Goal: Task Accomplishment & Management: Manage account settings

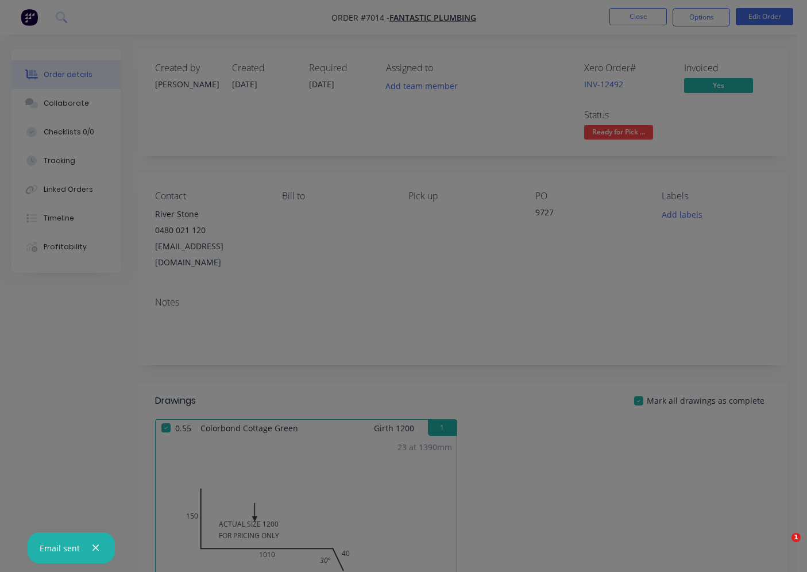
click at [631, 61] on div at bounding box center [403, 286] width 807 height 572
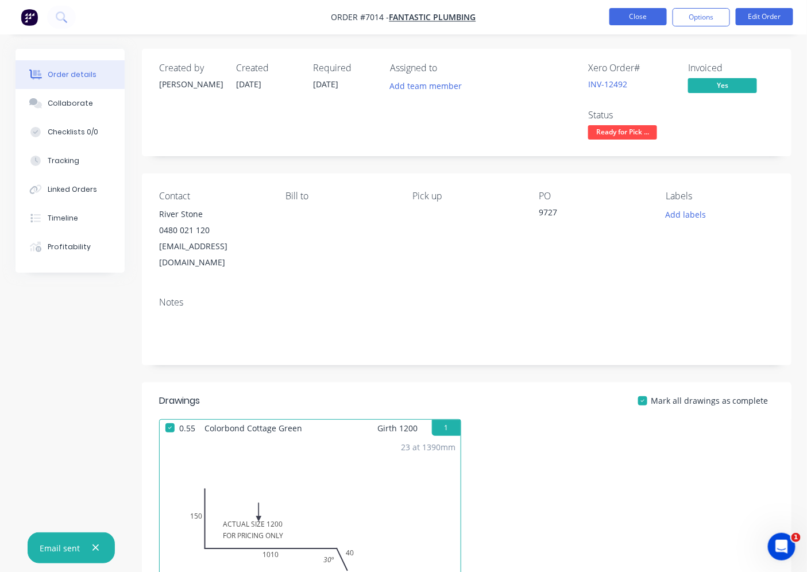
click at [641, 10] on button "Close" at bounding box center [638, 16] width 57 height 17
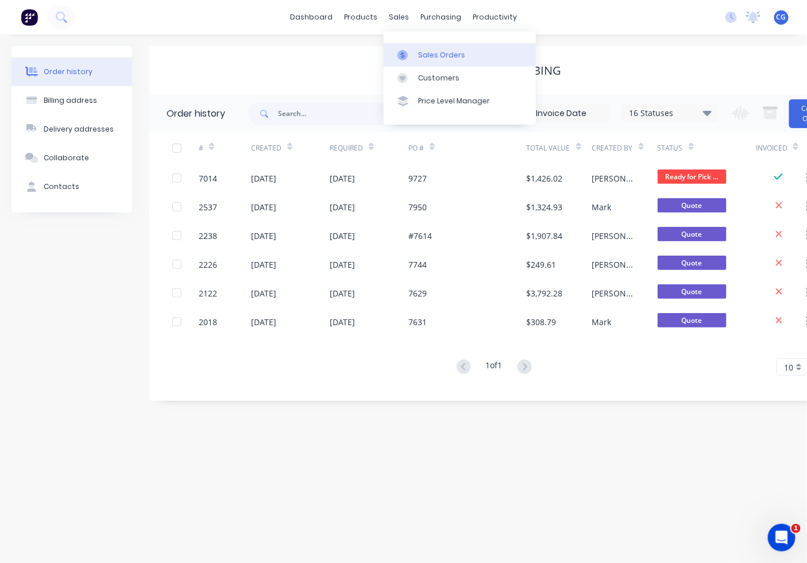
click at [422, 47] on link "Sales Orders" at bounding box center [460, 54] width 152 height 23
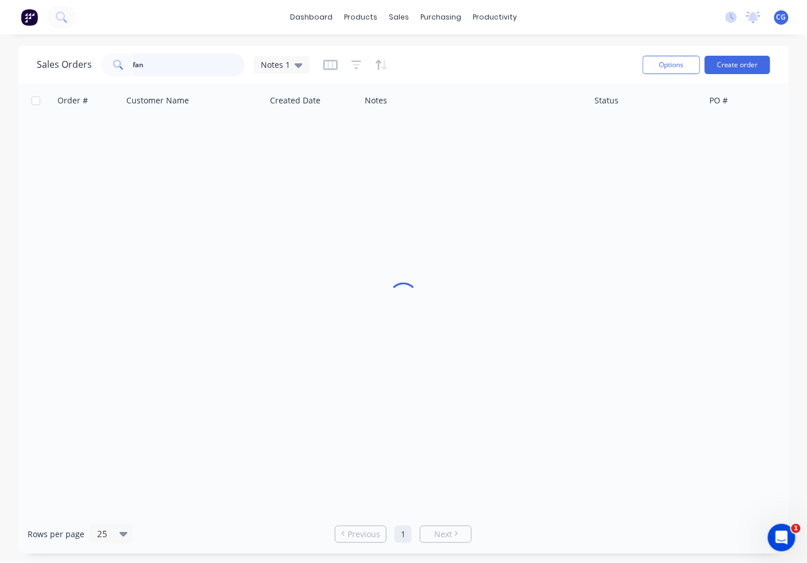
click at [228, 60] on input "fan" at bounding box center [189, 64] width 112 height 23
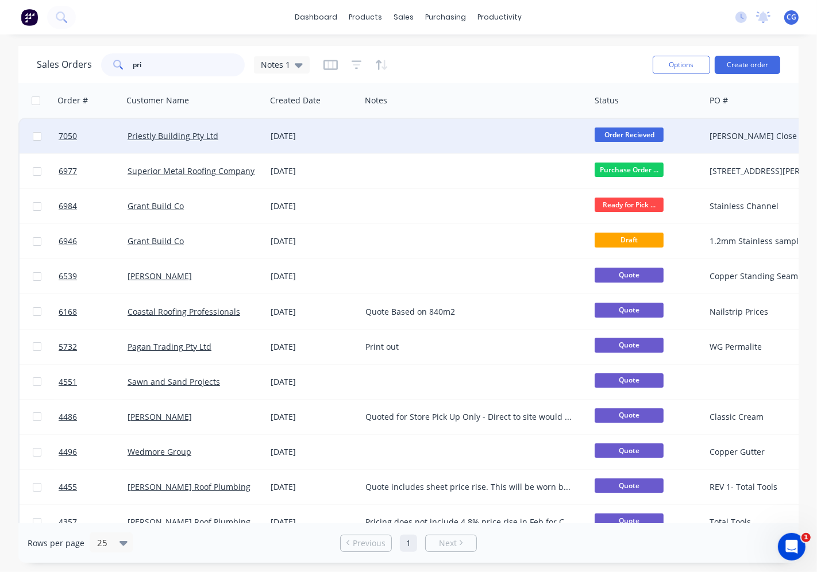
type input "pri"
click at [145, 142] on div "Priestly Building Pty Ltd" at bounding box center [194, 136] width 143 height 34
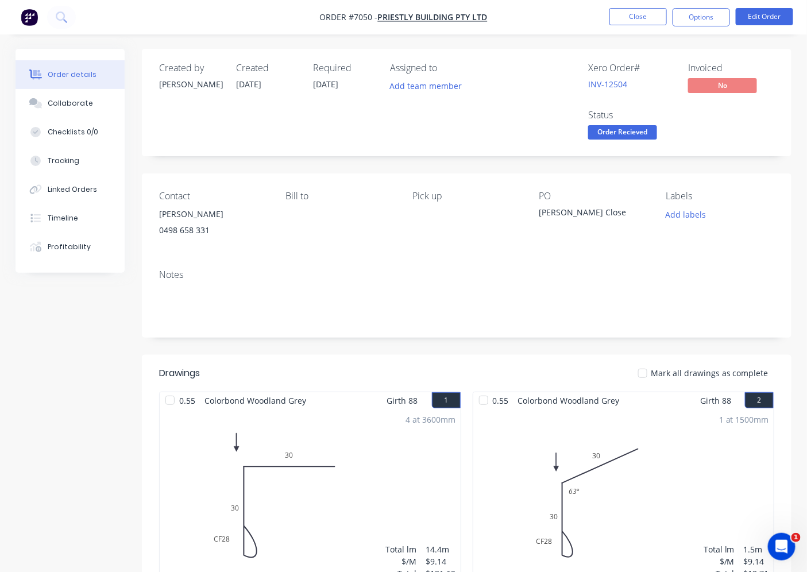
click at [645, 130] on span "Order Recieved" at bounding box center [622, 132] width 69 height 14
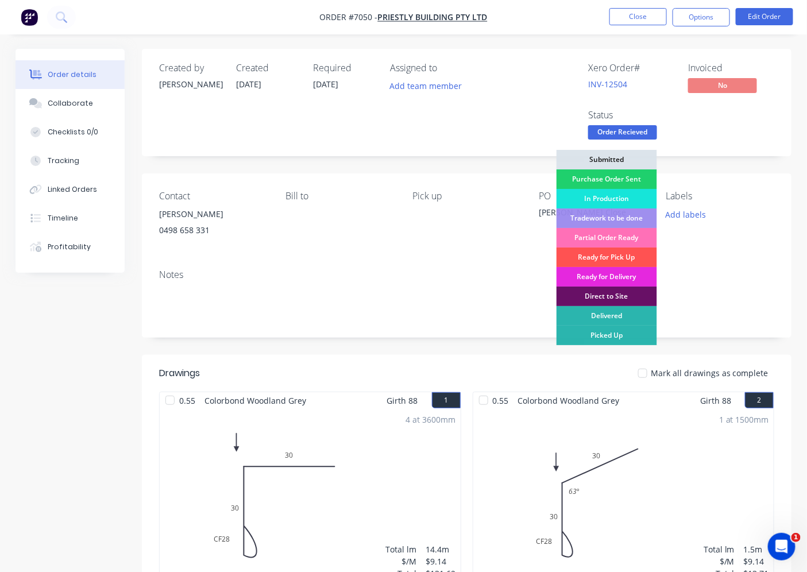
click at [618, 257] on div "Ready for Pick Up" at bounding box center [607, 258] width 101 height 20
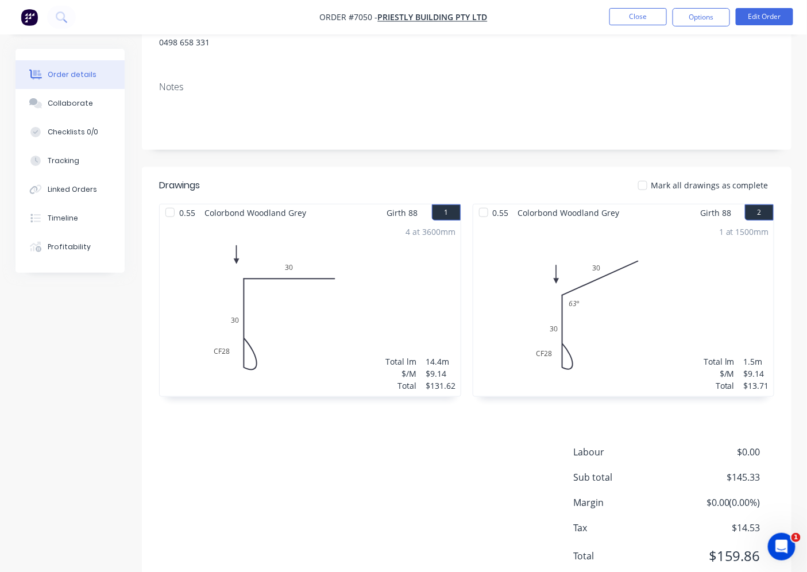
scroll to position [230, 0]
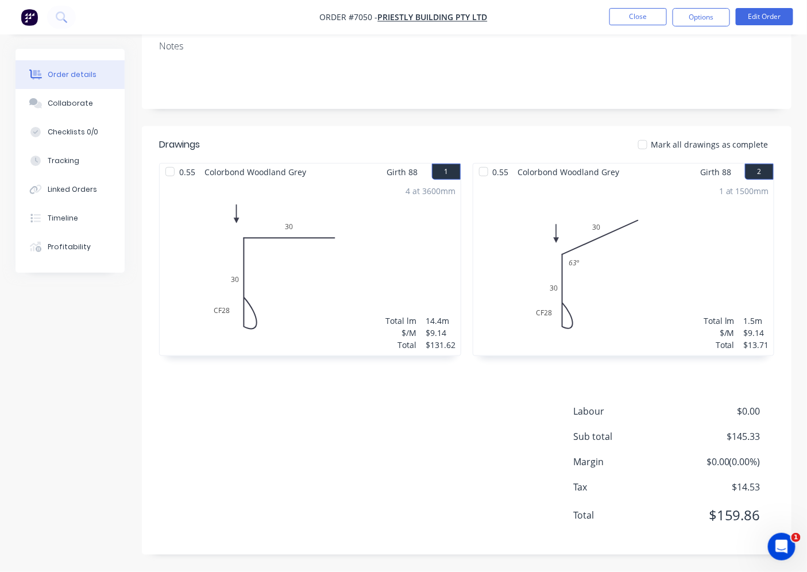
click at [645, 142] on div at bounding box center [642, 144] width 23 height 23
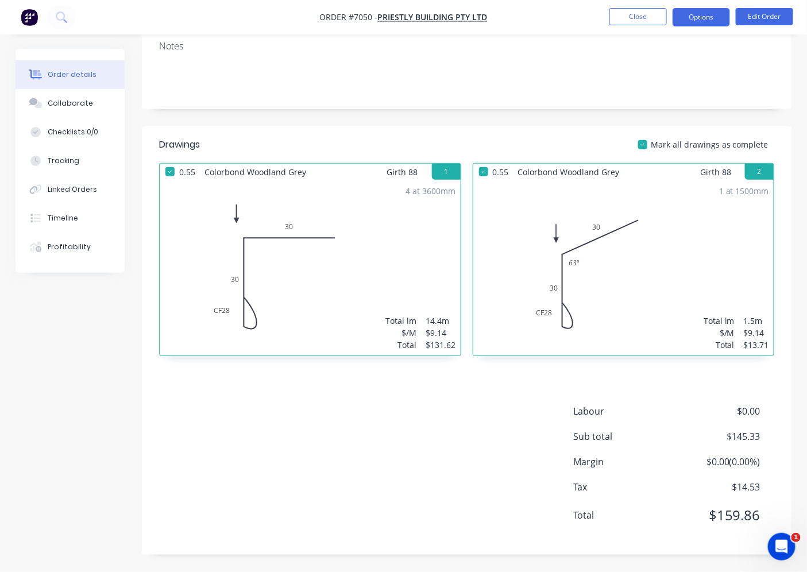
click at [691, 24] on button "Options" at bounding box center [701, 17] width 57 height 18
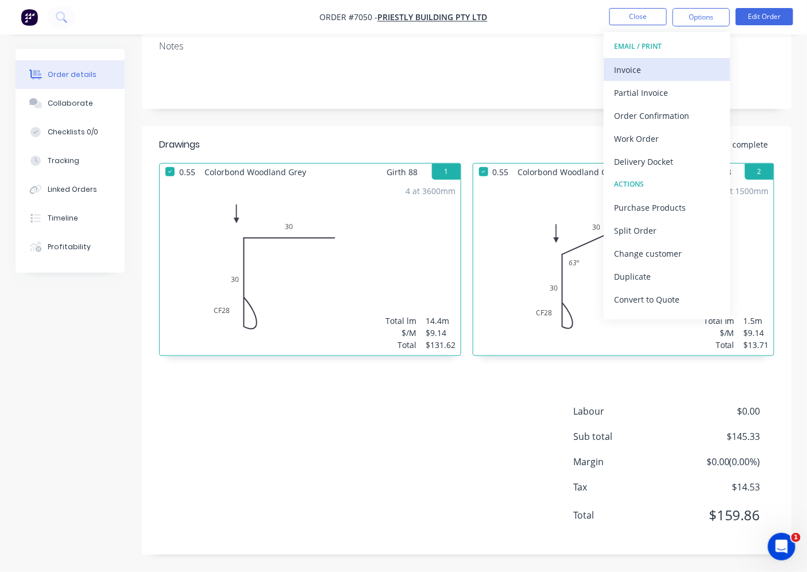
click at [678, 77] on div "Invoice" at bounding box center [667, 69] width 106 height 17
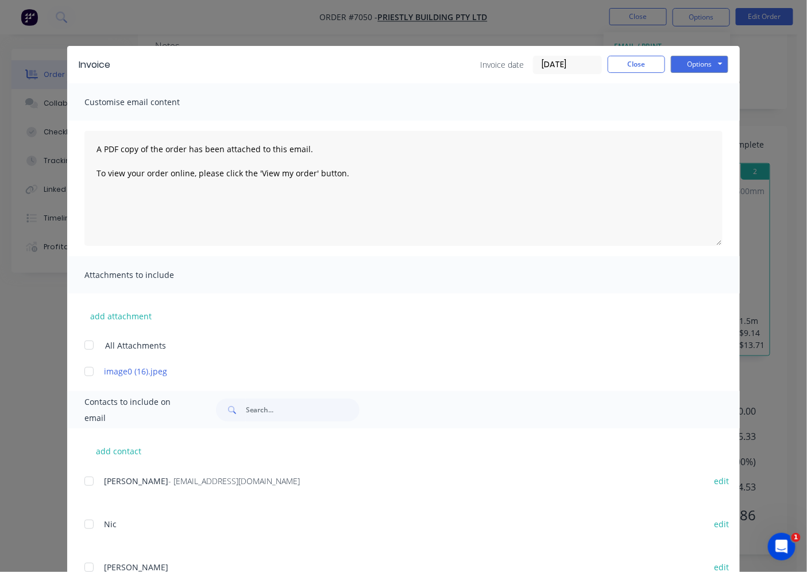
click at [79, 479] on div at bounding box center [89, 481] width 23 height 23
click at [696, 59] on button "Options" at bounding box center [699, 64] width 57 height 17
click at [685, 122] on button "Email" at bounding box center [708, 122] width 74 height 19
click at [638, 64] on button "Close" at bounding box center [636, 64] width 57 height 17
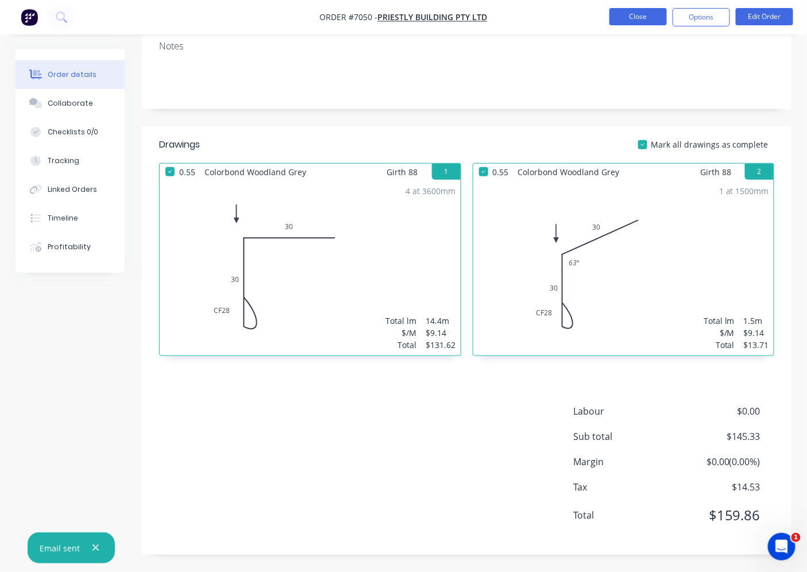
click at [626, 18] on button "Close" at bounding box center [638, 16] width 57 height 17
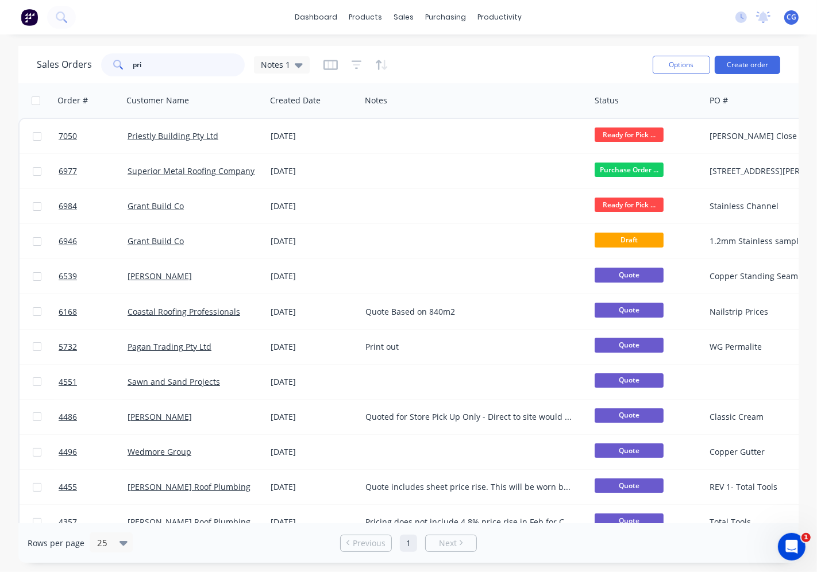
click at [167, 61] on input "pri" at bounding box center [189, 64] width 112 height 23
click at [165, 60] on input "pri" at bounding box center [189, 64] width 112 height 23
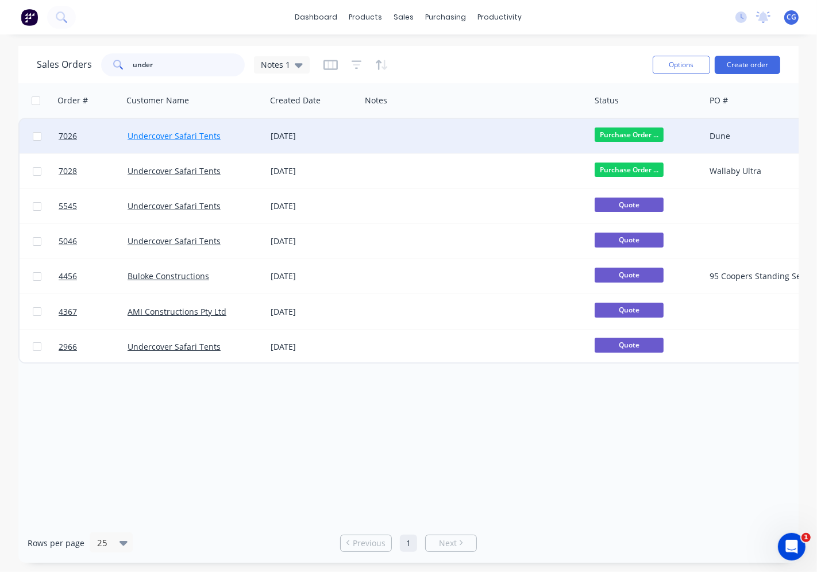
type input "under"
click at [192, 134] on link "Undercover Safari Tents" at bounding box center [174, 135] width 93 height 11
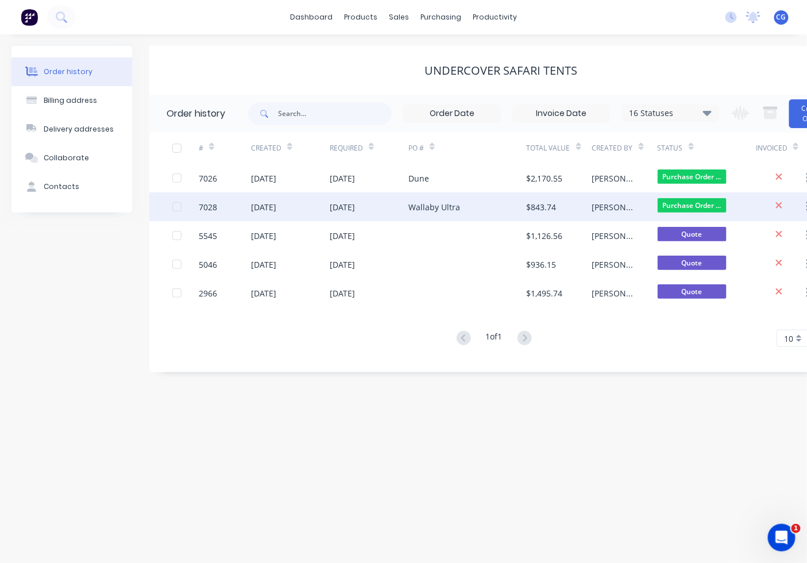
click at [533, 202] on div "$843.74" at bounding box center [542, 207] width 30 height 12
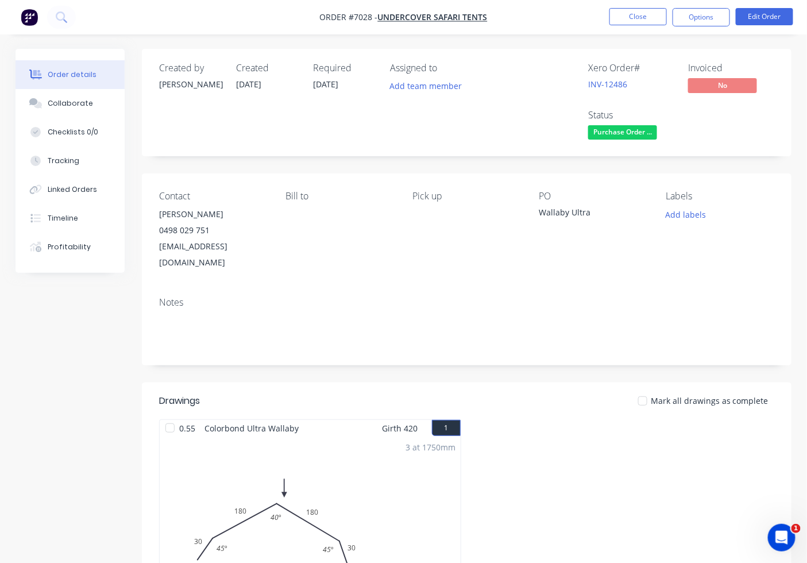
drag, startPoint x: 167, startPoint y: 412, endPoint x: 451, endPoint y: 201, distance: 353.6
click at [172, 417] on div at bounding box center [170, 428] width 23 height 23
click at [622, 19] on button "Close" at bounding box center [638, 16] width 57 height 17
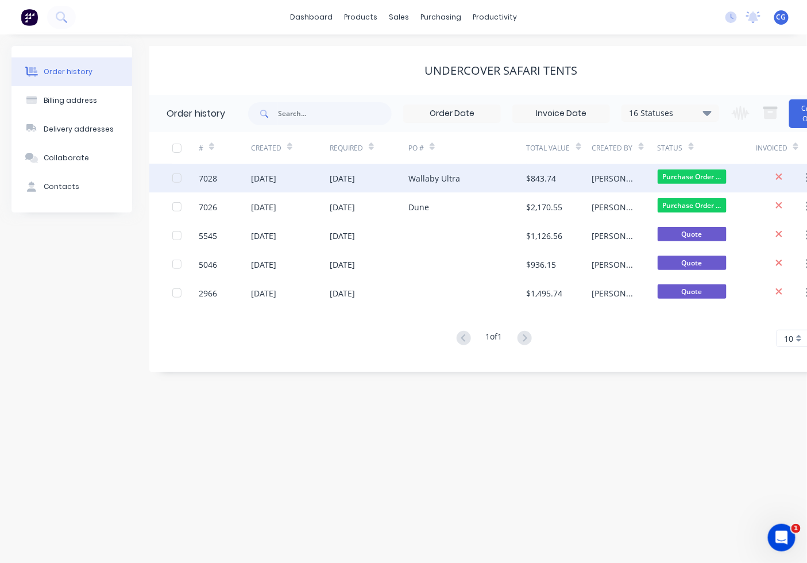
click at [542, 184] on div "$843.74" at bounding box center [559, 178] width 65 height 29
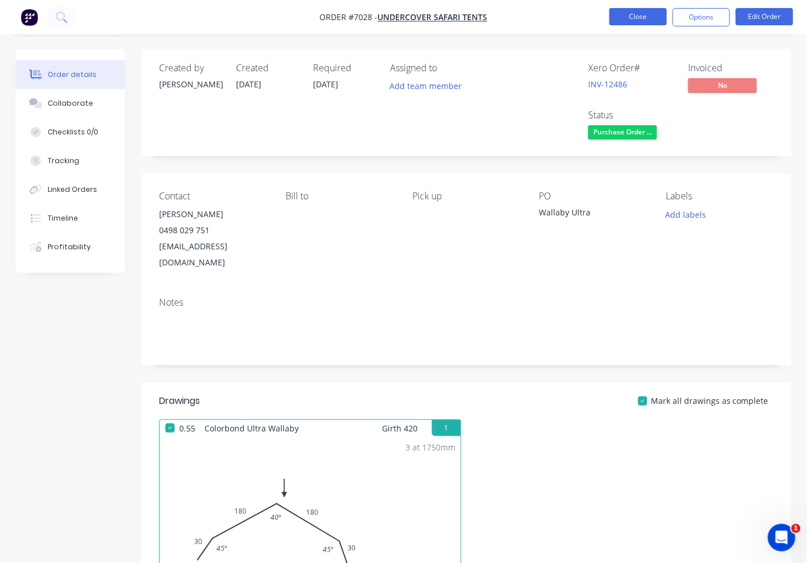
click at [650, 19] on button "Close" at bounding box center [638, 16] width 57 height 17
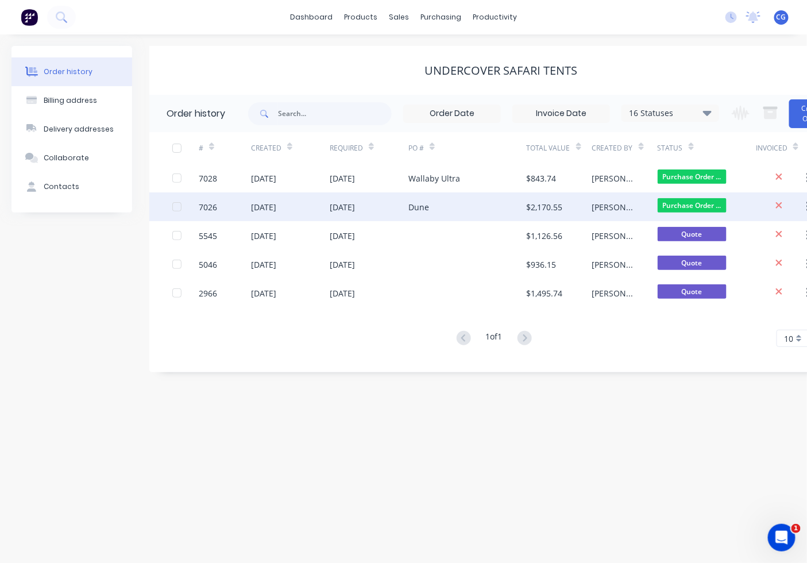
click at [396, 205] on div "[DATE]" at bounding box center [369, 206] width 79 height 29
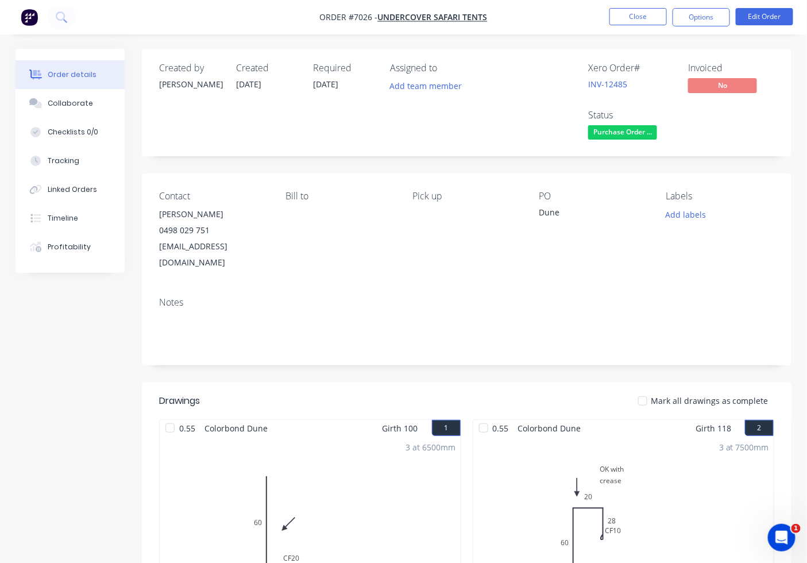
click at [653, 390] on div at bounding box center [642, 401] width 23 height 23
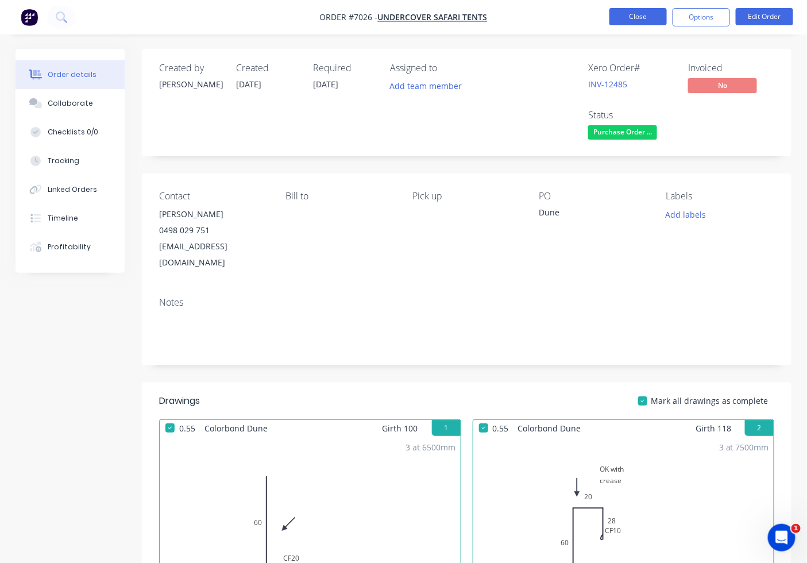
drag, startPoint x: 645, startPoint y: 29, endPoint x: 636, endPoint y: 19, distance: 13.0
click at [643, 29] on nav "Order #7026 - Undercover Safari Tents Close Options Edit Order" at bounding box center [403, 17] width 807 height 34
click at [634, 14] on button "Close" at bounding box center [638, 16] width 57 height 17
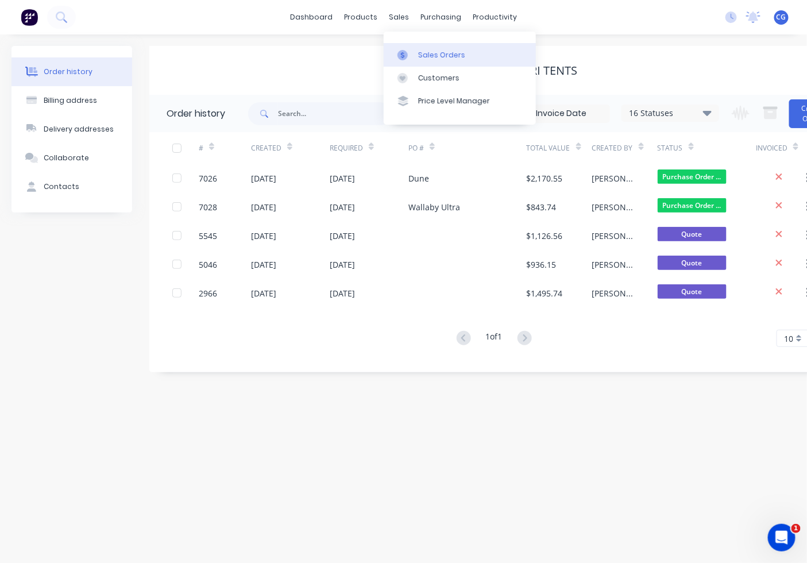
click at [418, 61] on link "Sales Orders" at bounding box center [460, 54] width 152 height 23
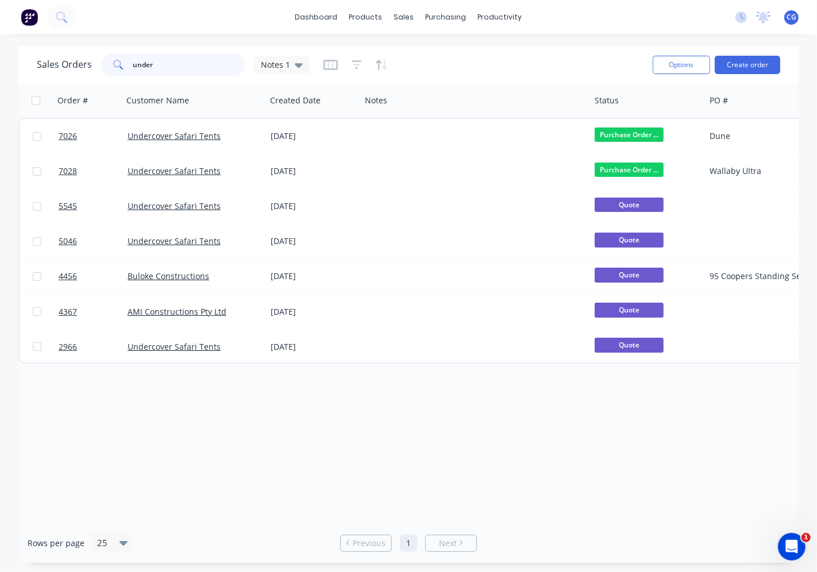
drag, startPoint x: 208, startPoint y: 72, endPoint x: 93, endPoint y: 76, distance: 115.0
click at [80, 71] on div "Sales Orders under Notes 1" at bounding box center [173, 64] width 273 height 23
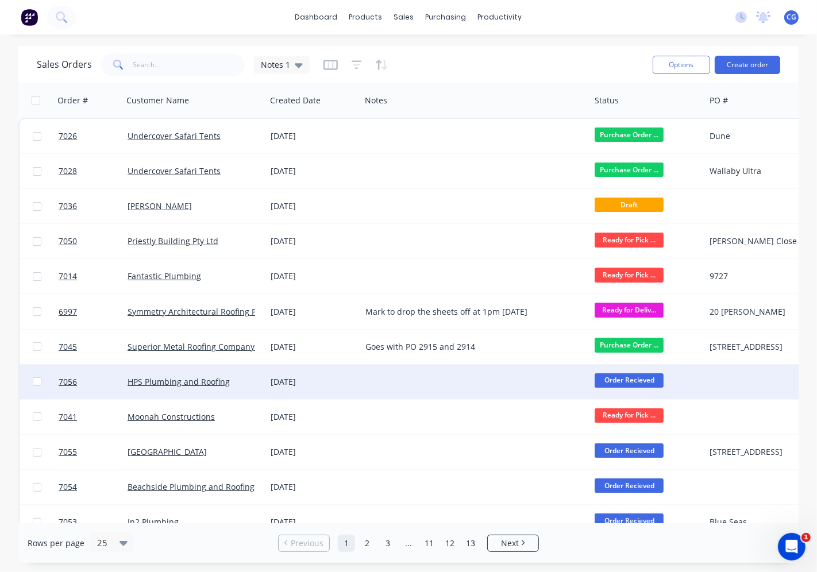
click at [635, 378] on span "Order Recieved" at bounding box center [629, 380] width 69 height 14
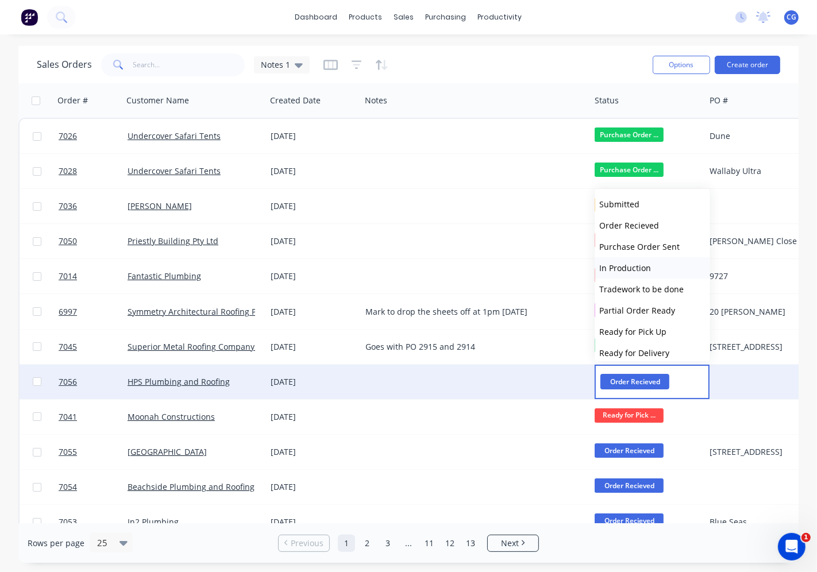
click at [627, 267] on span "In Production" at bounding box center [626, 268] width 52 height 11
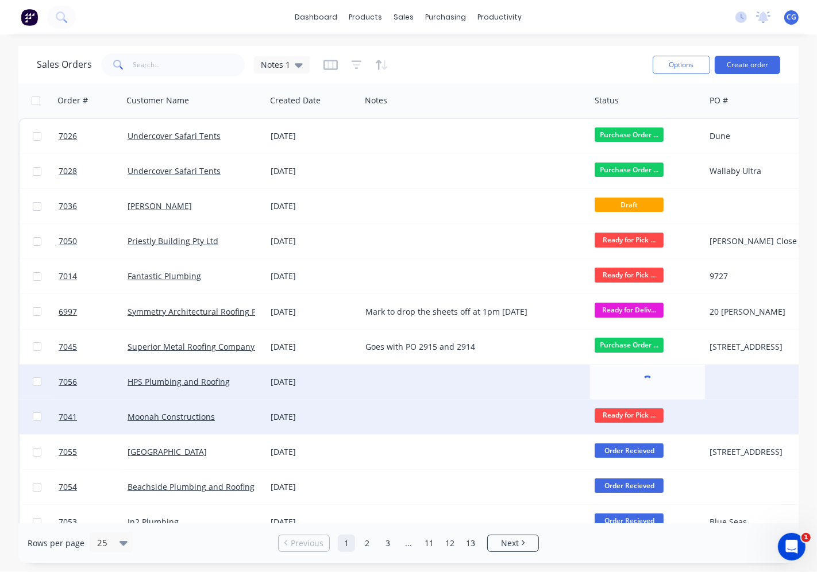
click at [640, 446] on span "Order Recieved" at bounding box center [629, 451] width 69 height 14
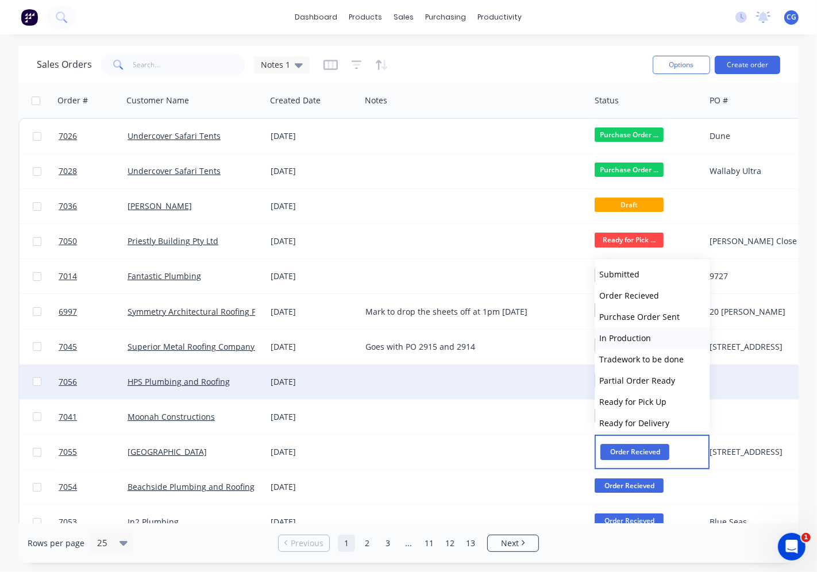
click at [650, 332] on button "In Production" at bounding box center [652, 337] width 115 height 21
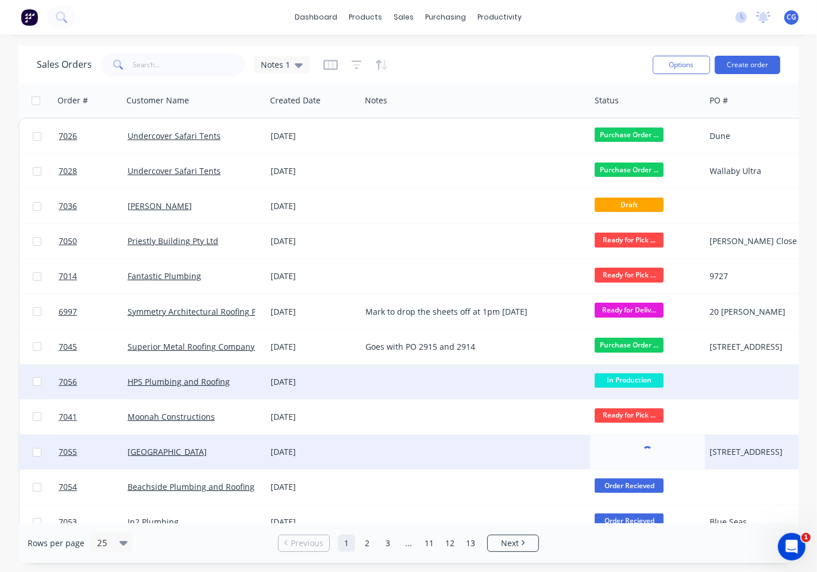
click at [649, 489] on span "Order Recieved" at bounding box center [629, 486] width 69 height 14
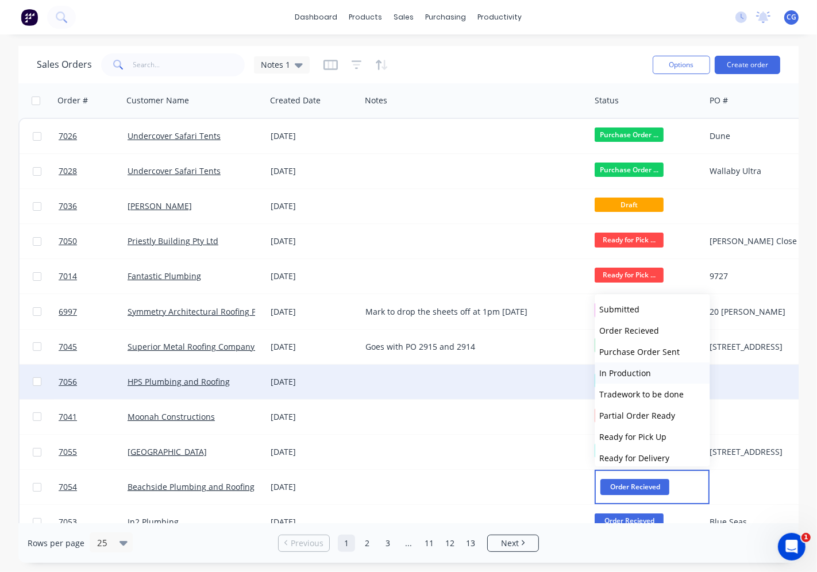
click at [633, 372] on span "In Production" at bounding box center [626, 373] width 52 height 11
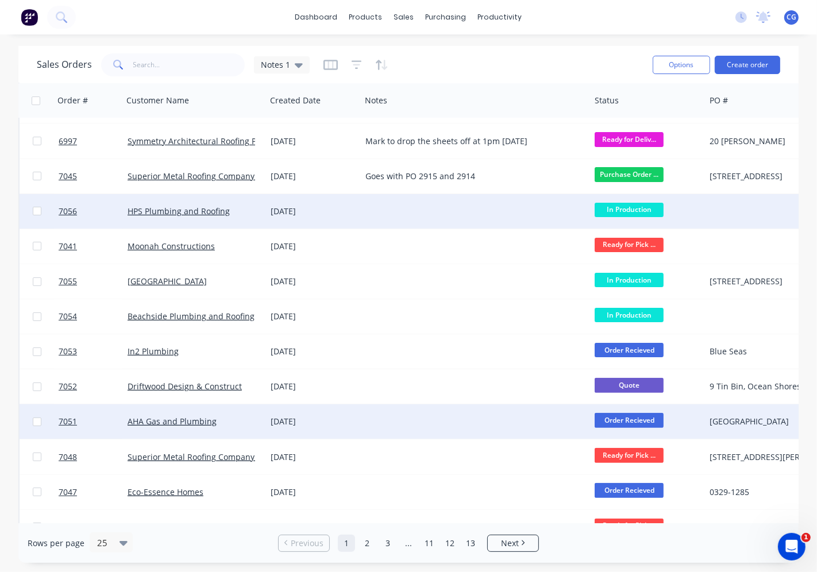
scroll to position [213, 0]
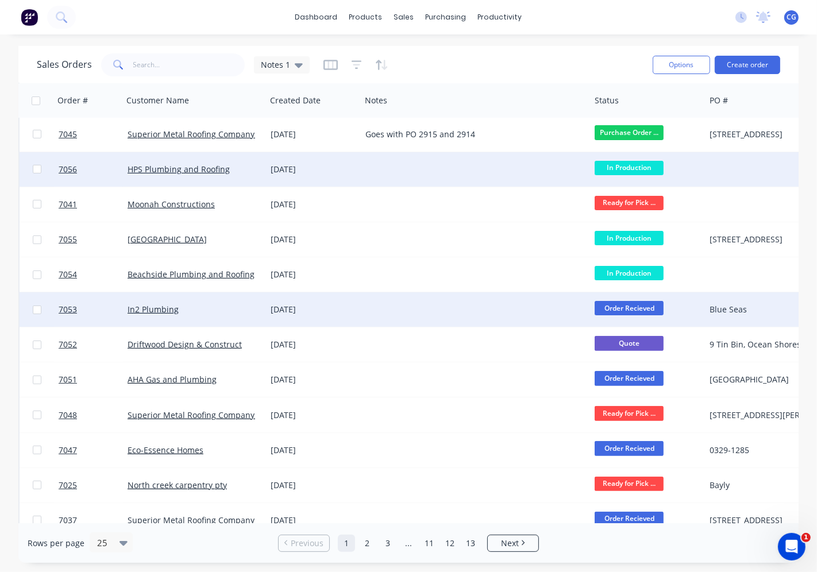
click at [641, 308] on span "Order Recieved" at bounding box center [629, 308] width 69 height 14
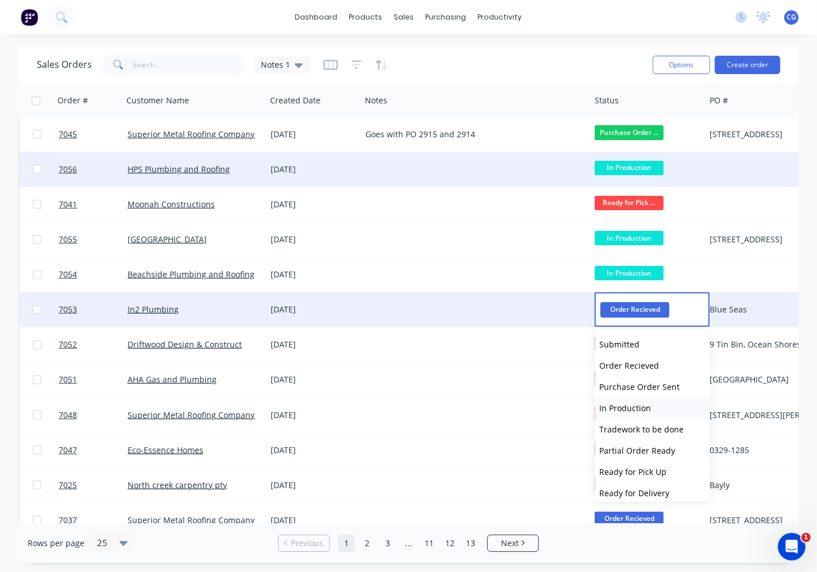
click at [644, 406] on span "In Production" at bounding box center [626, 408] width 52 height 11
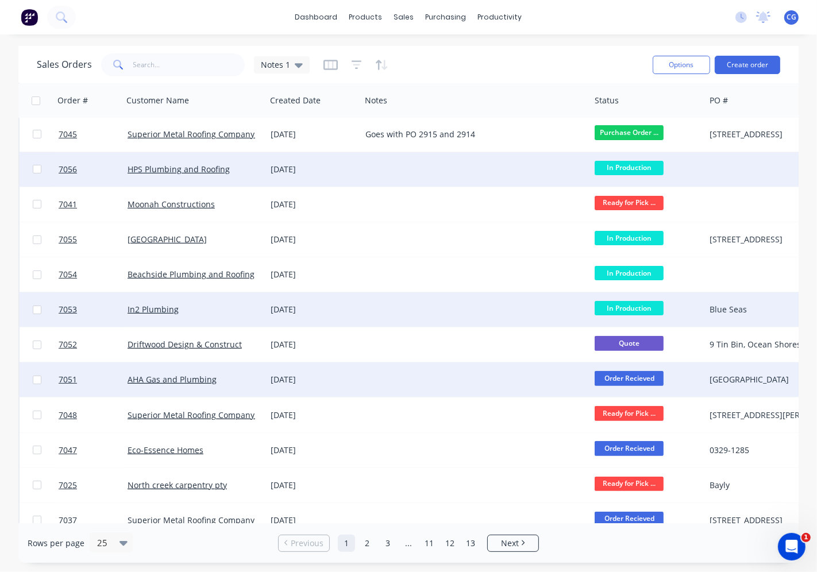
click at [625, 381] on span "Order Recieved" at bounding box center [629, 378] width 69 height 14
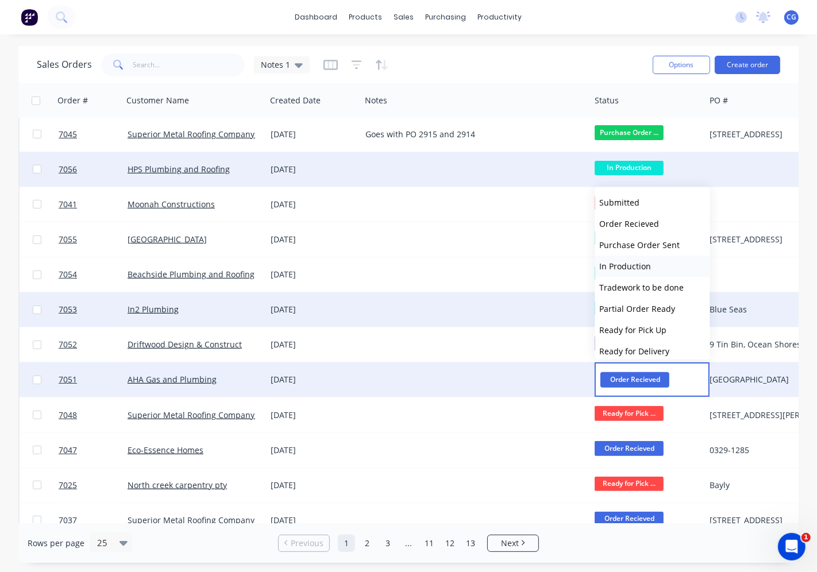
click at [623, 263] on span "In Production" at bounding box center [626, 266] width 52 height 11
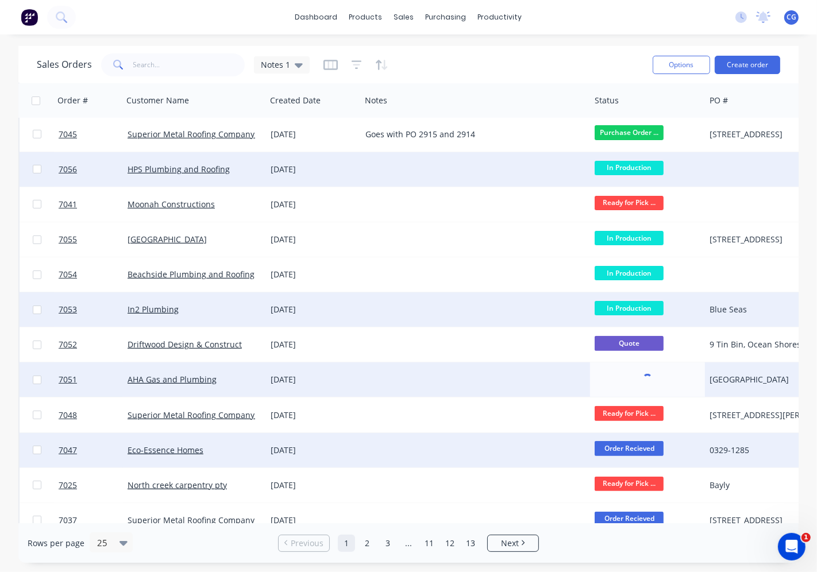
click at [626, 452] on span "Order Recieved" at bounding box center [629, 448] width 69 height 14
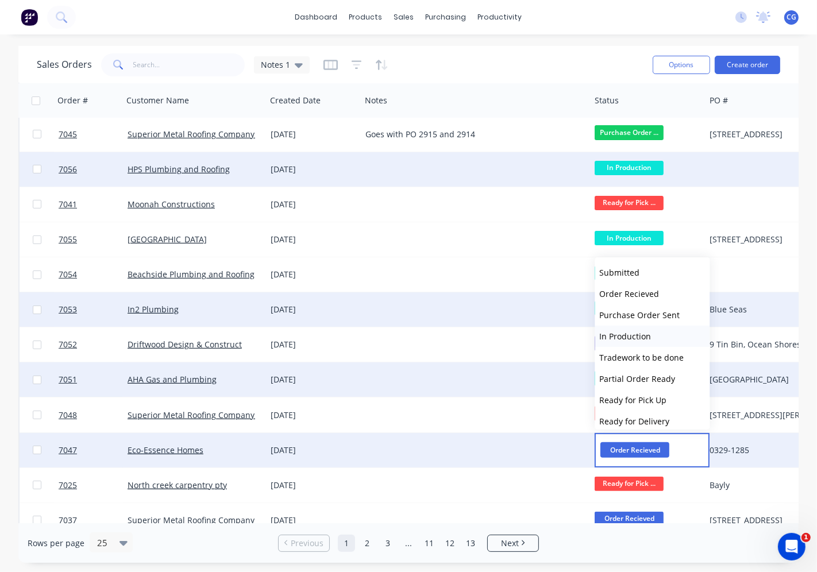
click at [658, 334] on button "In Production" at bounding box center [652, 336] width 115 height 21
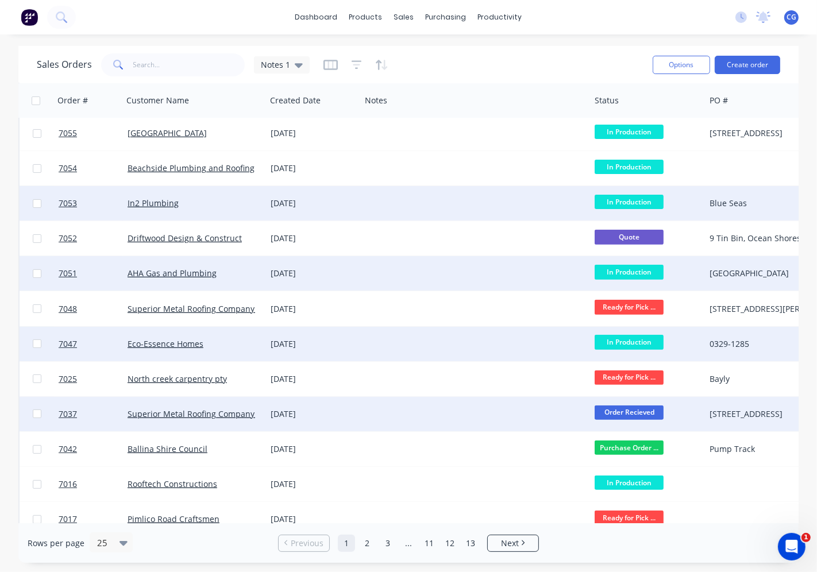
scroll to position [426, 0]
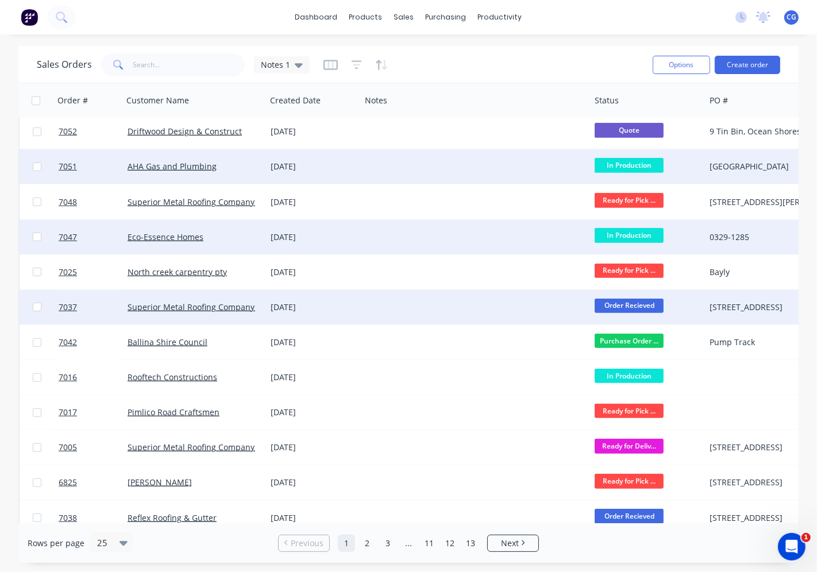
click at [650, 302] on span "Order Recieved" at bounding box center [629, 306] width 69 height 14
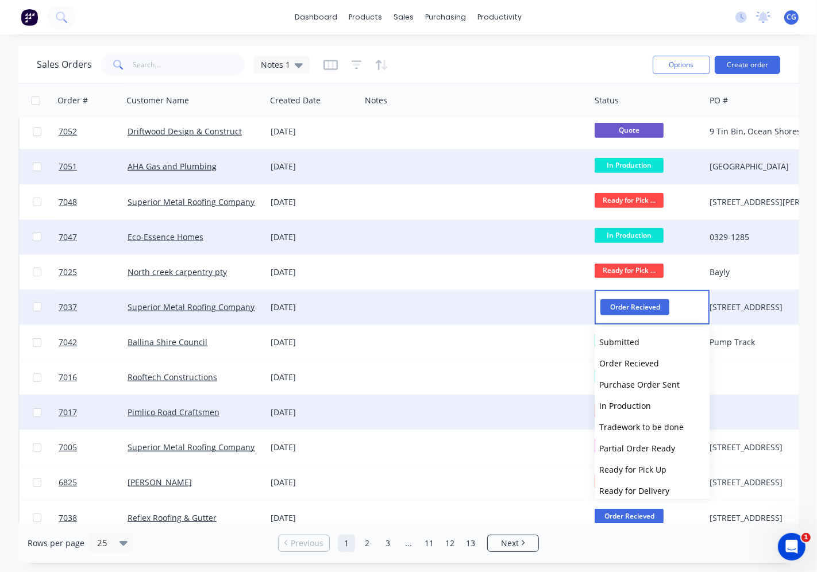
click at [644, 404] on span "In Production" at bounding box center [626, 405] width 52 height 11
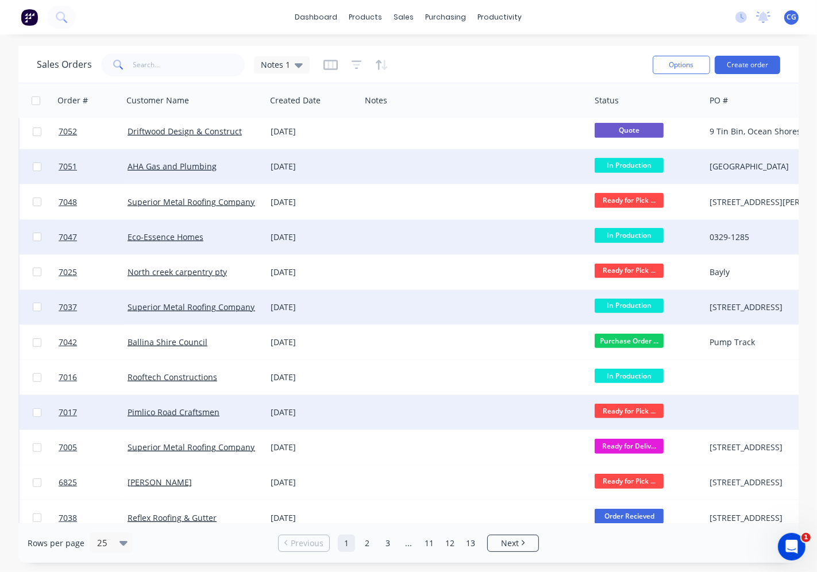
scroll to position [477, 0]
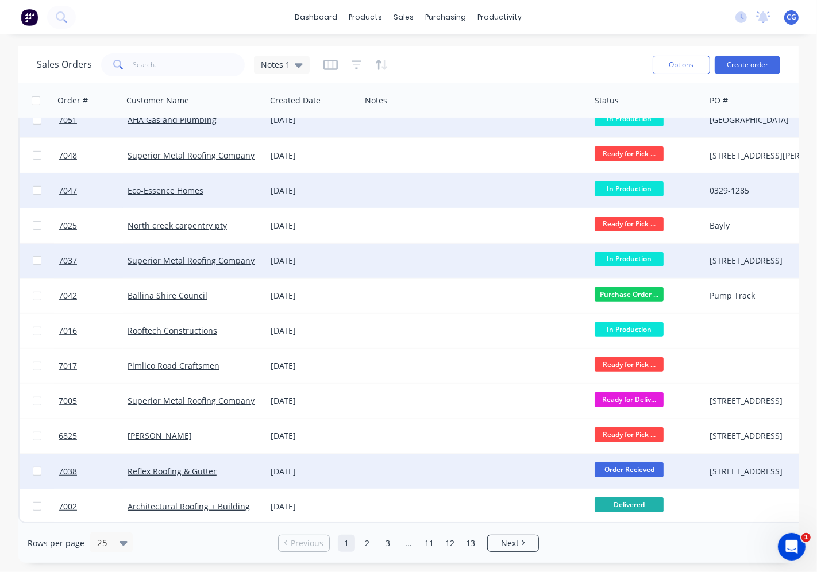
click at [636, 465] on span "Order Recieved" at bounding box center [629, 470] width 69 height 14
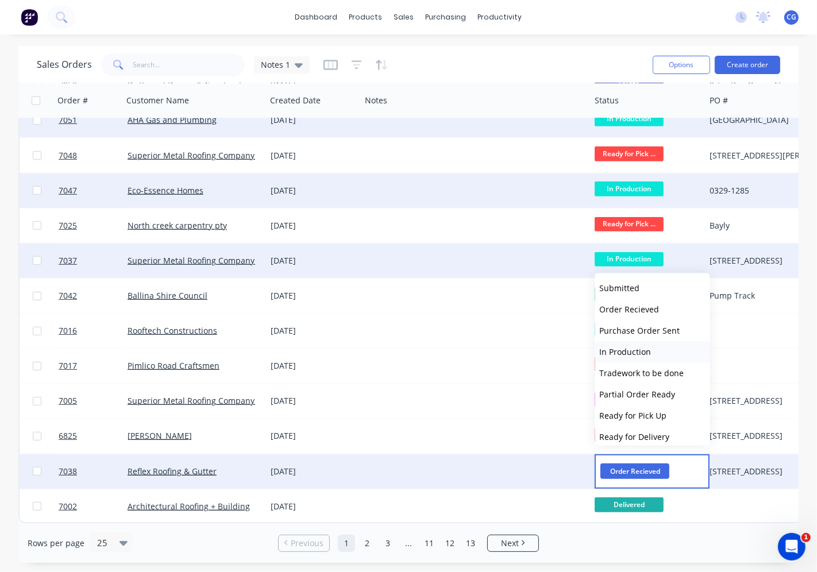
click at [635, 348] on span "In Production" at bounding box center [626, 352] width 52 height 11
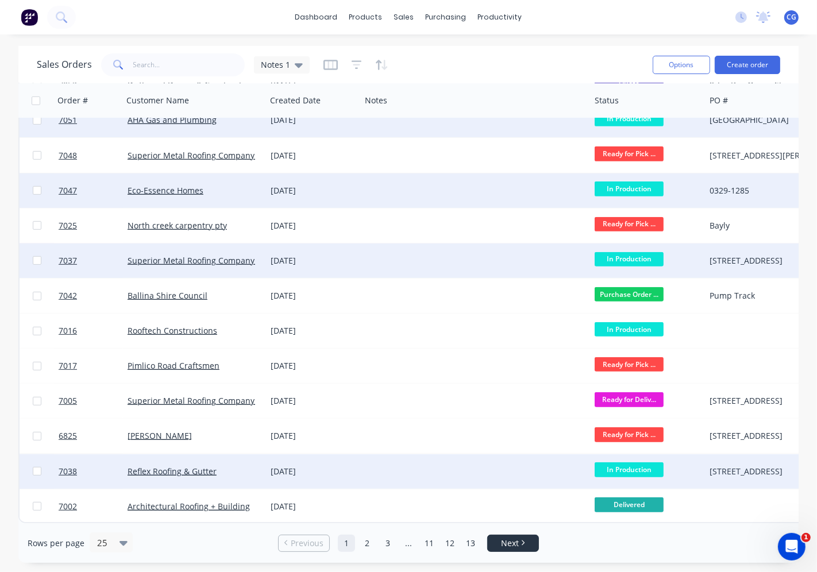
click at [522, 546] on link "Next" at bounding box center [513, 543] width 51 height 11
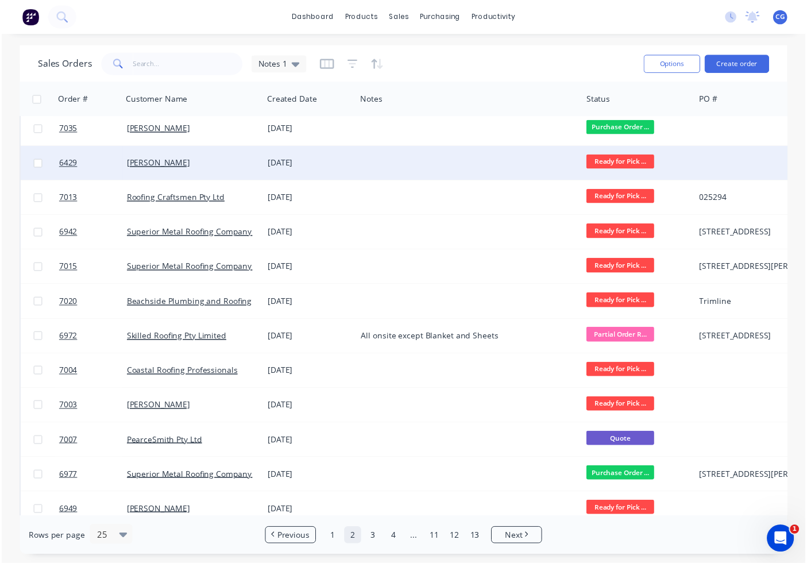
scroll to position [0, 0]
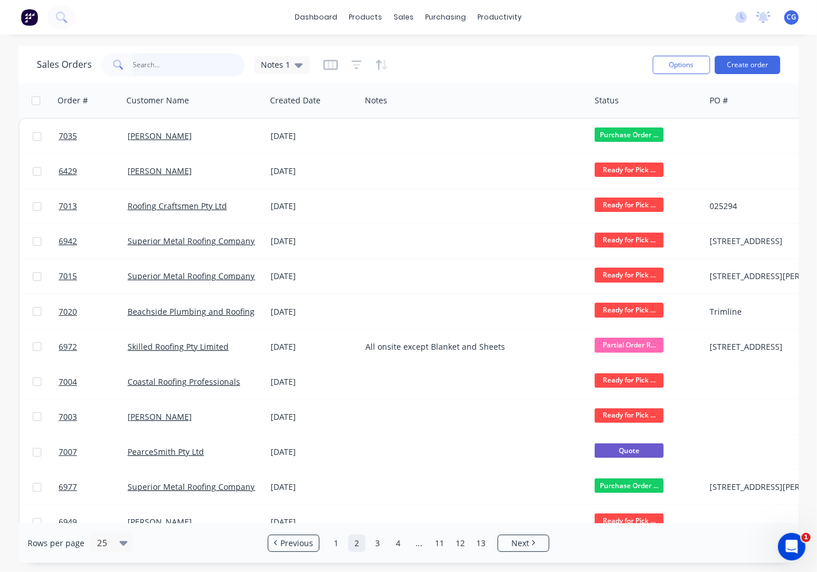
click at [168, 68] on input "text" at bounding box center [189, 64] width 112 height 23
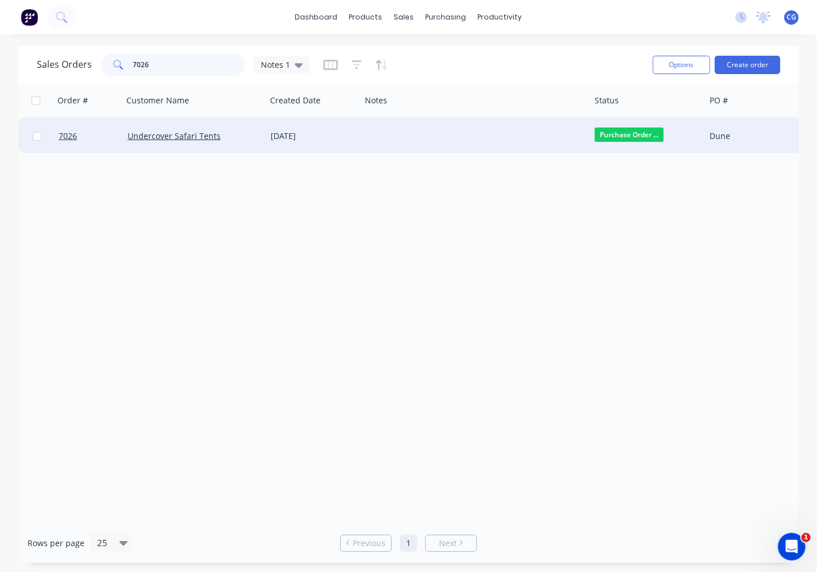
type input "7026"
click at [580, 134] on div at bounding box center [475, 136] width 229 height 34
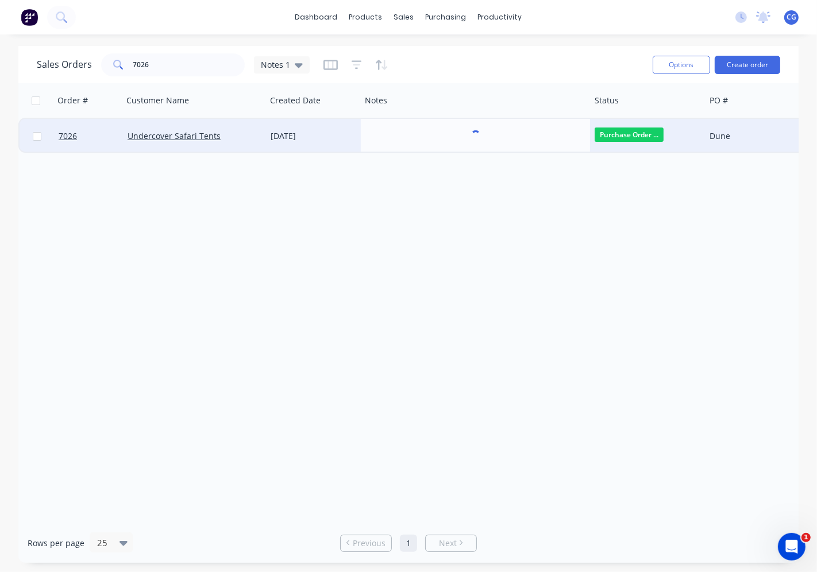
click at [347, 130] on div "[DATE]" at bounding box center [314, 135] width 86 height 11
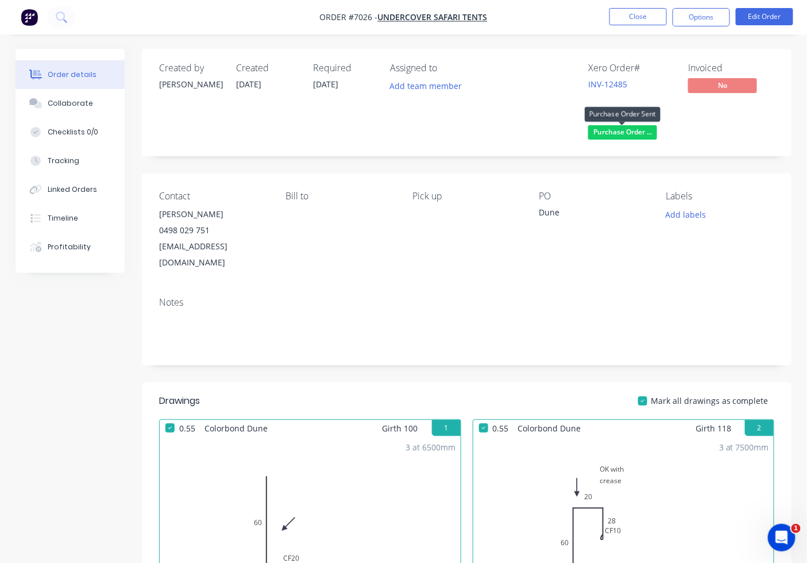
click at [627, 130] on span "Purchase Order ..." at bounding box center [622, 132] width 69 height 14
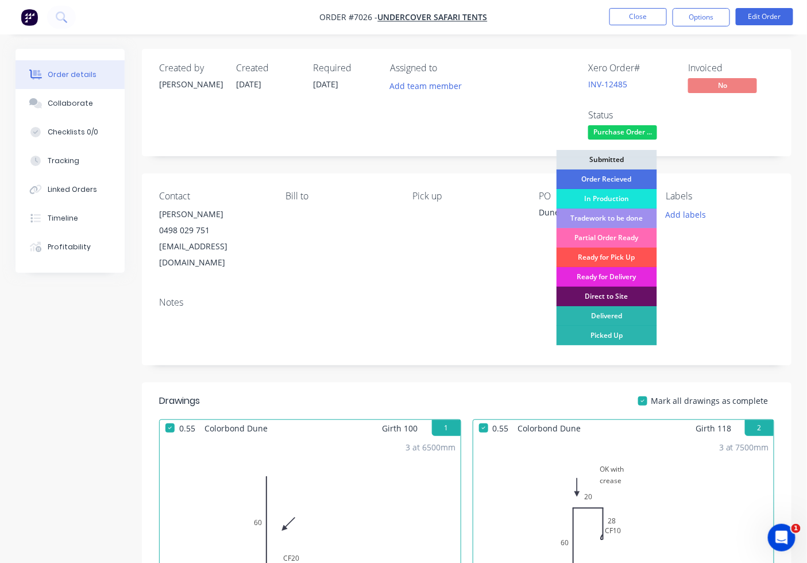
click at [614, 233] on div "Partial Order Ready" at bounding box center [607, 238] width 101 height 20
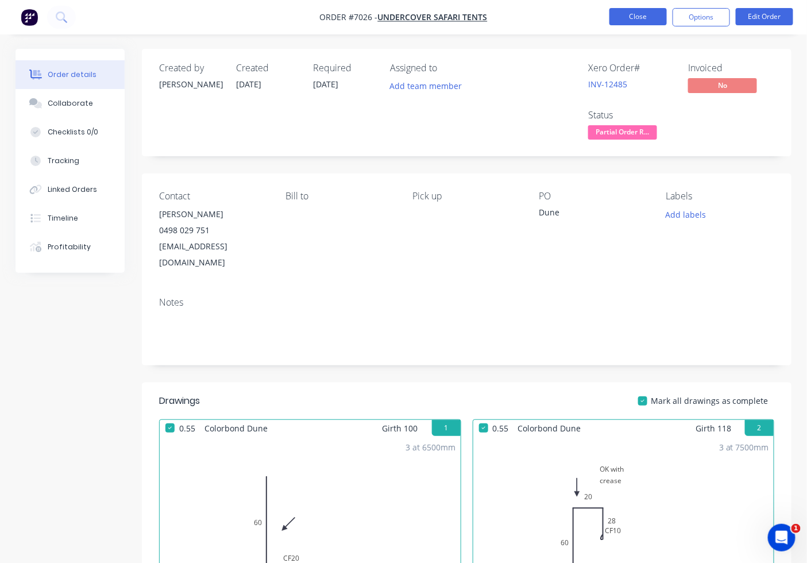
click at [637, 16] on button "Close" at bounding box center [638, 16] width 57 height 17
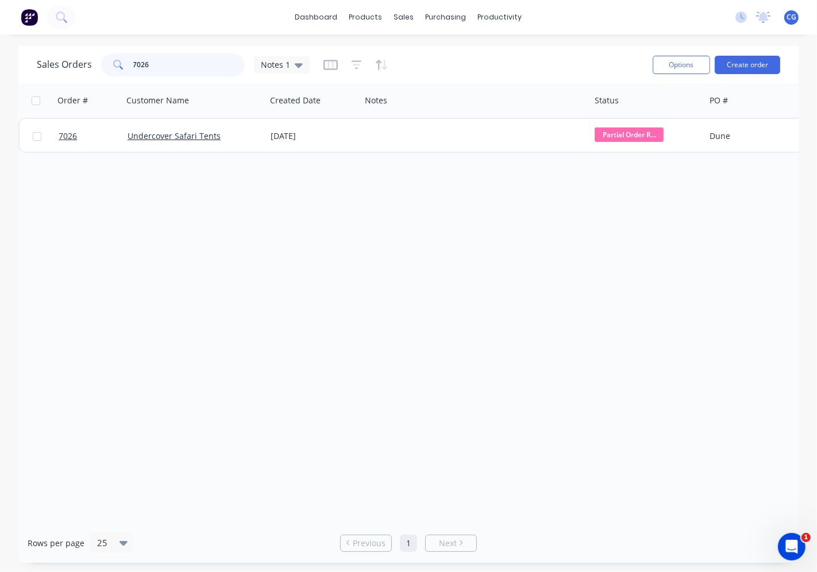
click at [151, 59] on input "7026" at bounding box center [189, 64] width 112 height 23
type input "7"
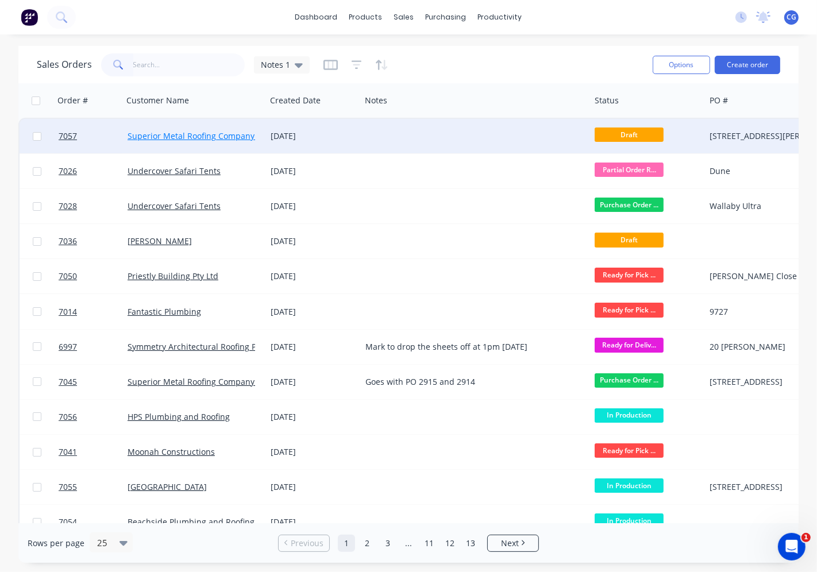
click at [177, 133] on link "Superior Metal Roofing Company Pty Ltd" at bounding box center [205, 135] width 155 height 11
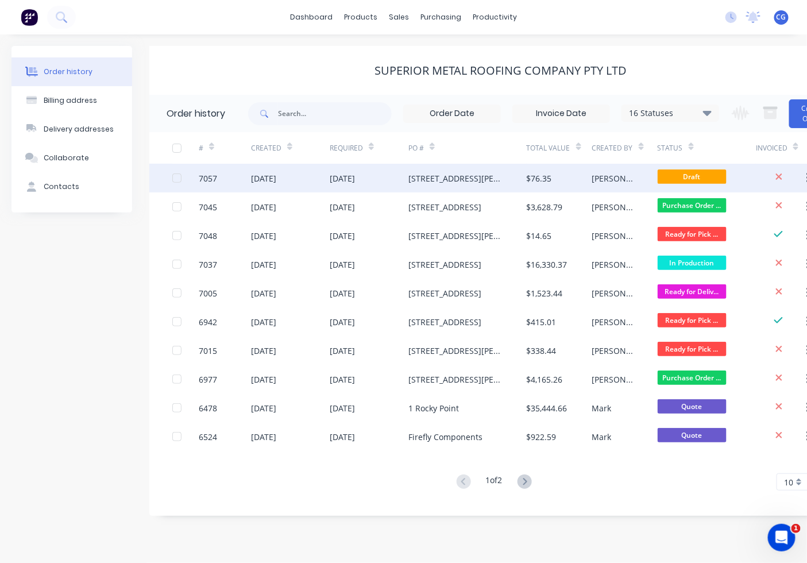
click at [306, 180] on div "[DATE]" at bounding box center [290, 178] width 79 height 29
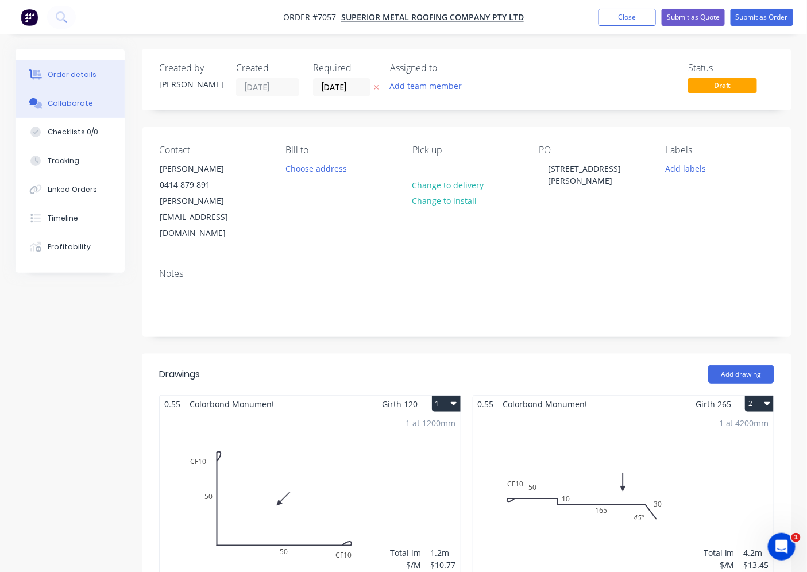
click at [81, 107] on div "Collaborate" at bounding box center [70, 103] width 45 height 10
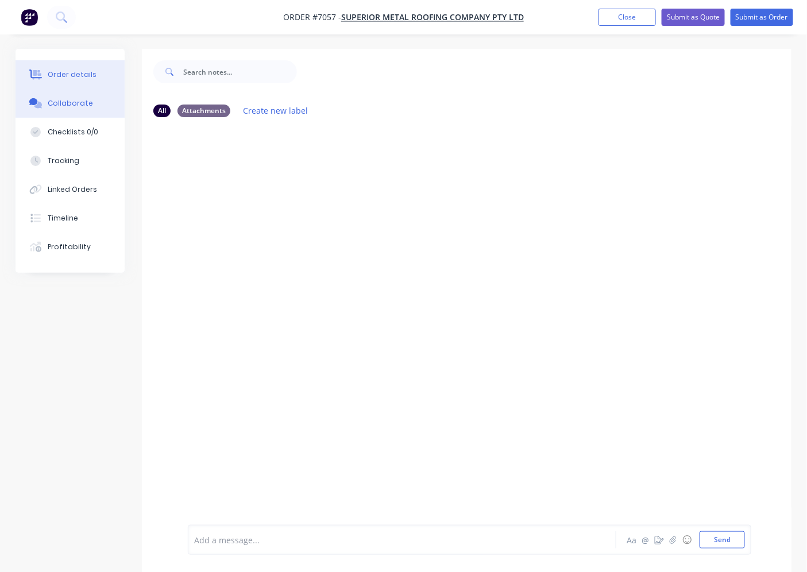
click at [86, 71] on div "Order details" at bounding box center [72, 75] width 49 height 10
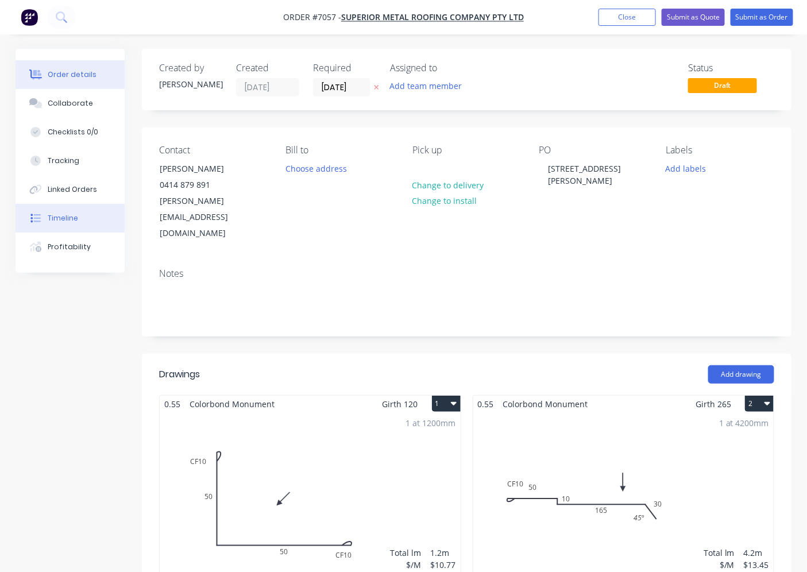
click at [64, 209] on button "Timeline" at bounding box center [70, 218] width 109 height 29
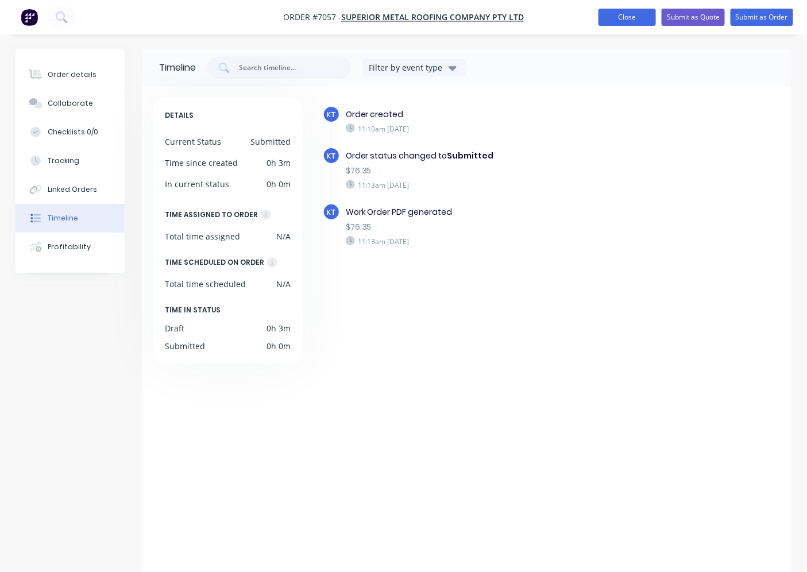
click at [628, 11] on button "Close" at bounding box center [627, 17] width 57 height 17
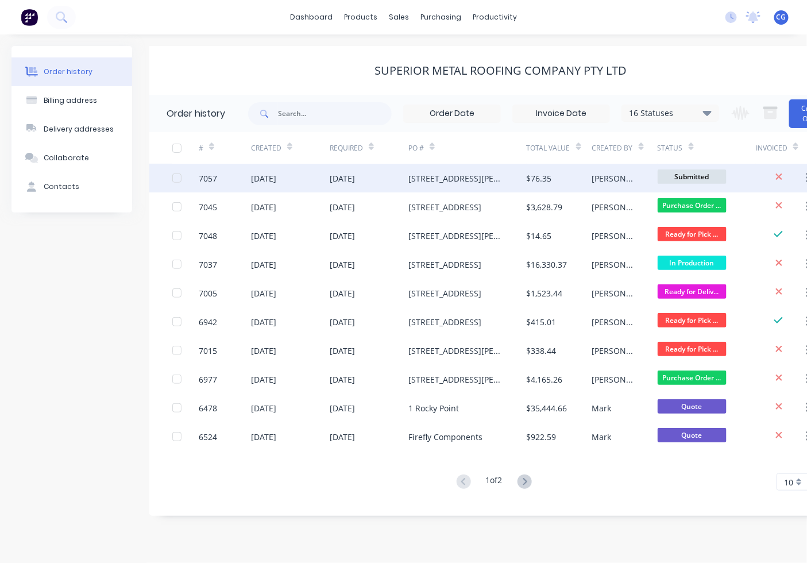
click at [316, 180] on div "[DATE]" at bounding box center [290, 178] width 79 height 29
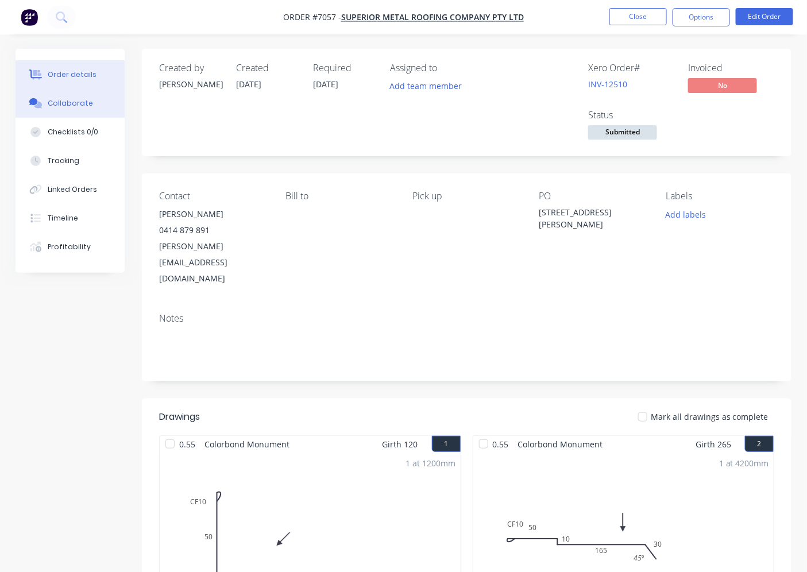
click at [65, 102] on div "Collaborate" at bounding box center [70, 103] width 45 height 10
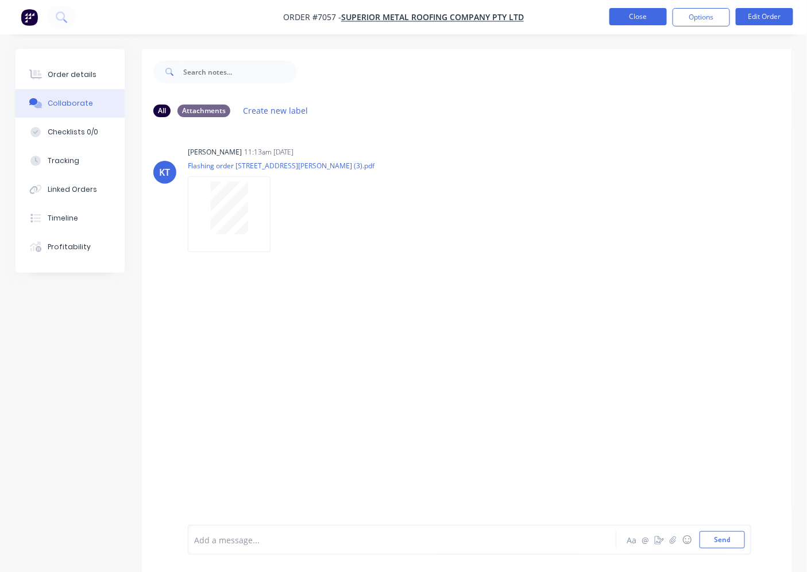
click at [627, 14] on button "Close" at bounding box center [638, 16] width 57 height 17
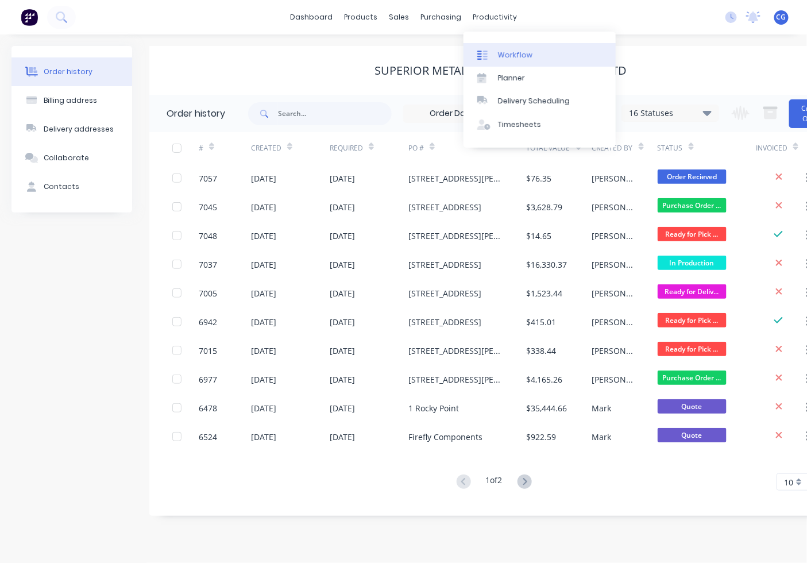
click at [512, 52] on div "Workflow" at bounding box center [515, 55] width 34 height 10
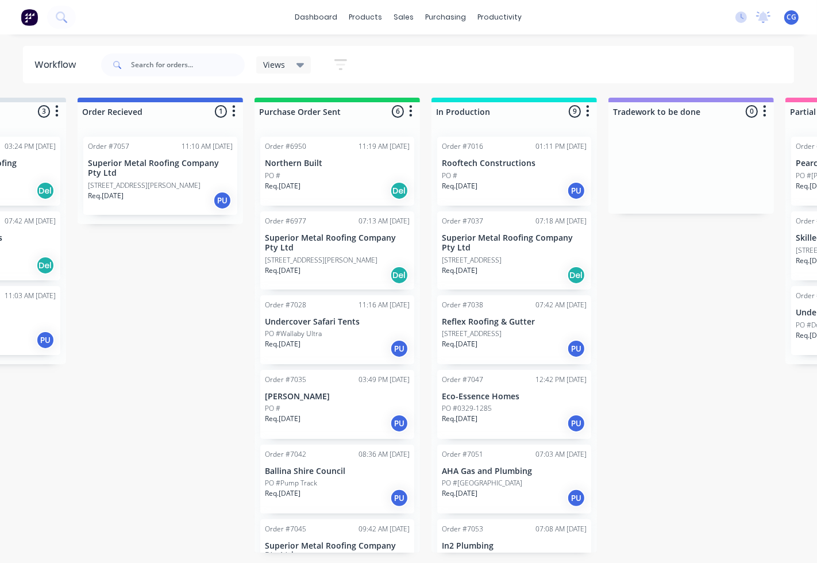
scroll to position [0, 120]
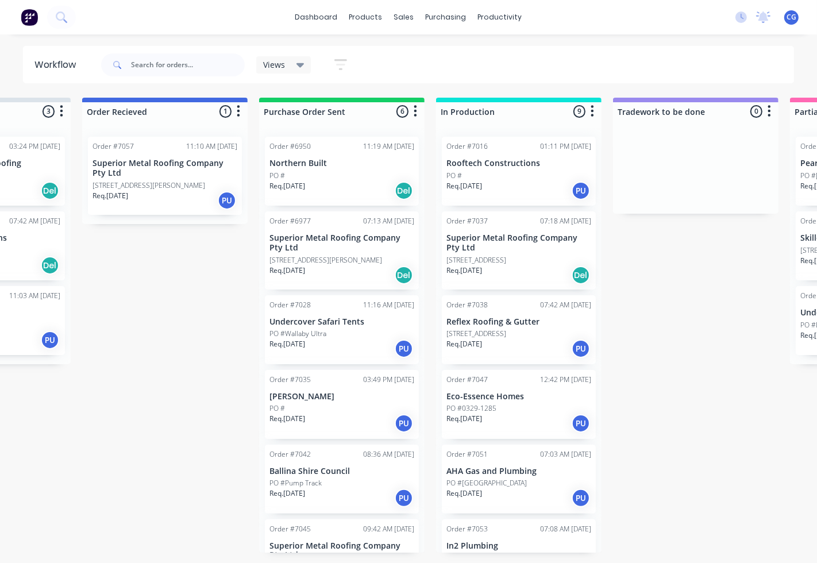
click at [349, 346] on div "Req. 29/09/25 PU" at bounding box center [341, 349] width 145 height 20
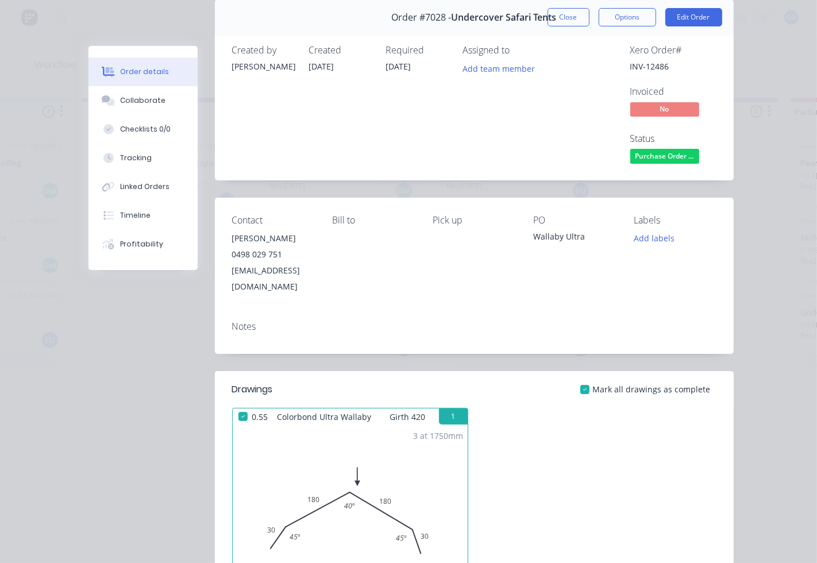
scroll to position [0, 0]
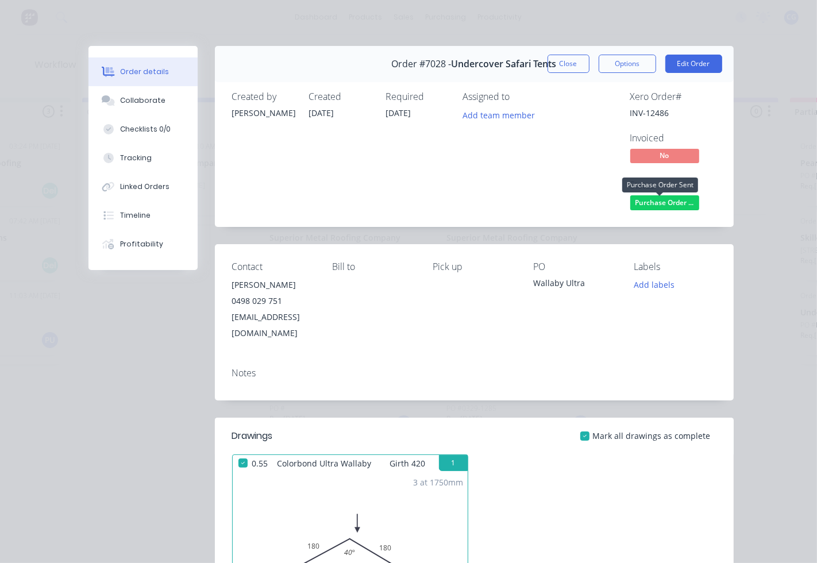
click at [676, 202] on span "Purchase Order ..." at bounding box center [664, 202] width 69 height 14
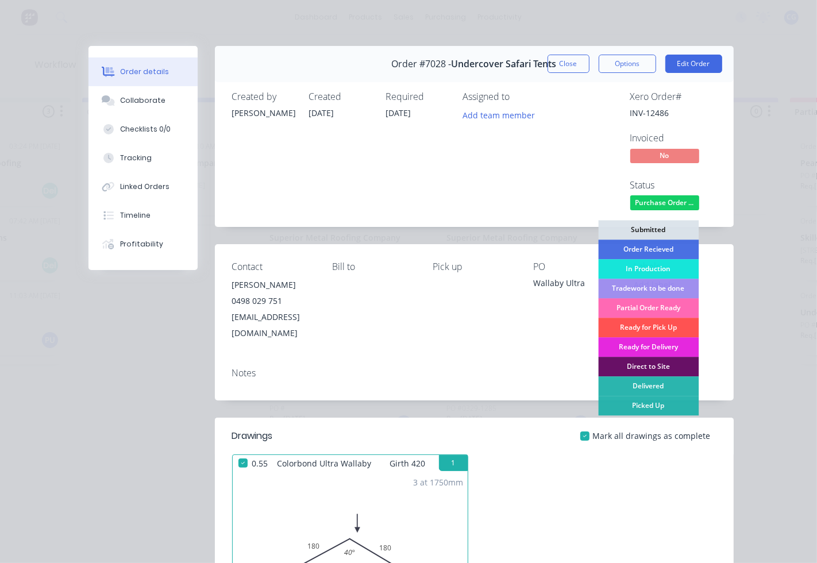
click at [662, 308] on div "Partial Order Ready" at bounding box center [648, 308] width 101 height 20
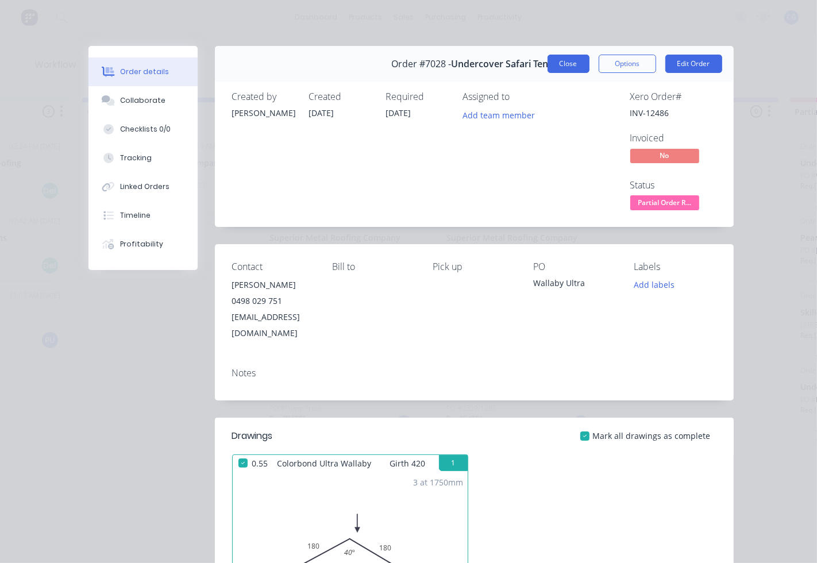
click at [569, 64] on button "Close" at bounding box center [569, 64] width 42 height 18
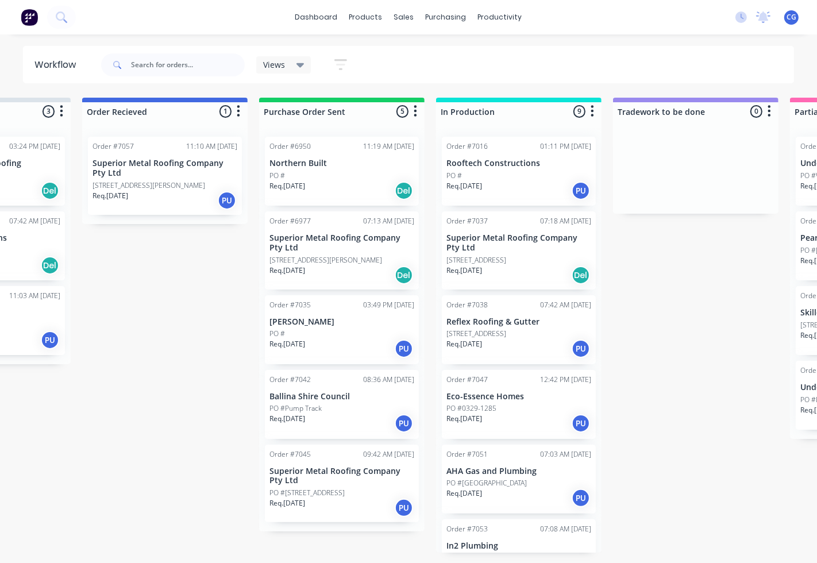
click at [348, 510] on div "Req. 07/10/25 PU" at bounding box center [341, 508] width 145 height 20
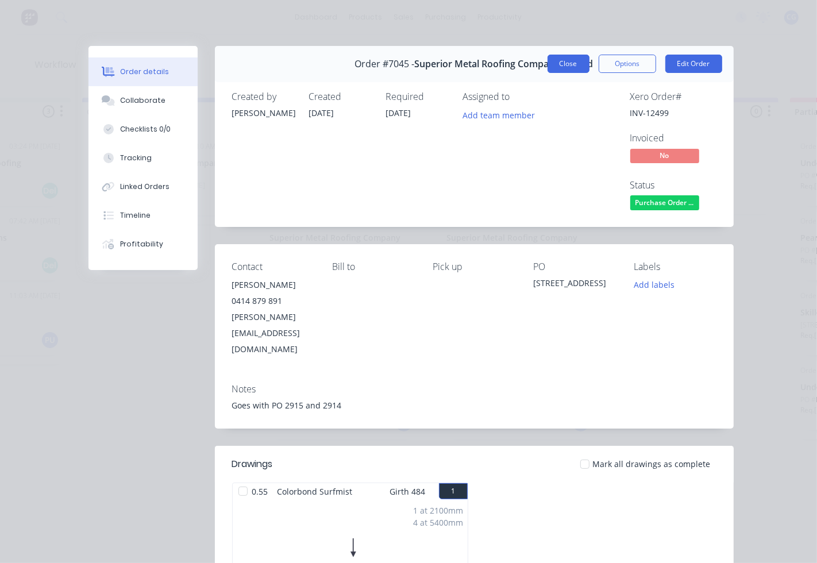
click at [568, 64] on button "Close" at bounding box center [569, 64] width 42 height 18
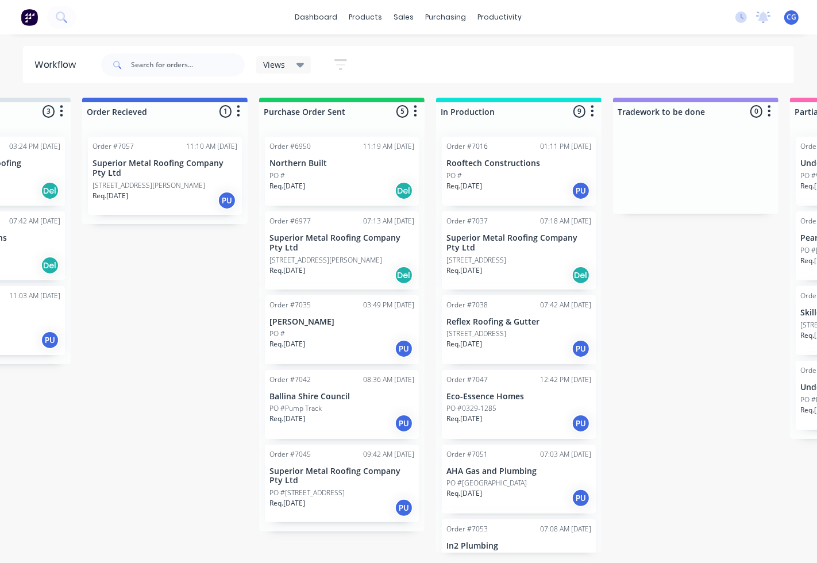
click at [361, 256] on div "PO #17 Kendall St" at bounding box center [341, 260] width 145 height 10
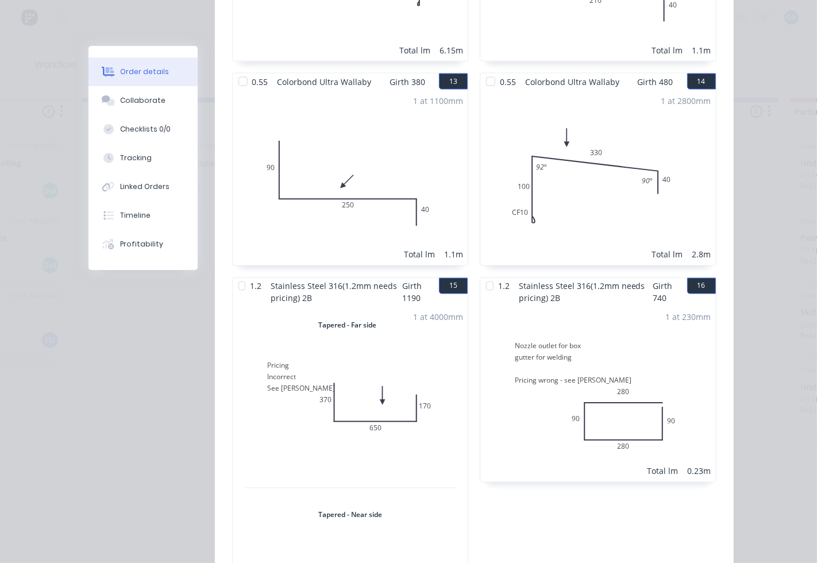
scroll to position [1702, 0]
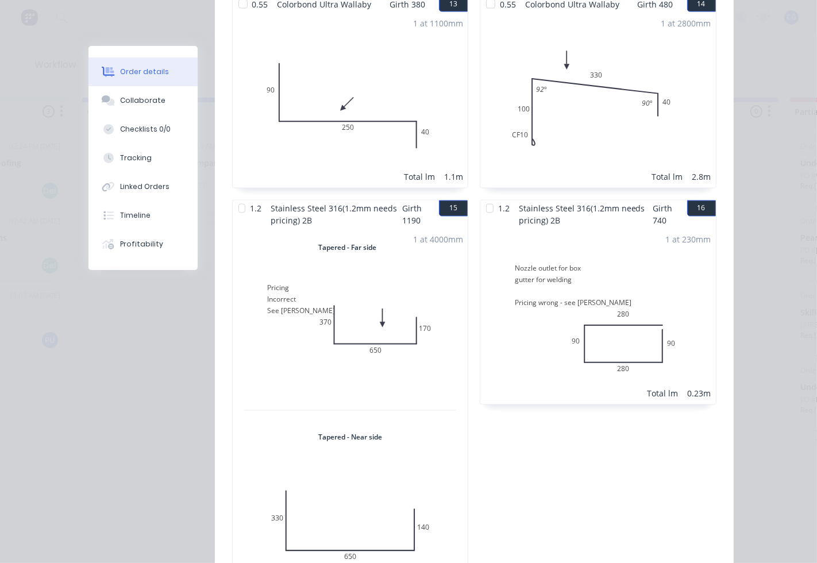
click at [238, 197] on div at bounding box center [241, 208] width 23 height 23
click at [690, 201] on button "16" at bounding box center [701, 209] width 29 height 16
click at [481, 197] on div at bounding box center [489, 208] width 23 height 23
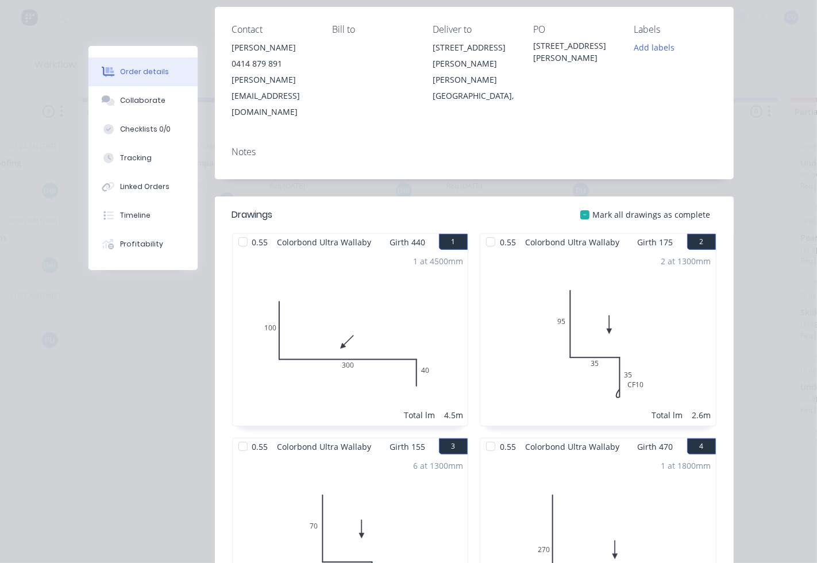
scroll to position [213, 0]
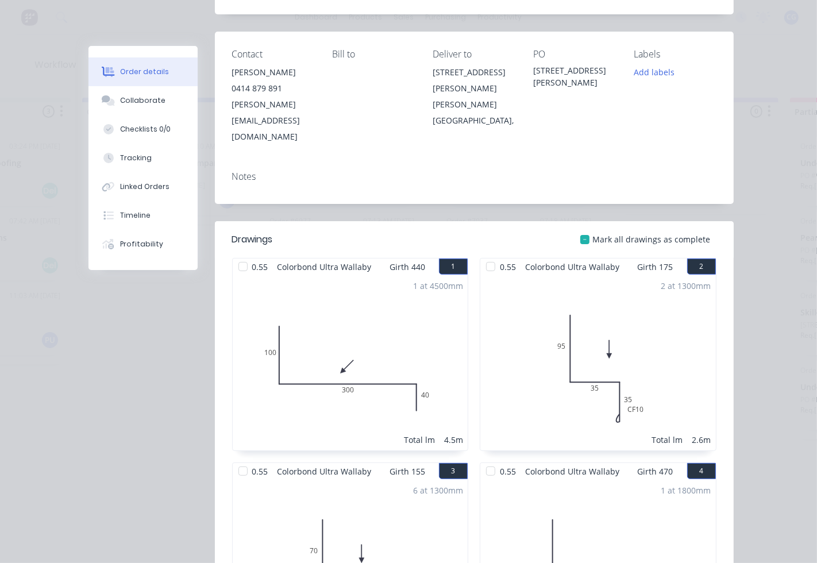
click at [581, 228] on div at bounding box center [584, 239] width 23 height 23
click at [582, 228] on div at bounding box center [584, 239] width 23 height 23
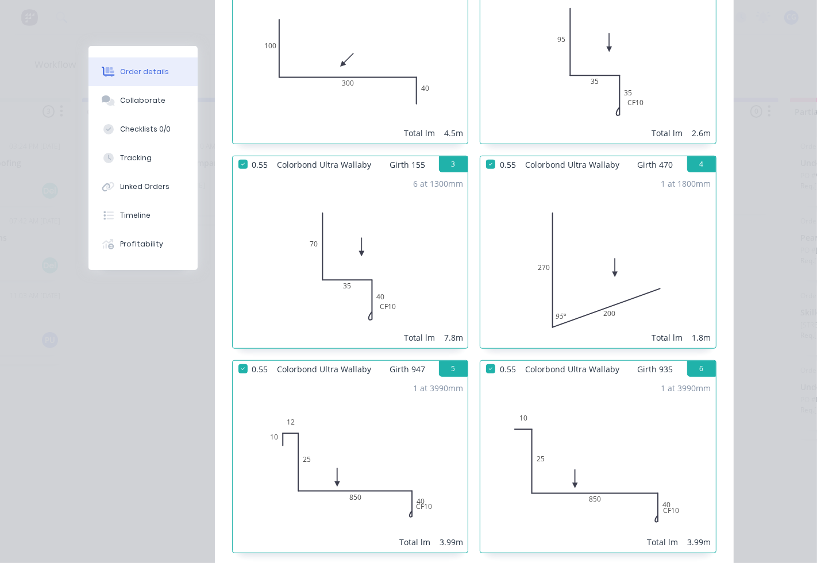
scroll to position [531, 0]
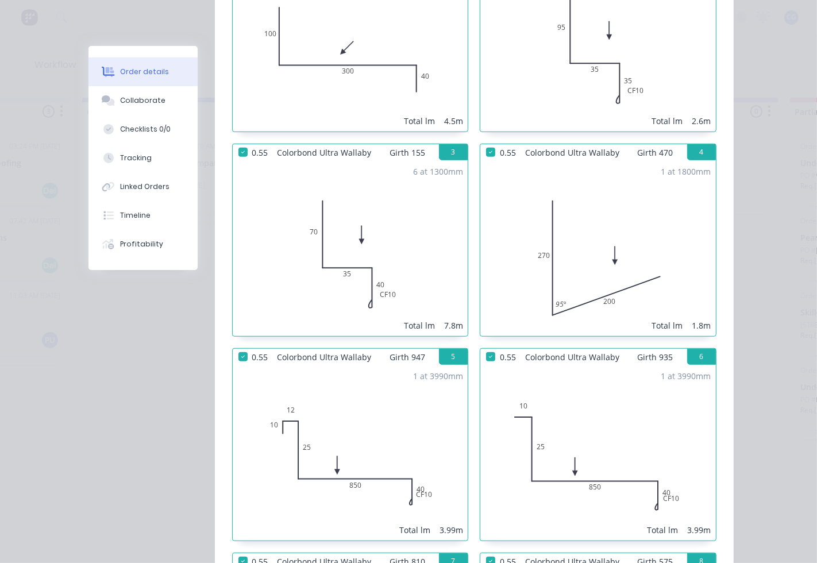
click at [237, 345] on div at bounding box center [243, 356] width 23 height 23
click at [484, 345] on div at bounding box center [490, 356] width 23 height 23
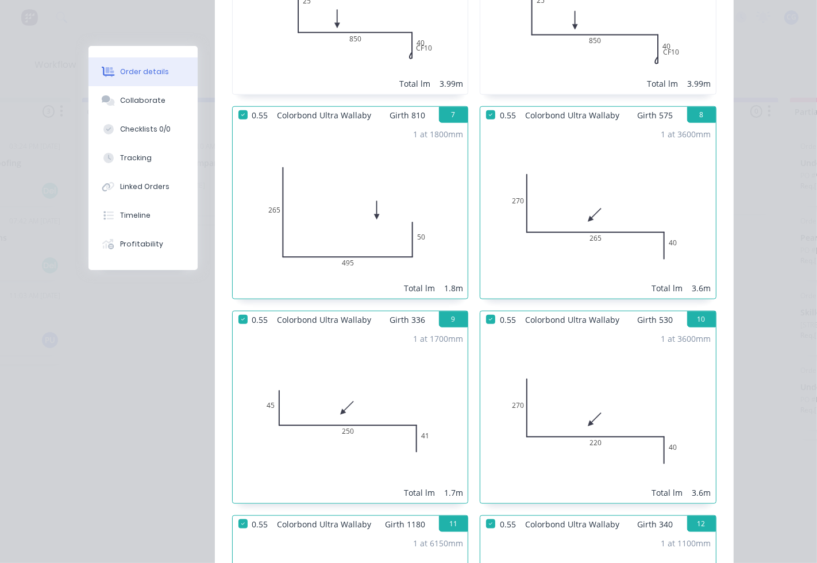
scroll to position [1064, 0]
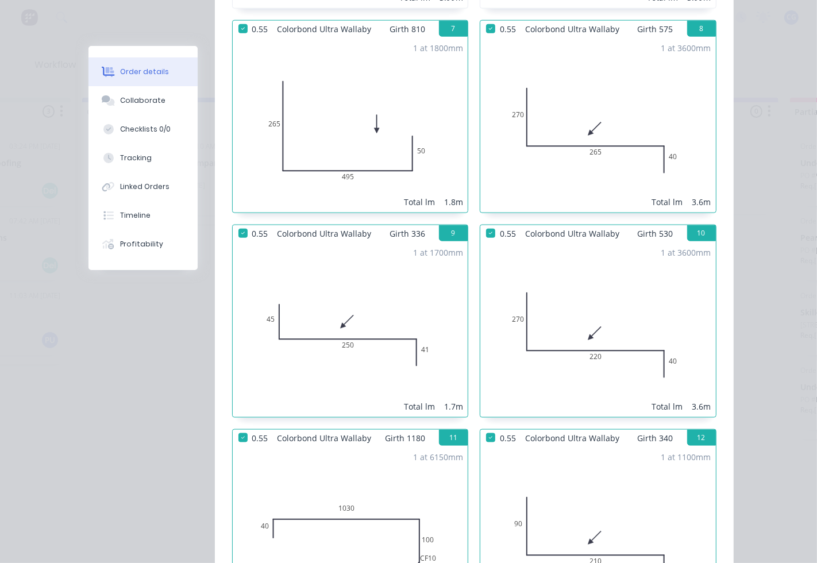
click at [240, 426] on div at bounding box center [243, 437] width 23 height 23
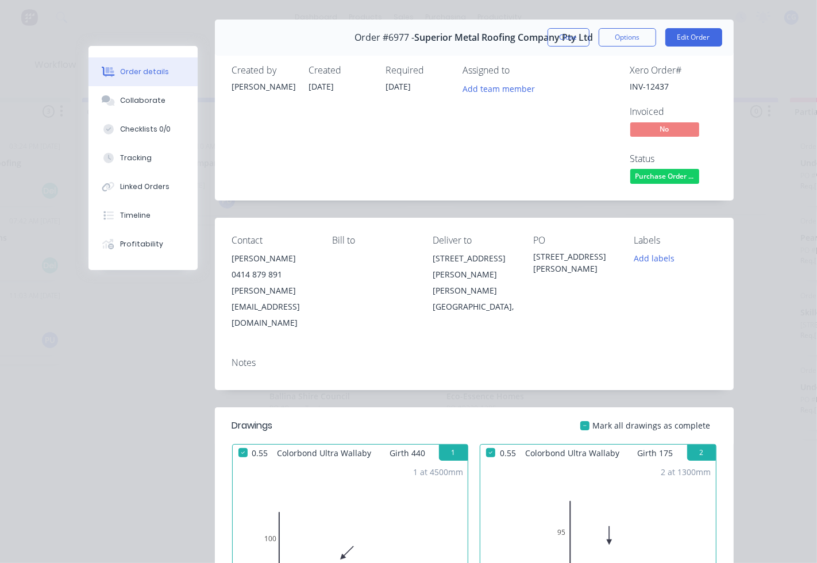
scroll to position [0, 0]
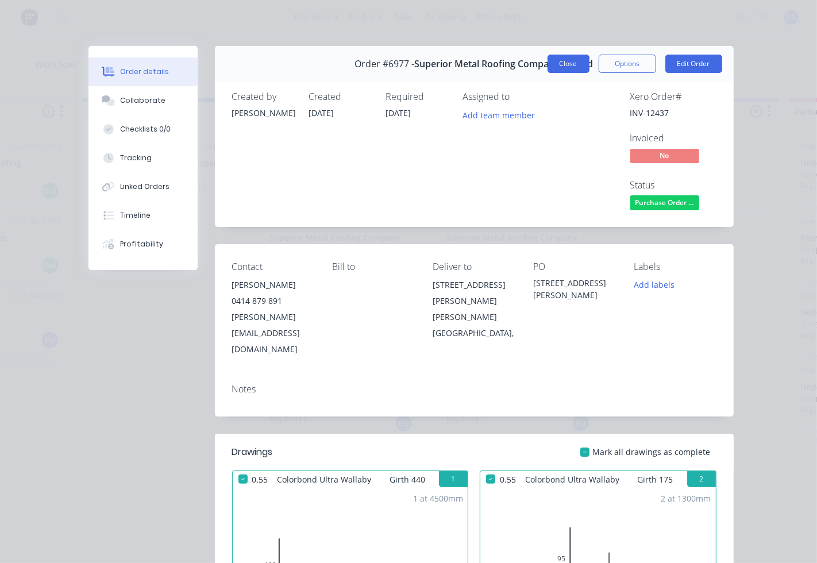
click at [567, 60] on button "Close" at bounding box center [569, 64] width 42 height 18
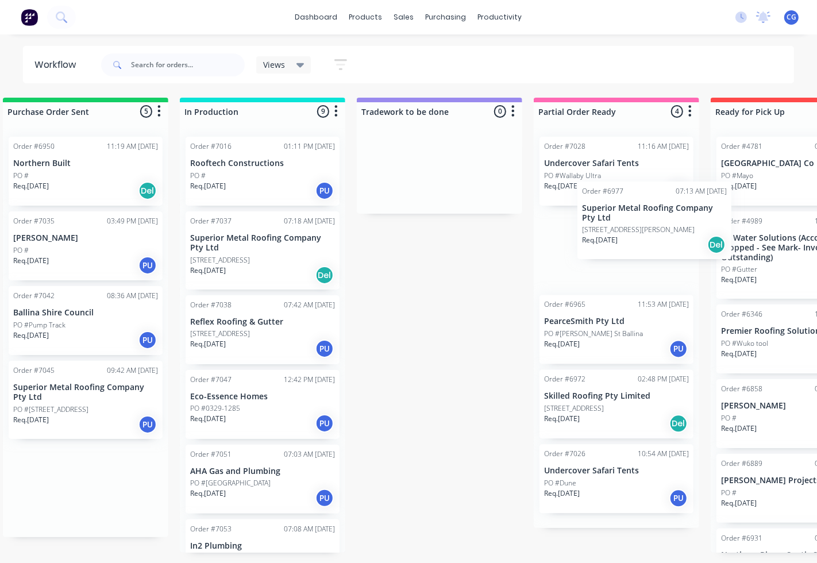
scroll to position [0, 377]
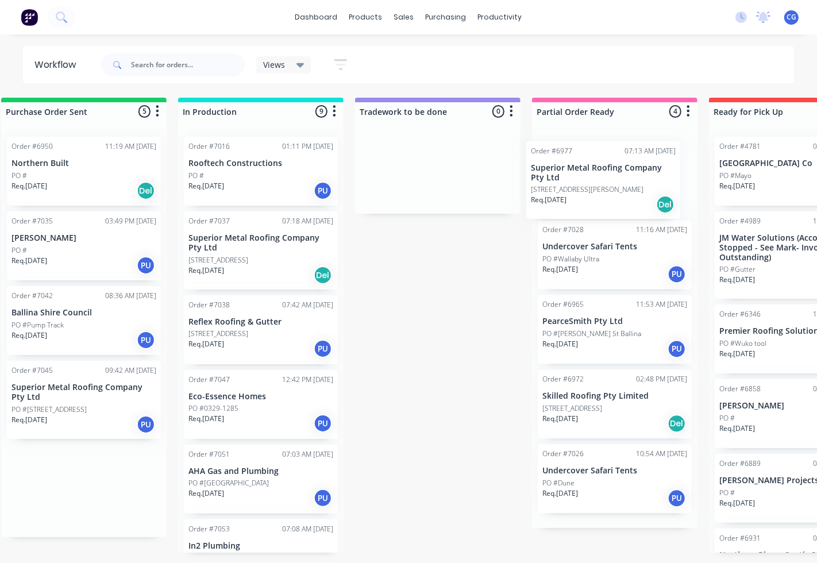
drag, startPoint x: 337, startPoint y: 249, endPoint x: 602, endPoint y: 179, distance: 274.1
click at [602, 179] on div "Submitted 3 Sort By Created date Required date Order number Customer name Most …" at bounding box center [572, 325] width 1916 height 455
click at [406, 9] on div "sales" at bounding box center [404, 17] width 32 height 17
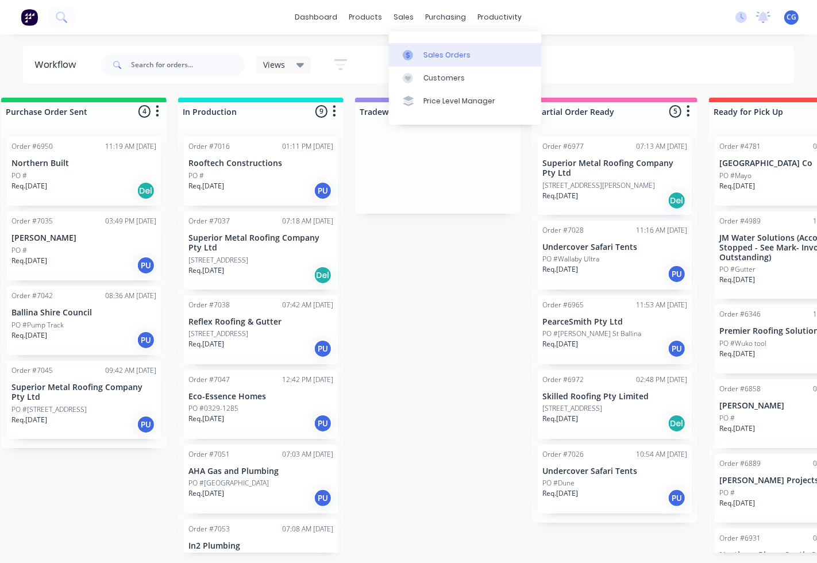
click at [419, 50] on div at bounding box center [411, 55] width 17 height 10
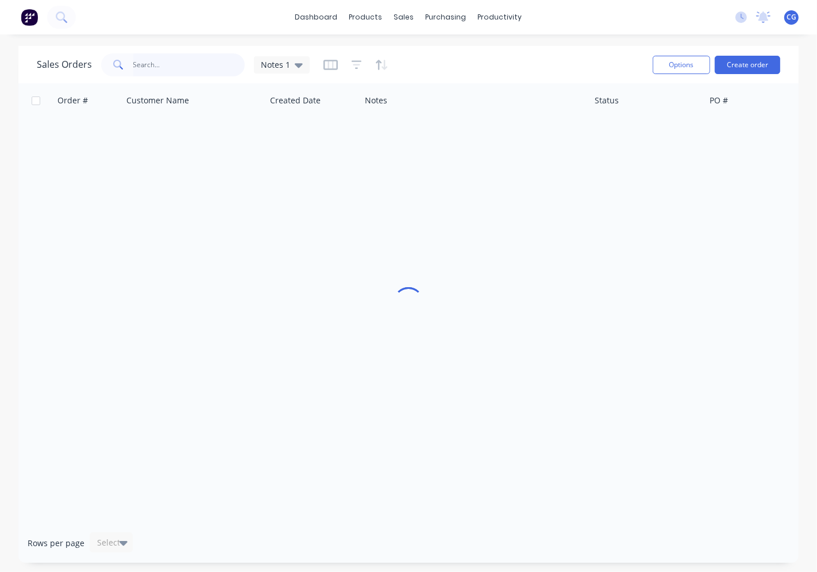
click at [190, 74] on input "text" at bounding box center [189, 64] width 112 height 23
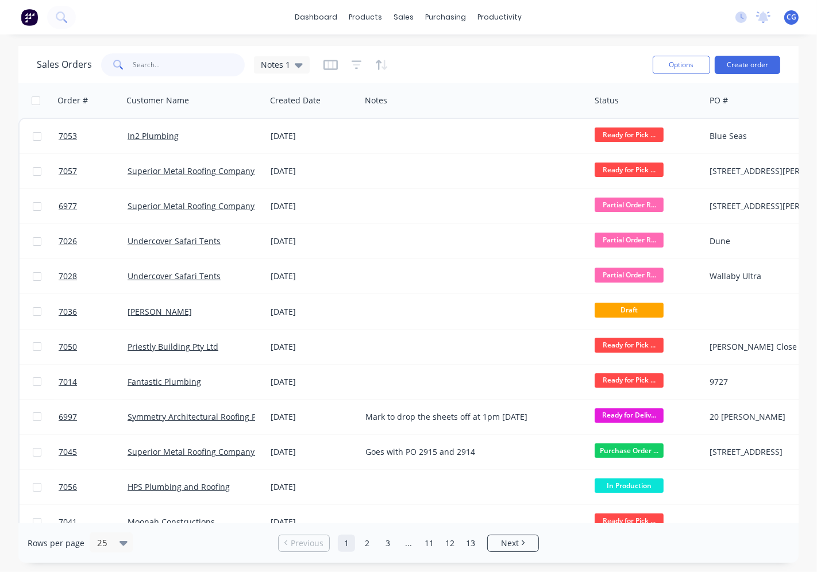
click at [188, 53] on input "text" at bounding box center [189, 64] width 112 height 23
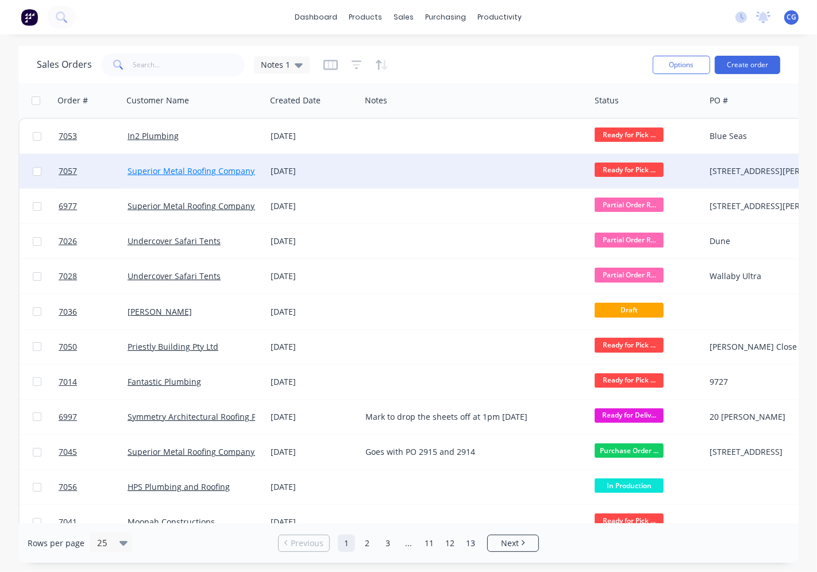
click at [198, 167] on link "Superior Metal Roofing Company Pty Ltd" at bounding box center [205, 170] width 155 height 11
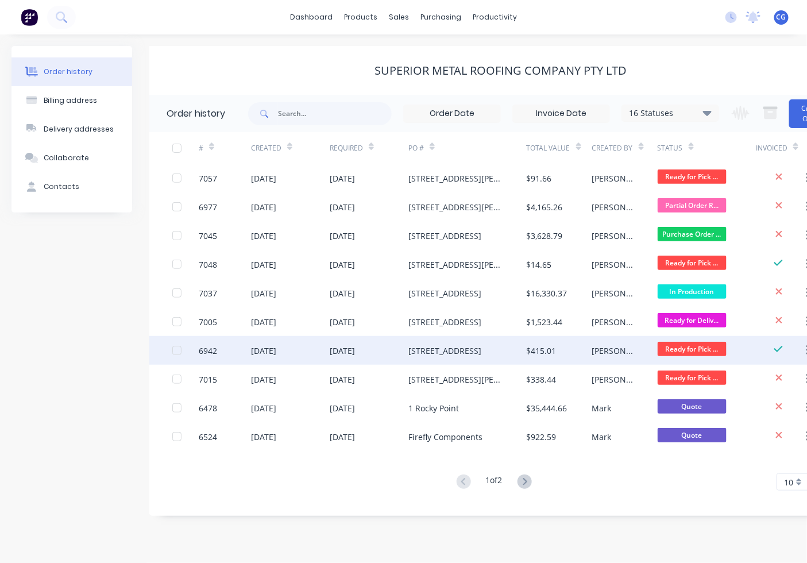
click at [538, 351] on div "$415.01" at bounding box center [542, 351] width 30 height 12
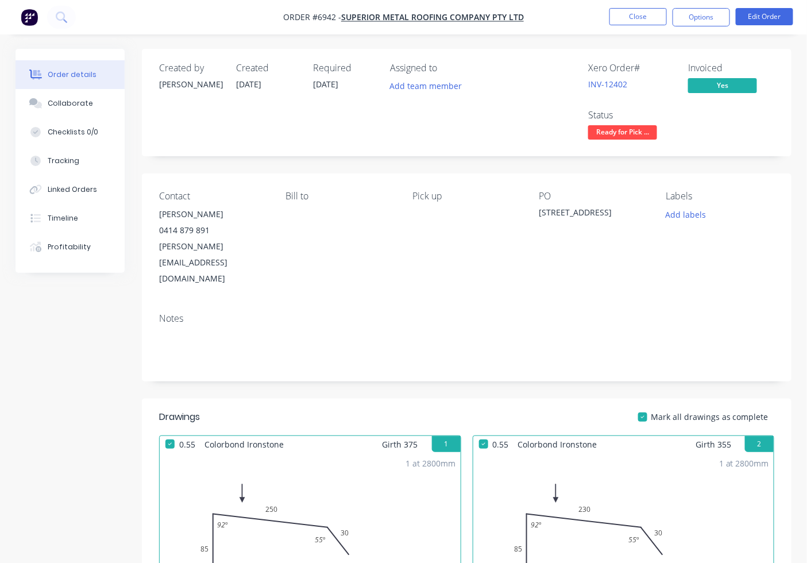
drag, startPoint x: 59, startPoint y: 6, endPoint x: 468, endPoint y: 119, distance: 424.3
click at [484, 122] on div "Assigned to Add team member" at bounding box center [447, 103] width 115 height 80
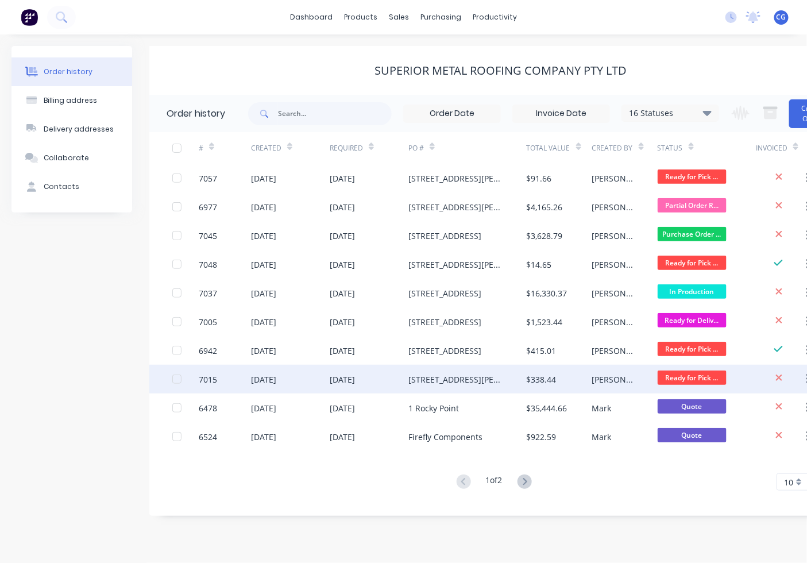
click at [531, 387] on div "$338.44" at bounding box center [559, 379] width 65 height 29
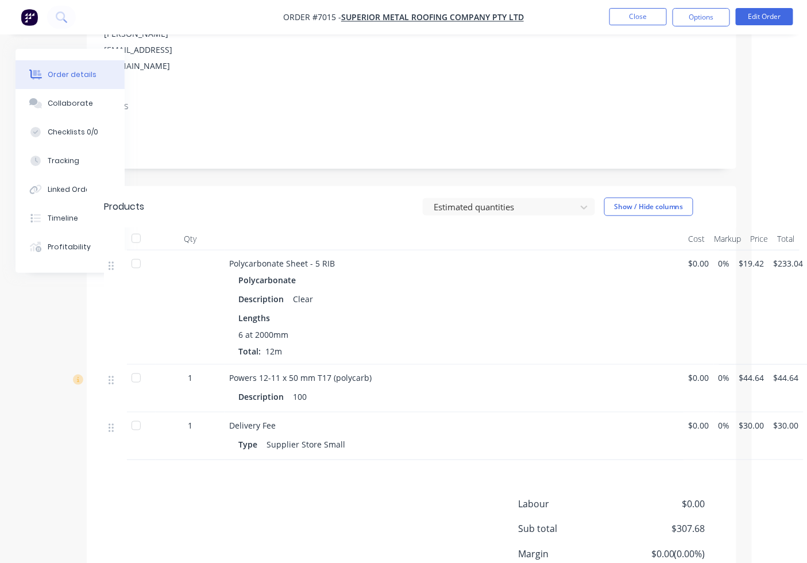
scroll to position [106, 55]
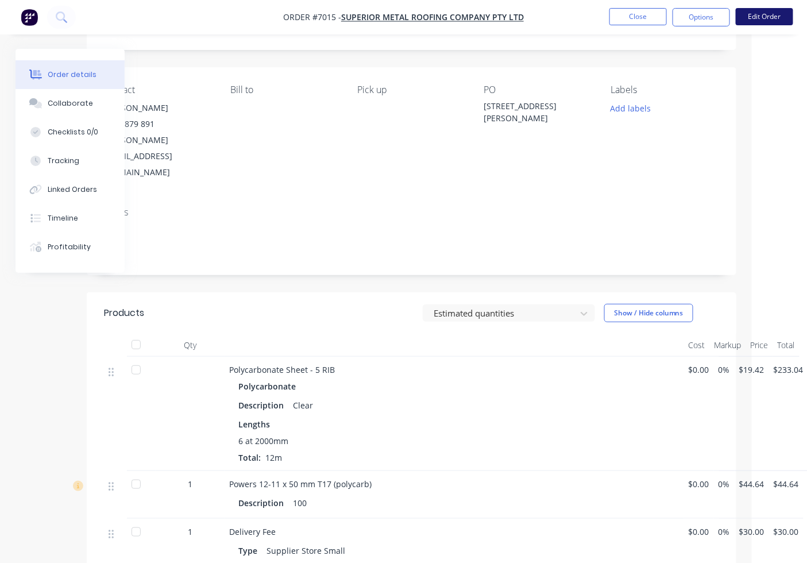
click at [743, 25] on button "Edit Order" at bounding box center [764, 16] width 57 height 17
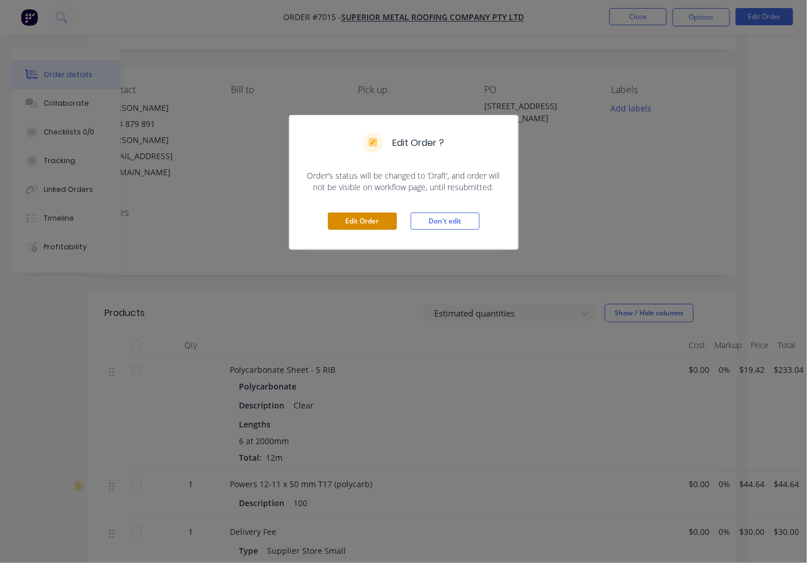
click at [333, 228] on button "Edit Order" at bounding box center [362, 221] width 69 height 17
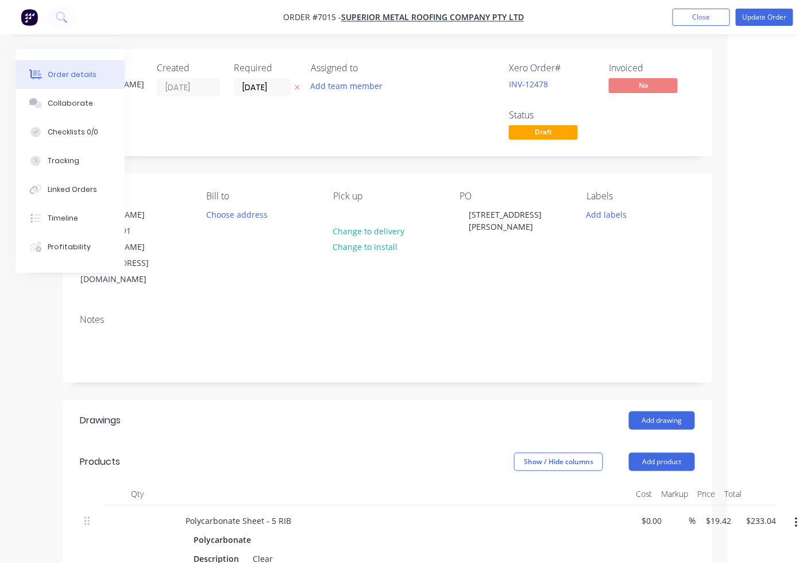
scroll to position [213, 79]
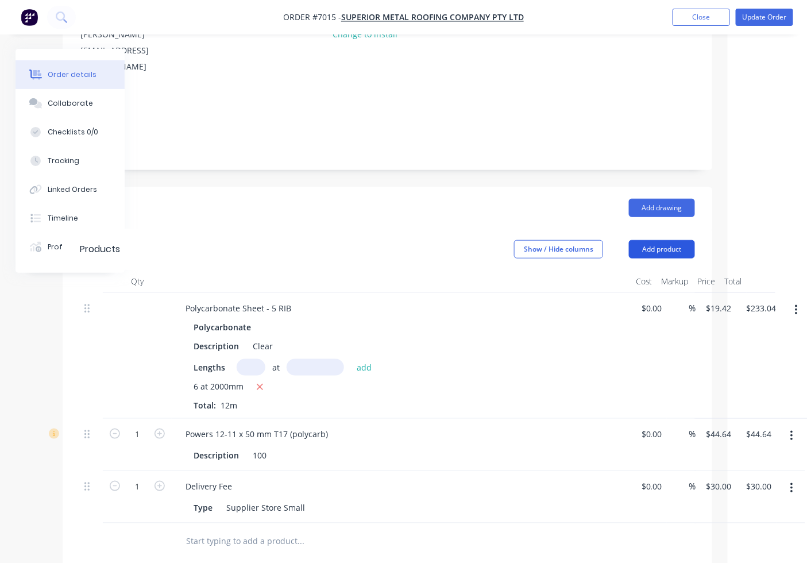
click at [644, 240] on button "Add product" at bounding box center [662, 249] width 66 height 18
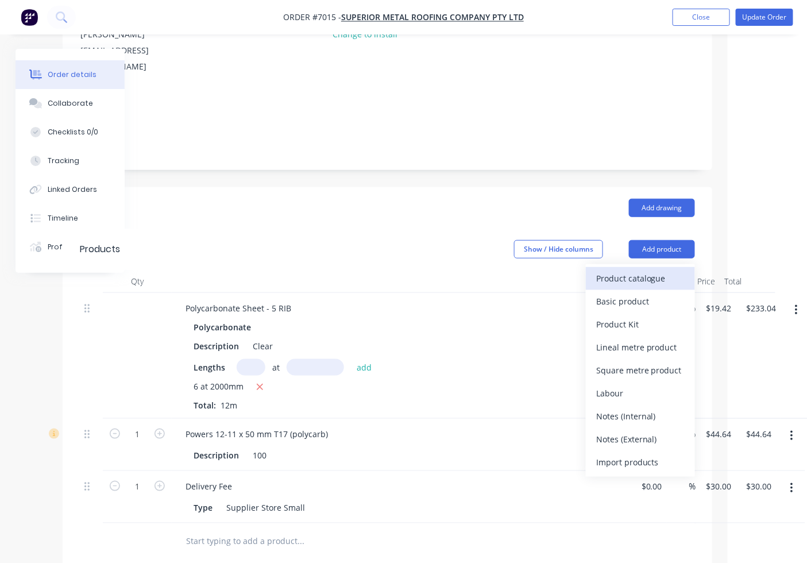
click at [663, 270] on div "Product catalogue" at bounding box center [640, 278] width 88 height 17
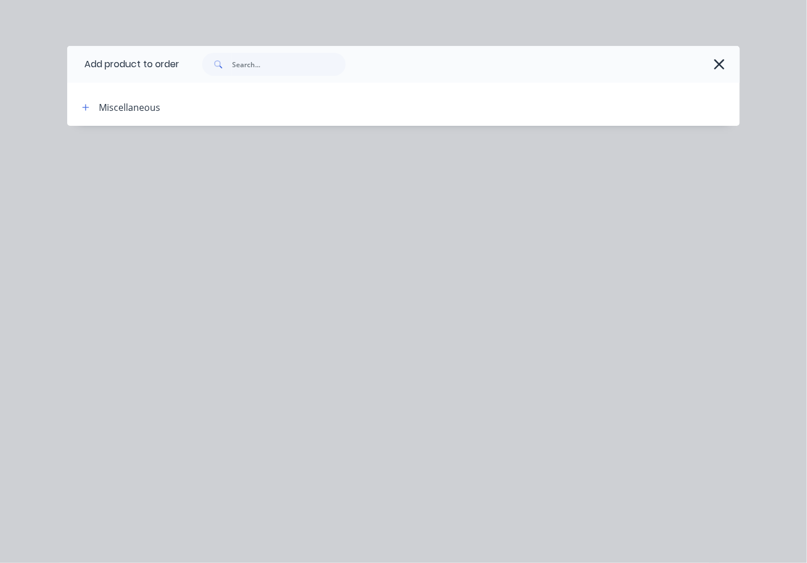
scroll to position [213, 78]
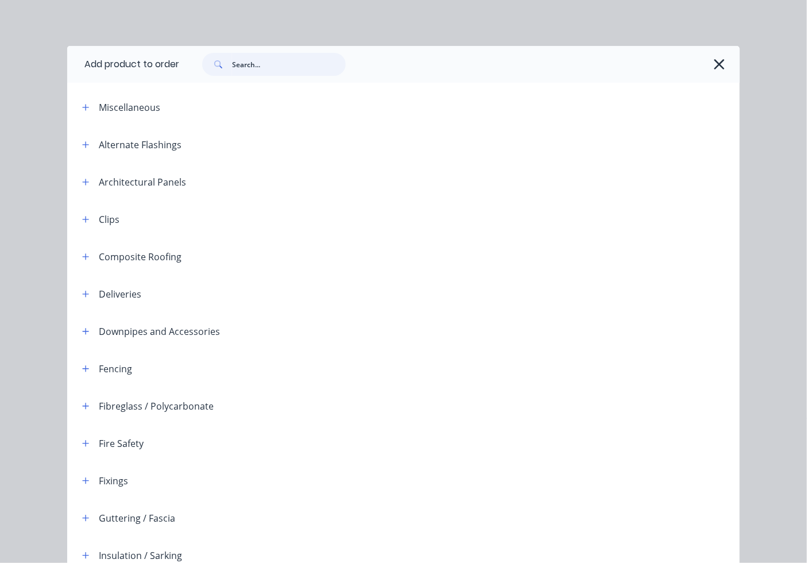
click at [238, 53] on input "text" at bounding box center [289, 64] width 114 height 23
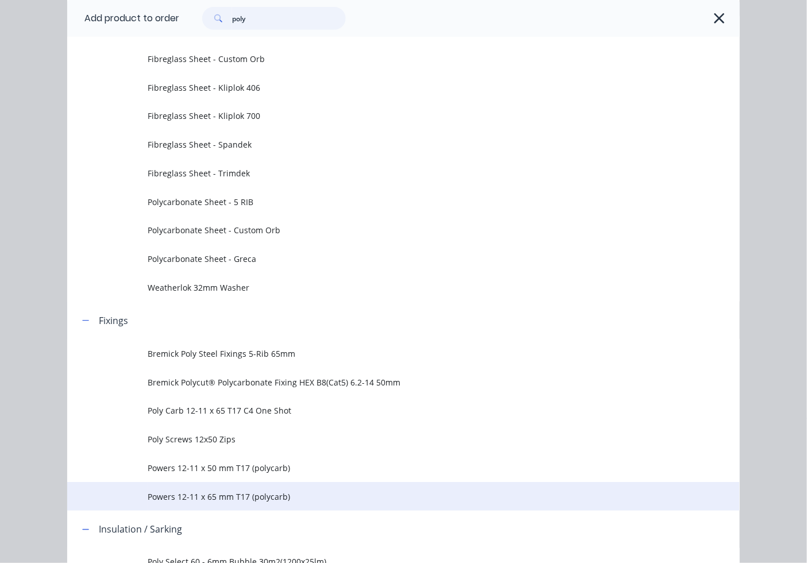
scroll to position [213, 0]
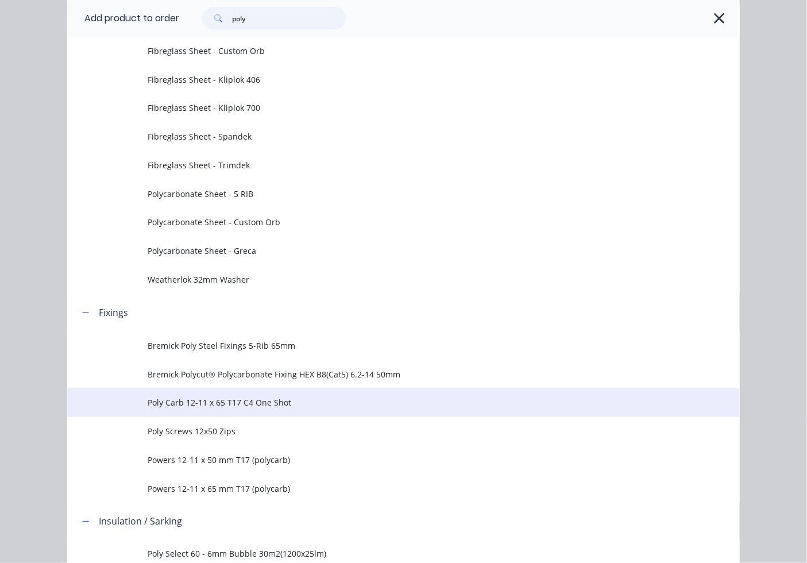
type input "poly"
click at [211, 407] on span "Poly Carb 12-11 x 65 T17 C4 One Shot" at bounding box center [384, 402] width 473 height 12
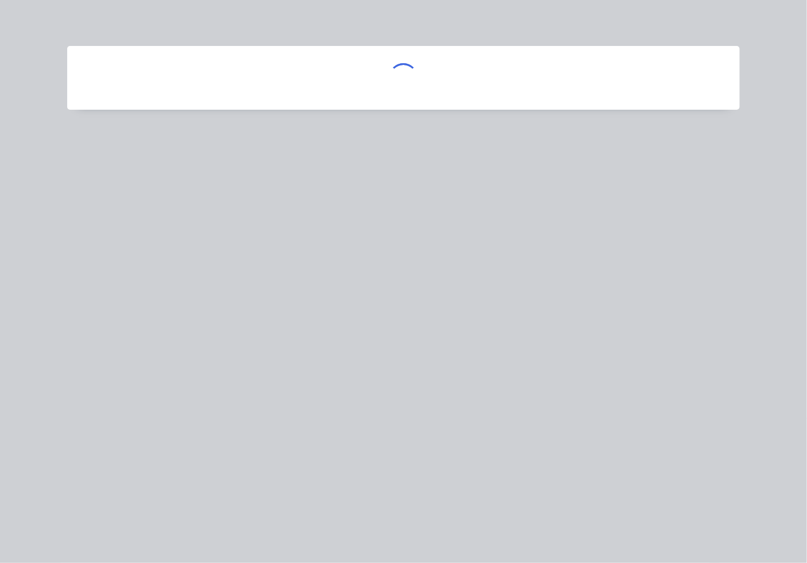
scroll to position [0, 0]
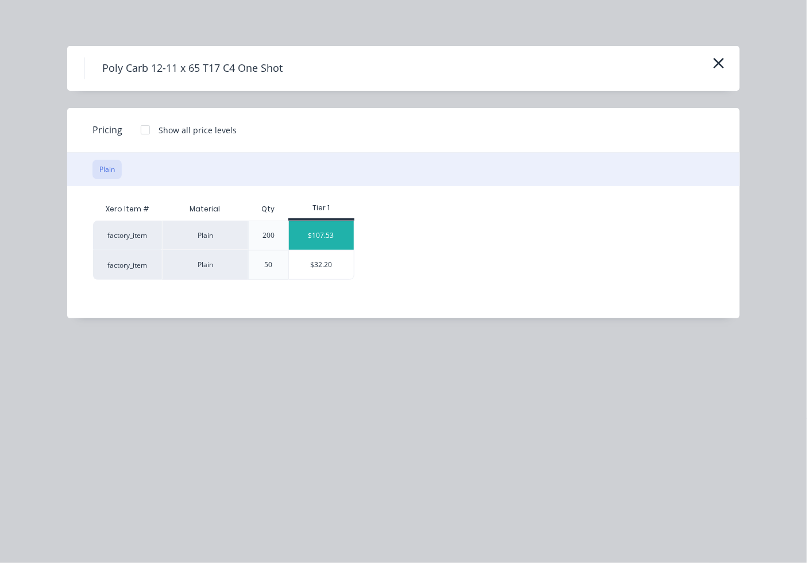
click at [319, 242] on div "$107.53" at bounding box center [321, 235] width 65 height 29
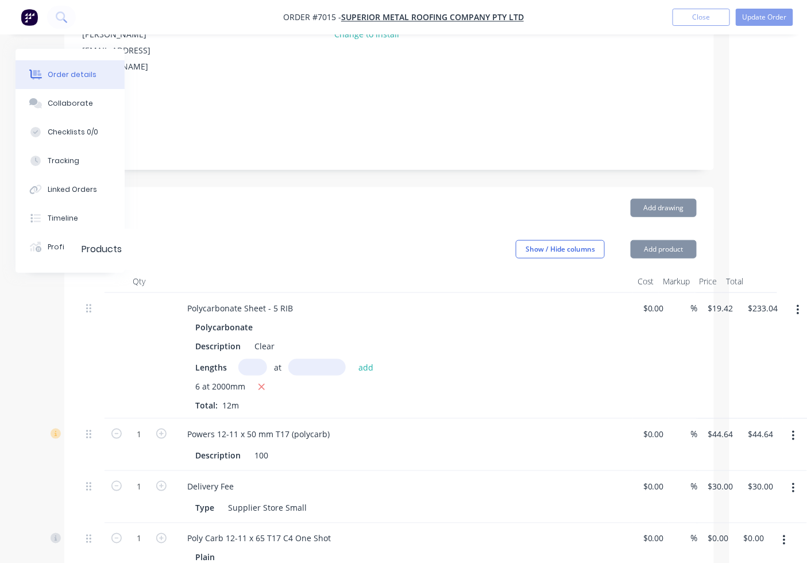
type input "$107.53"
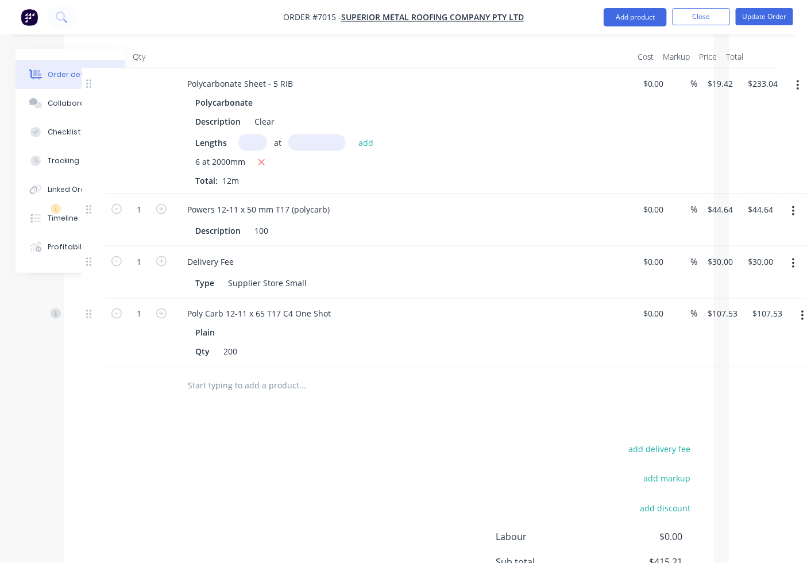
scroll to position [542, 78]
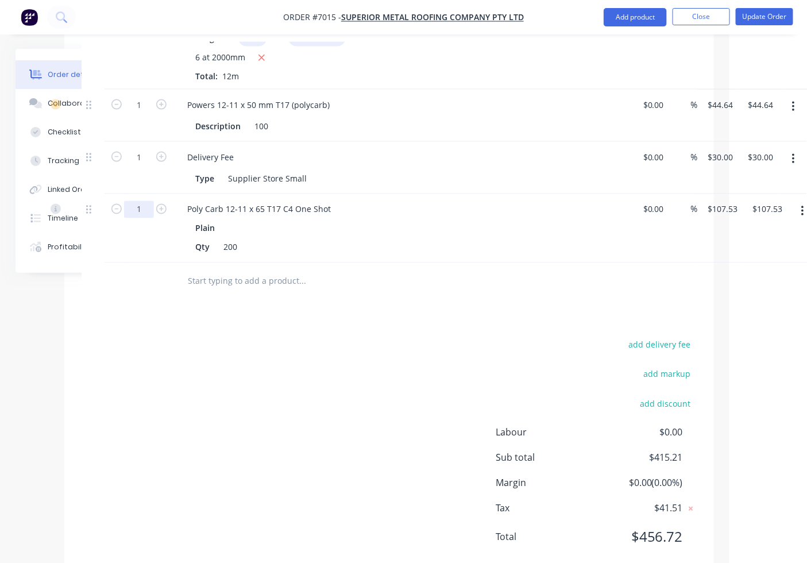
click at [136, 201] on input "1" at bounding box center [139, 209] width 30 height 17
click at [398, 270] on input "text" at bounding box center [302, 281] width 230 height 23
type input "0.5"
type input "$53.77"
click at [795, 149] on button "button" at bounding box center [793, 159] width 27 height 21
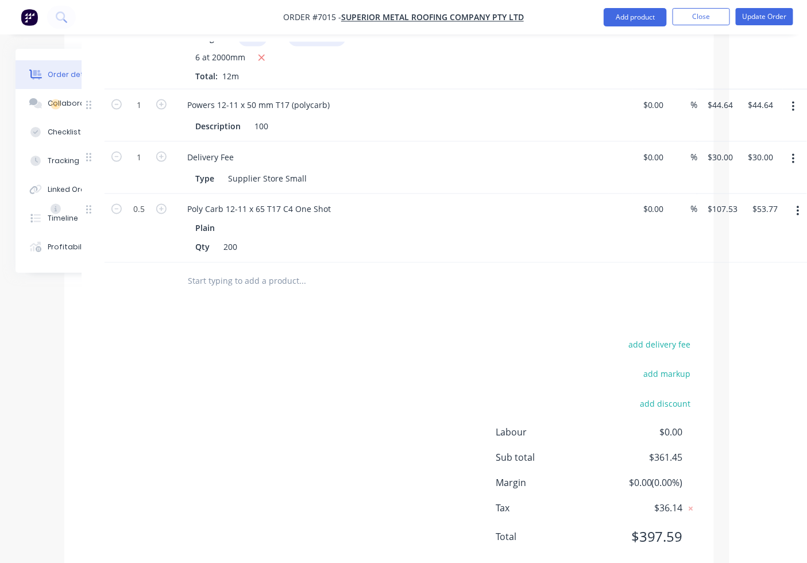
click at [792, 101] on icon "button" at bounding box center [793, 107] width 3 height 13
click at [783, 198] on div "Delete" at bounding box center [752, 206] width 88 height 17
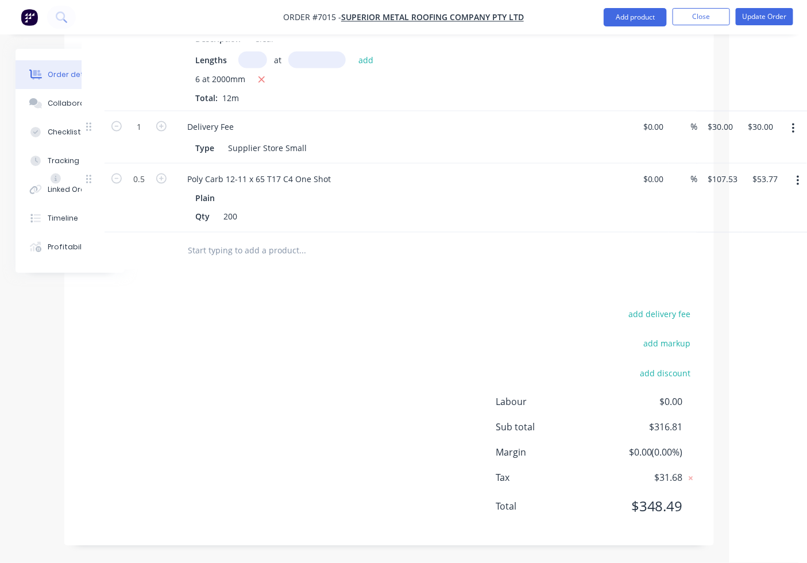
scroll to position [490, 78]
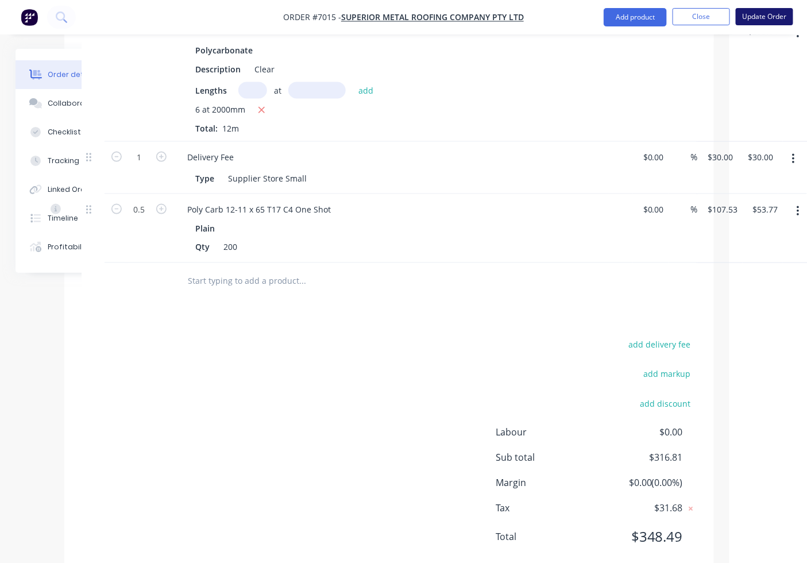
click at [761, 15] on button "Update Order" at bounding box center [764, 16] width 57 height 17
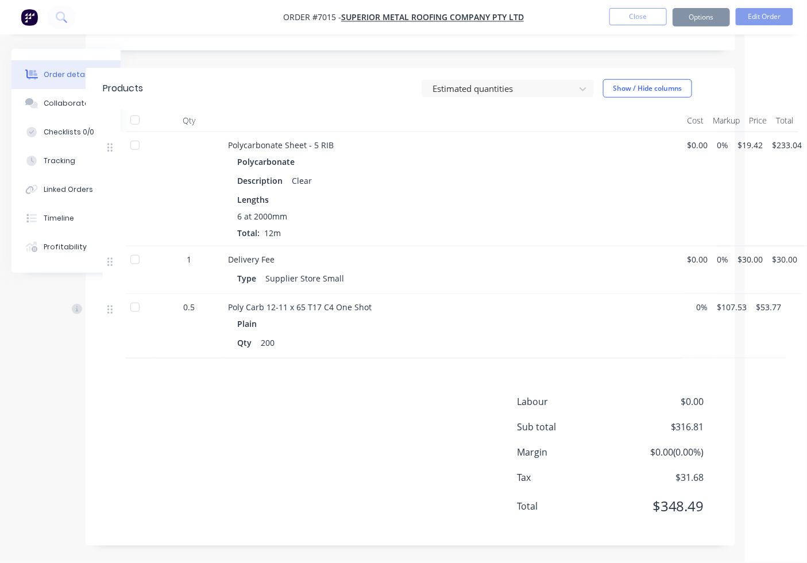
scroll to position [0, 0]
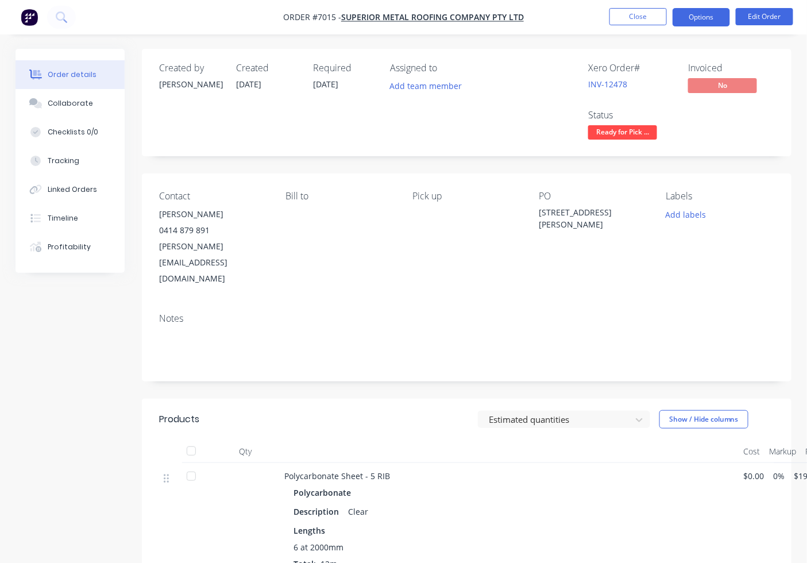
click at [720, 19] on button "Options" at bounding box center [701, 17] width 57 height 18
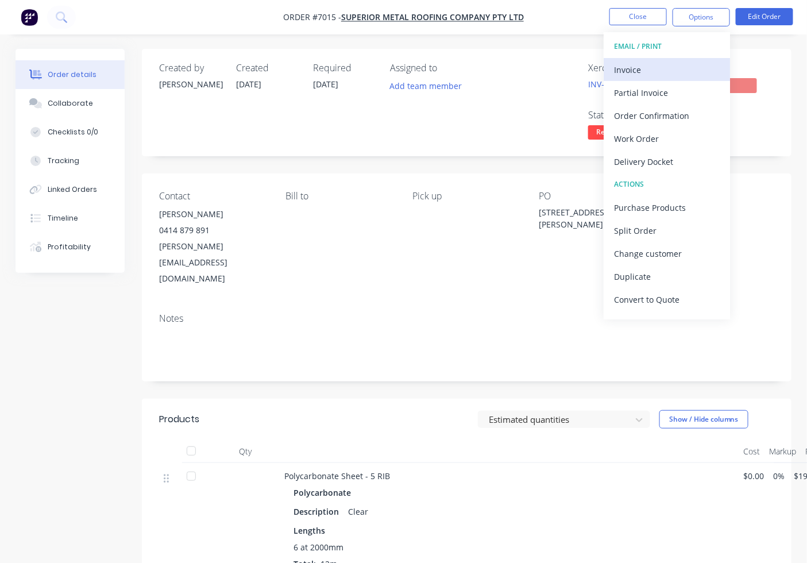
click at [709, 65] on div "Invoice" at bounding box center [667, 69] width 106 height 17
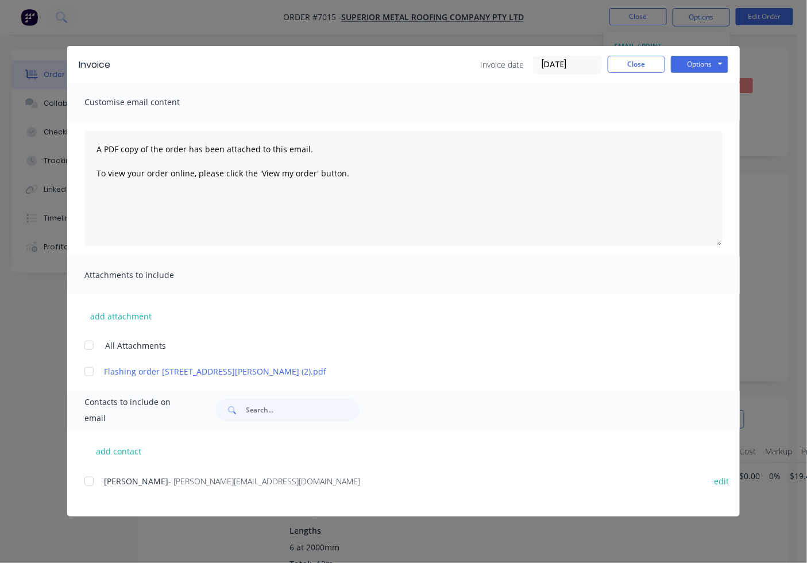
click at [93, 478] on div at bounding box center [89, 481] width 23 height 23
click at [719, 62] on button "Options" at bounding box center [699, 64] width 57 height 17
click at [715, 122] on button "Email" at bounding box center [708, 122] width 74 height 19
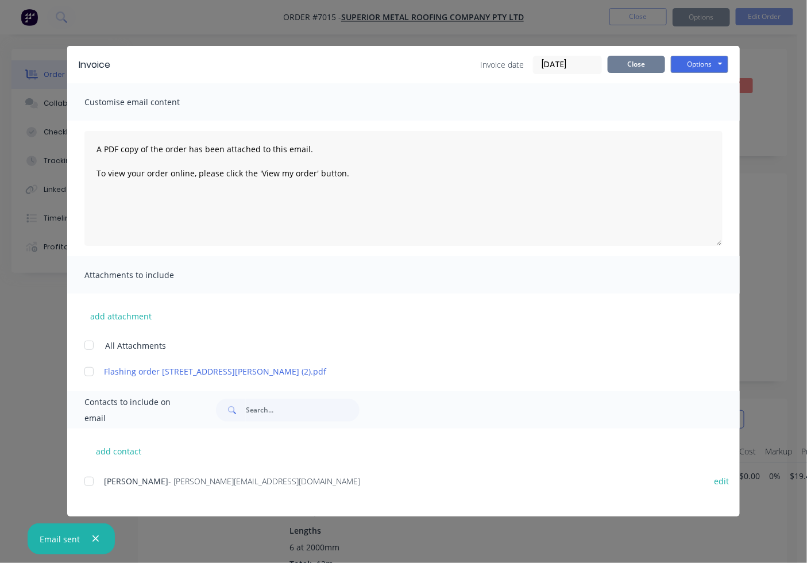
click at [642, 64] on button "Close" at bounding box center [636, 64] width 57 height 17
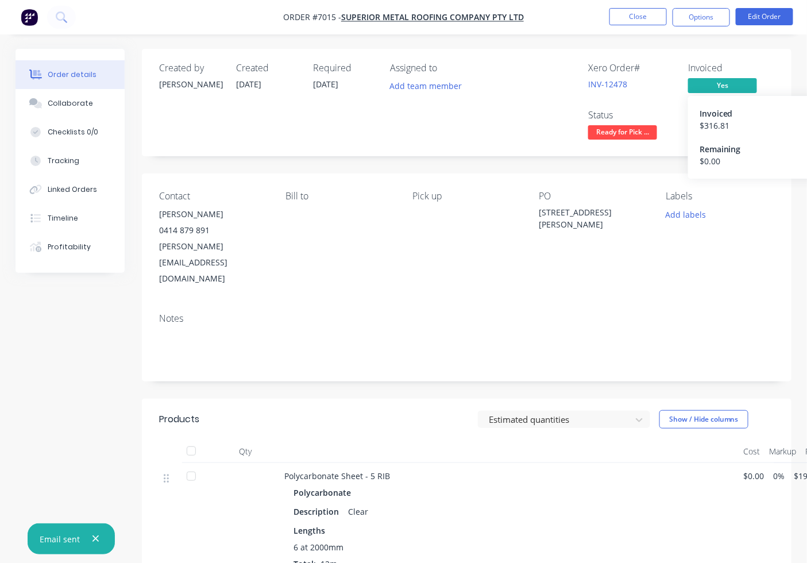
click at [740, 87] on span "Yes" at bounding box center [722, 85] width 69 height 14
click at [643, 142] on button "Ready for Pick ..." at bounding box center [622, 133] width 69 height 17
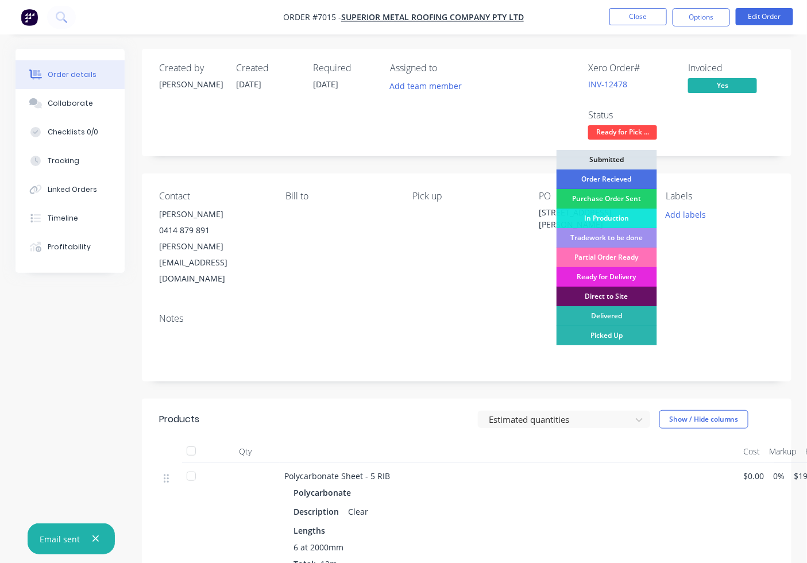
drag, startPoint x: 636, startPoint y: 340, endPoint x: 412, endPoint y: 371, distance: 226.1
click at [635, 341] on div "Picked Up" at bounding box center [607, 336] width 101 height 20
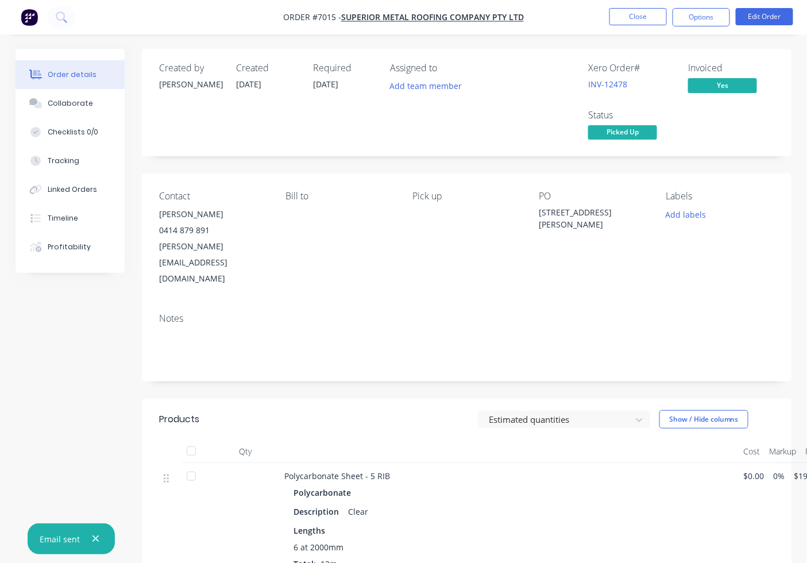
click at [188, 440] on div at bounding box center [191, 451] width 23 height 23
click at [723, 20] on button "Options" at bounding box center [701, 17] width 57 height 18
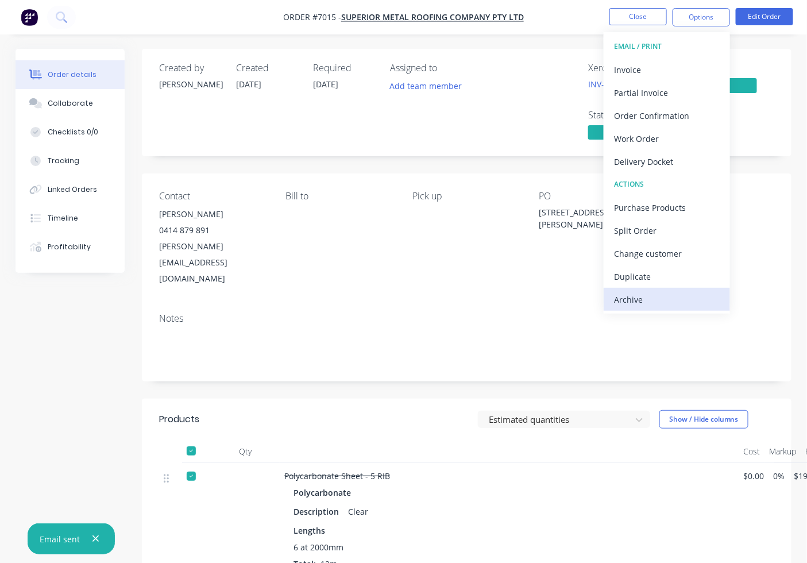
click at [666, 296] on div "Archive" at bounding box center [667, 299] width 106 height 17
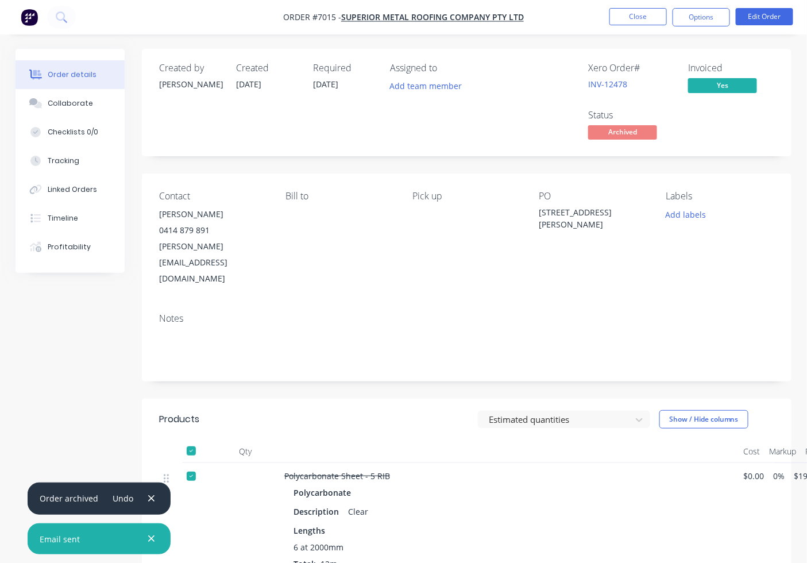
drag, startPoint x: 637, startPoint y: 28, endPoint x: 532, endPoint y: 186, distance: 189.9
click at [637, 29] on nav "Order #7015 - Superior Metal Roofing Company Pty Ltd Close Options Edit Order" at bounding box center [403, 17] width 807 height 34
click at [645, 16] on button "Close" at bounding box center [638, 16] width 57 height 17
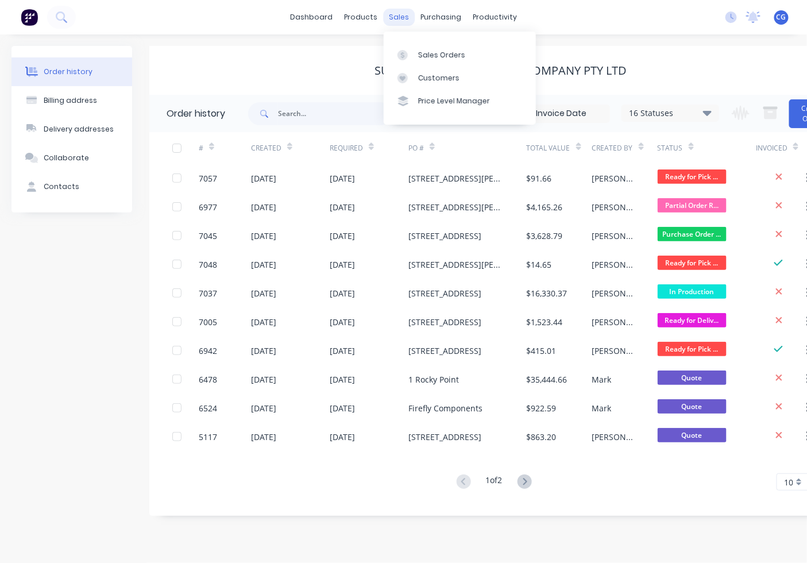
click at [400, 13] on div "sales" at bounding box center [399, 17] width 32 height 17
click at [414, 51] on div at bounding box center [406, 55] width 17 height 10
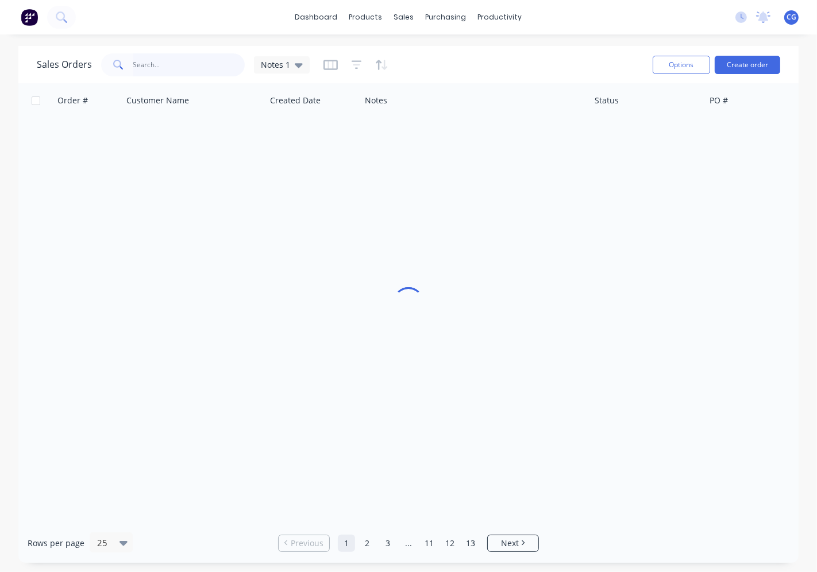
click at [192, 60] on input "text" at bounding box center [189, 64] width 112 height 23
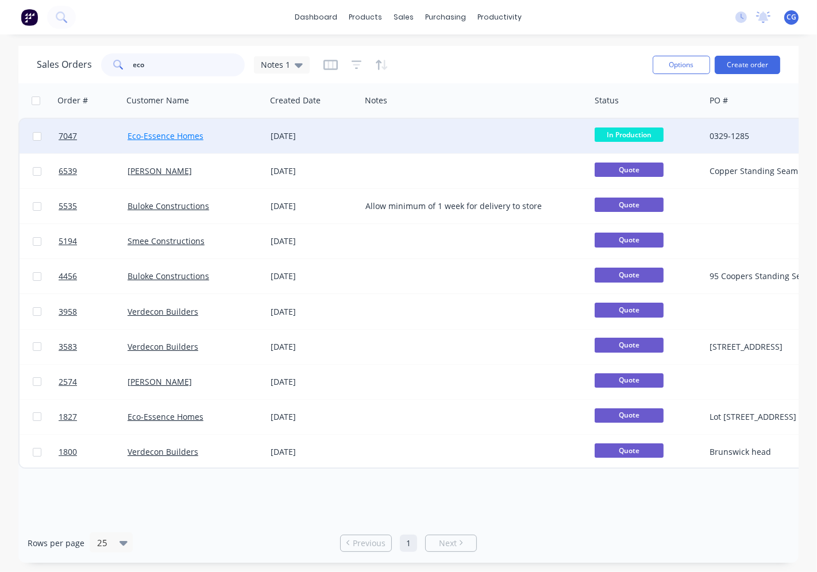
type input "eco"
click at [190, 133] on link "Eco-Essence Homes" at bounding box center [166, 135] width 76 height 11
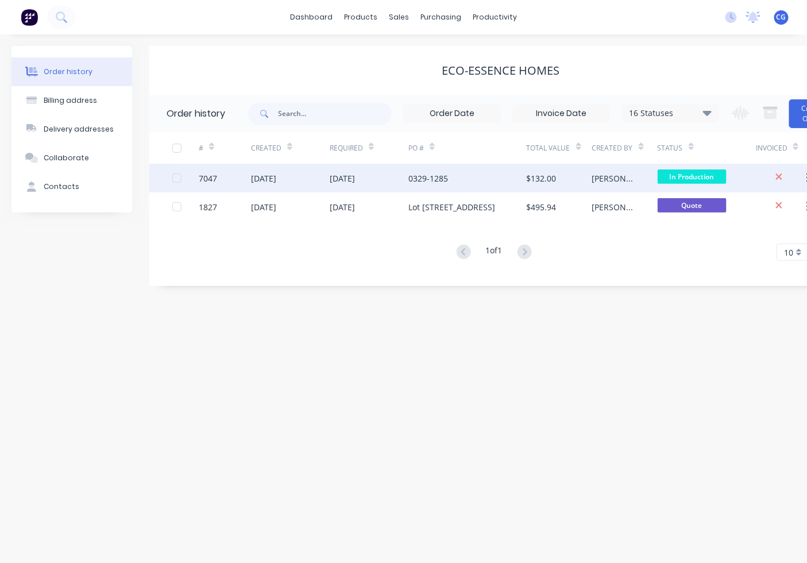
drag, startPoint x: 550, startPoint y: 171, endPoint x: 553, endPoint y: 176, distance: 6.2
click at [553, 176] on div "$132.00" at bounding box center [559, 178] width 65 height 29
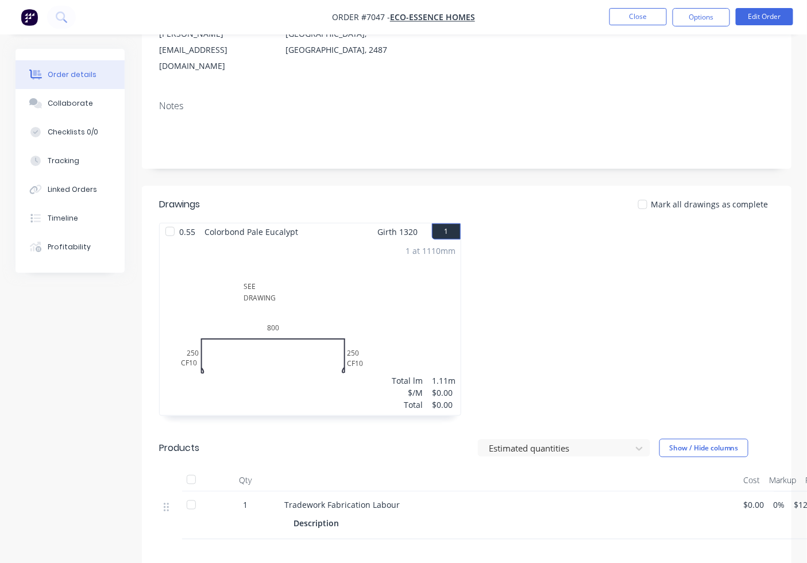
scroll to position [319, 0]
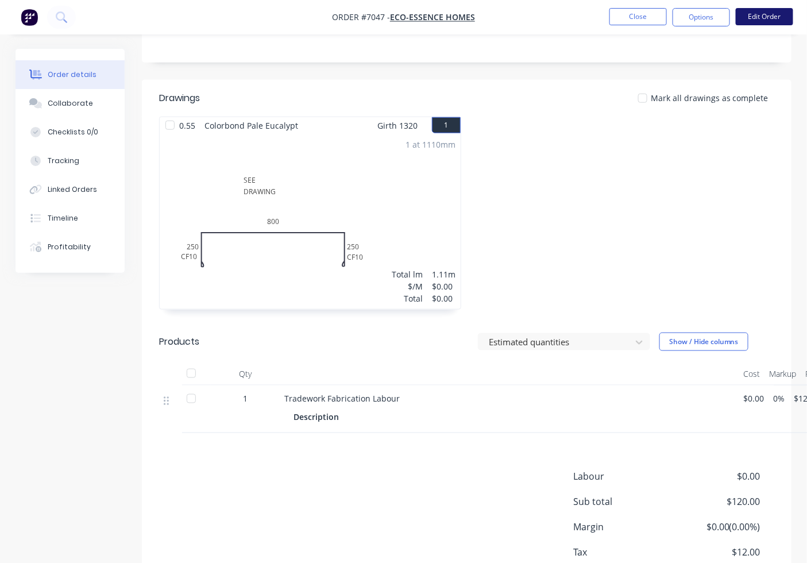
click at [749, 13] on button "Edit Order" at bounding box center [764, 16] width 57 height 17
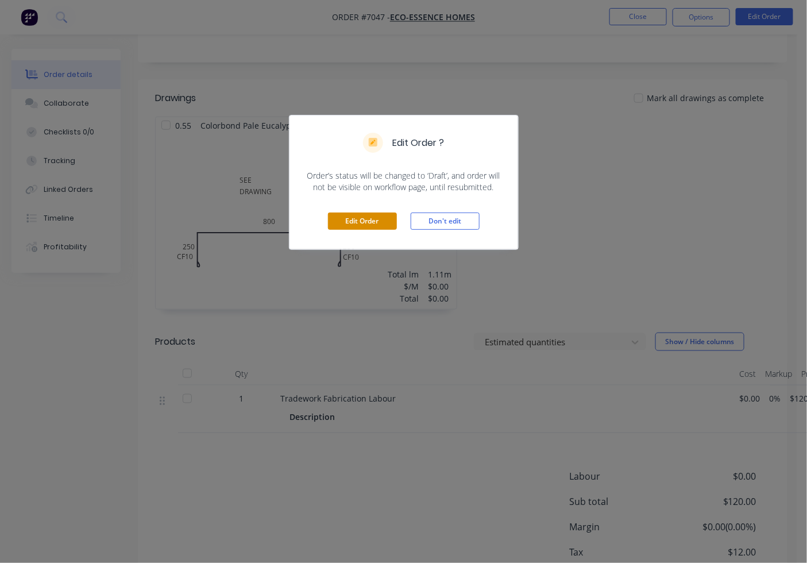
click at [369, 226] on button "Edit Order" at bounding box center [362, 221] width 69 height 17
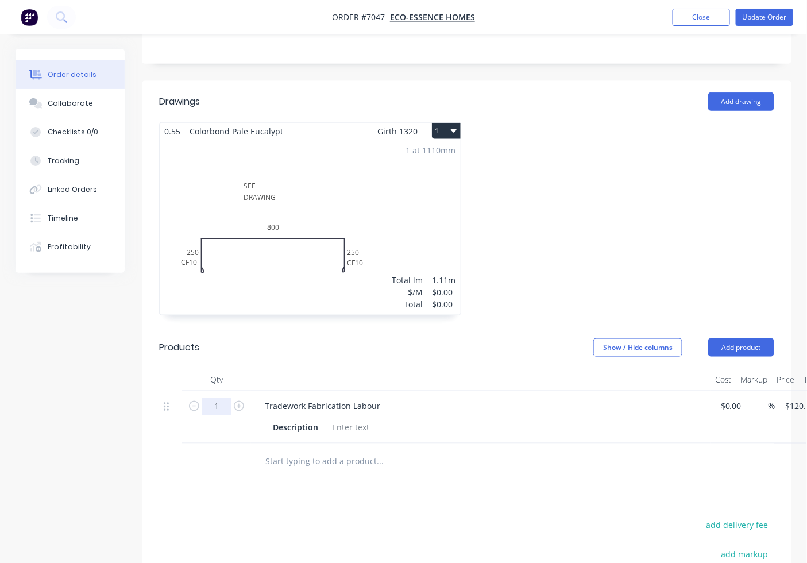
drag, startPoint x: 211, startPoint y: 372, endPoint x: 242, endPoint y: 383, distance: 32.2
click at [211, 398] on input "1" at bounding box center [217, 406] width 30 height 17
click at [567, 462] on div "Drawings Add drawing 0.55 Colorbond Pale Eucalypt Girth 1320 1 SEE DRAWING CF 1…" at bounding box center [467, 419] width 650 height 676
type input "0.5"
type input "$60.00"
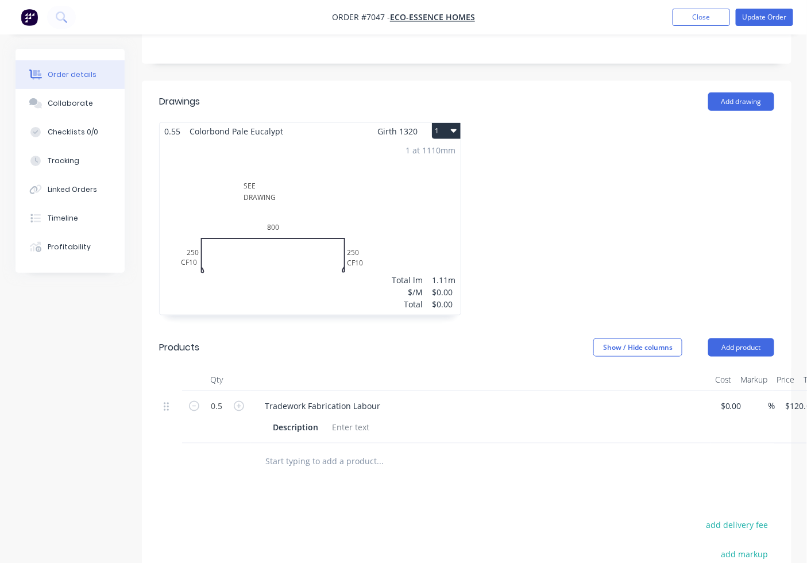
click at [431, 196] on div "1 at 1110mm Total lm $/M Total 1.11m $0.00 $0.00" at bounding box center [310, 227] width 301 height 175
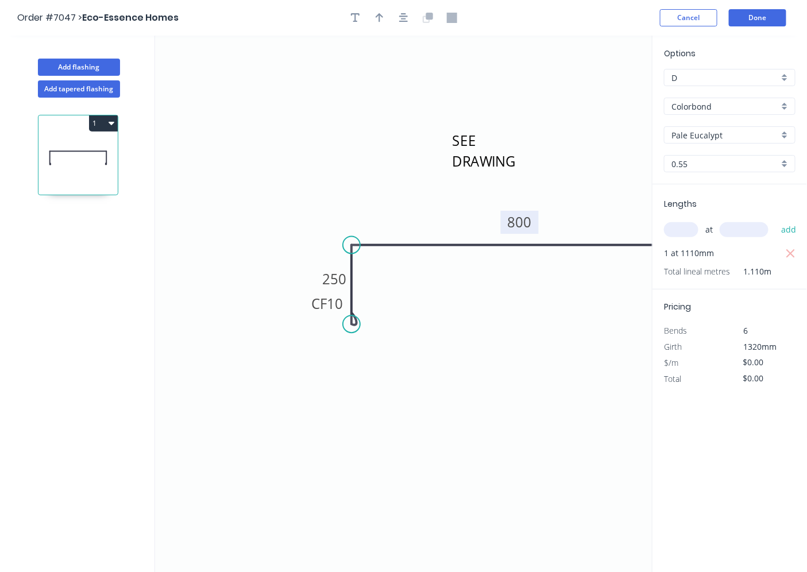
click at [510, 223] on tspan "800" at bounding box center [520, 222] width 24 height 19
type input "$37.73"
type input "$41.88"
click at [536, 222] on rect at bounding box center [520, 222] width 38 height 23
click at [524, 233] on rect at bounding box center [520, 222] width 38 height 23
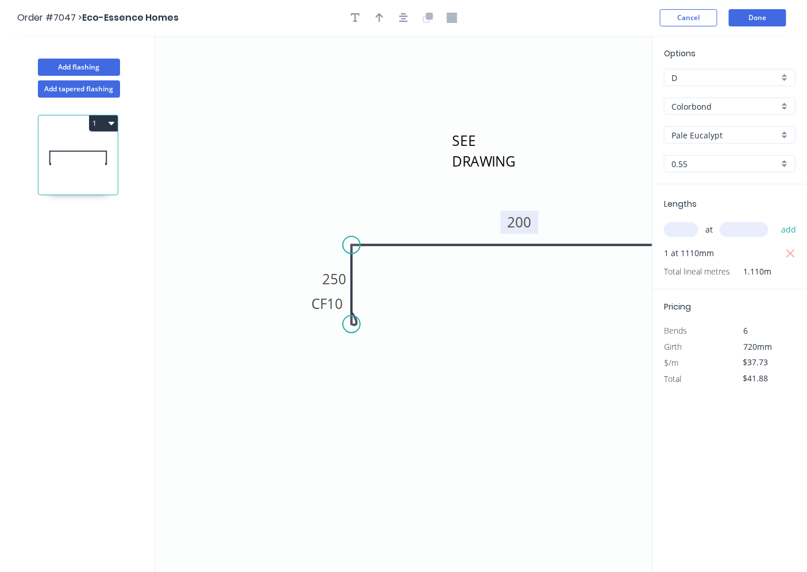
click at [529, 211] on rect at bounding box center [520, 222] width 38 height 23
click at [527, 227] on tspan "200" at bounding box center [520, 222] width 24 height 19
type input "$46.82"
type input "$51.97"
click at [110, 128] on icon "button" at bounding box center [112, 122] width 6 height 9
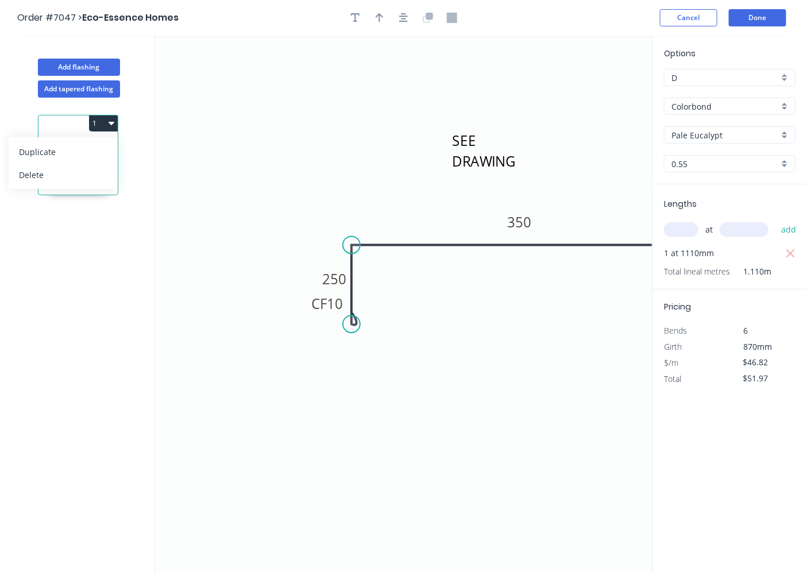
click at [599, 203] on icon "SEE DRAWING CF 10 250 350 CF 10 250" at bounding box center [404, 304] width 498 height 537
click at [519, 220] on tspan "350" at bounding box center [520, 222] width 24 height 19
type input "$52.85"
type input "$58.66"
click at [519, 226] on tspan "550" at bounding box center [520, 222] width 24 height 19
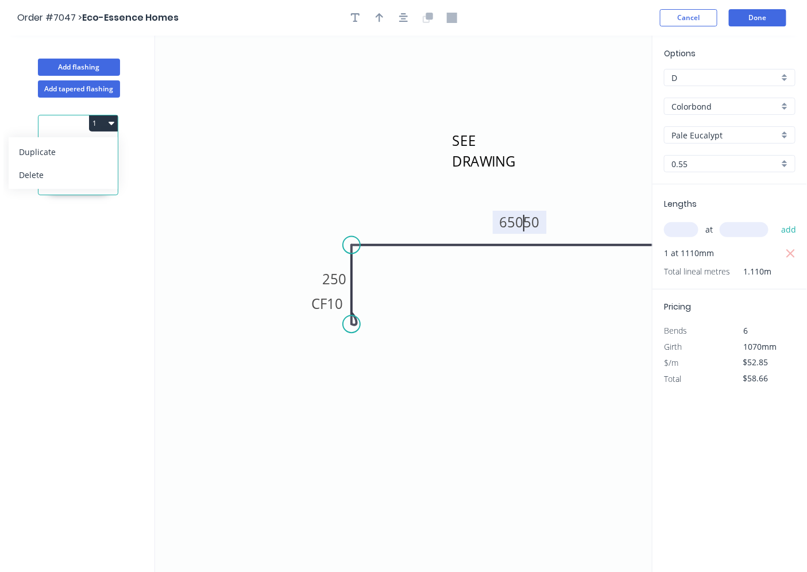
type input "$0.00"
drag, startPoint x: 521, startPoint y: 218, endPoint x: 527, endPoint y: 259, distance: 41.3
click at [522, 218] on tspan "65050" at bounding box center [520, 222] width 40 height 19
type input "$52.85"
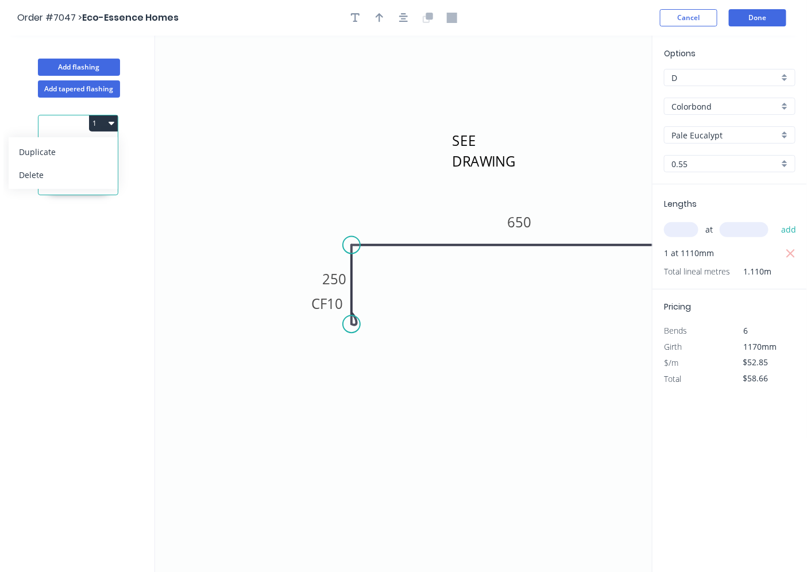
click at [530, 224] on tspan "650" at bounding box center [520, 222] width 24 height 19
click at [521, 218] on tspan "600" at bounding box center [520, 222] width 24 height 19
click at [786, 249] on icon "button" at bounding box center [791, 254] width 10 height 14
type input "$0.00"
click at [681, 221] on div "at add" at bounding box center [731, 230] width 134 height 20
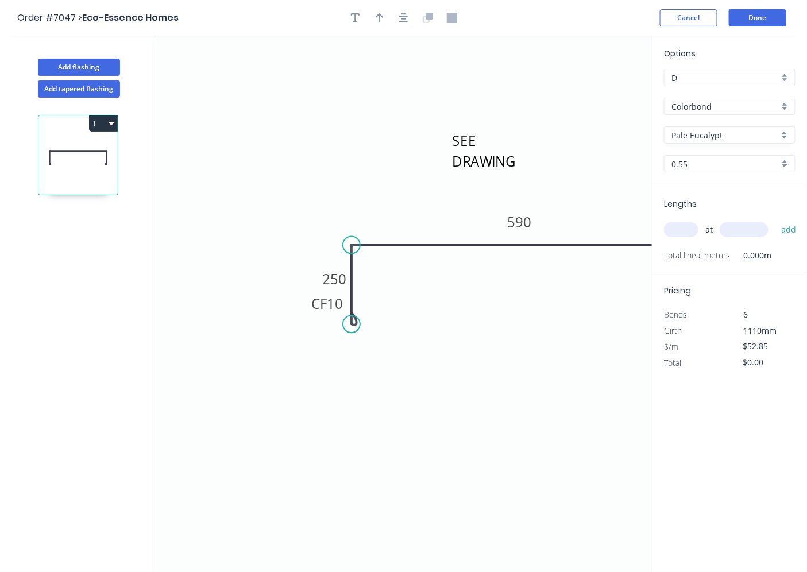
click at [692, 234] on input "text" at bounding box center [681, 229] width 34 height 15
type input "1"
type input "1320"
click at [776, 220] on button "add" at bounding box center [789, 230] width 27 height 20
type input "$69.76"
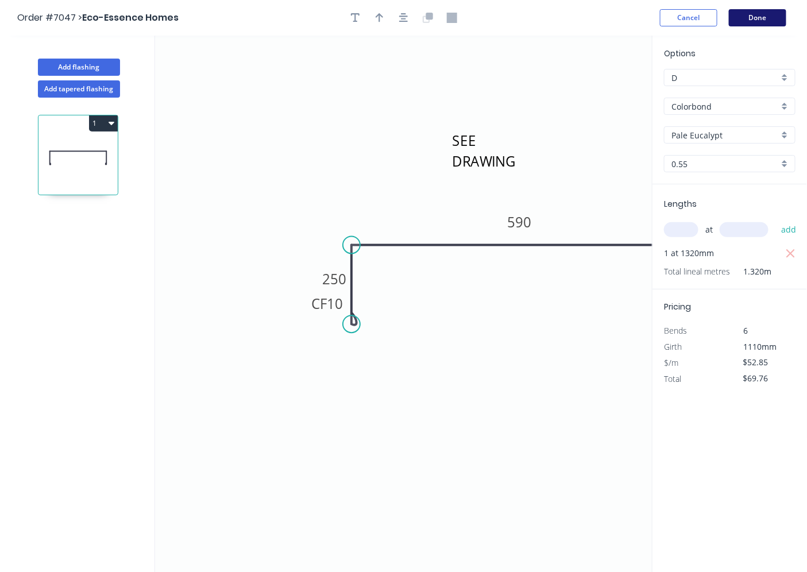
click at [770, 16] on button "Done" at bounding box center [757, 17] width 57 height 17
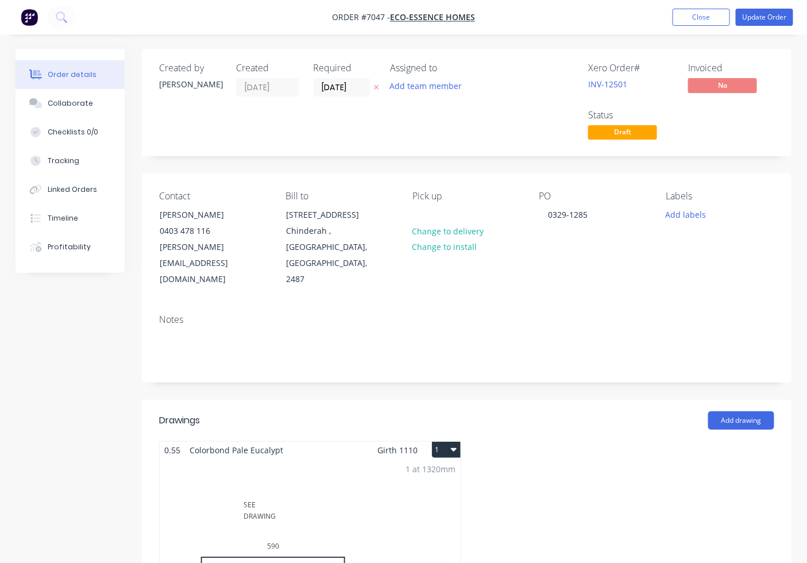
type input "$120.00"
type input "$60.00"
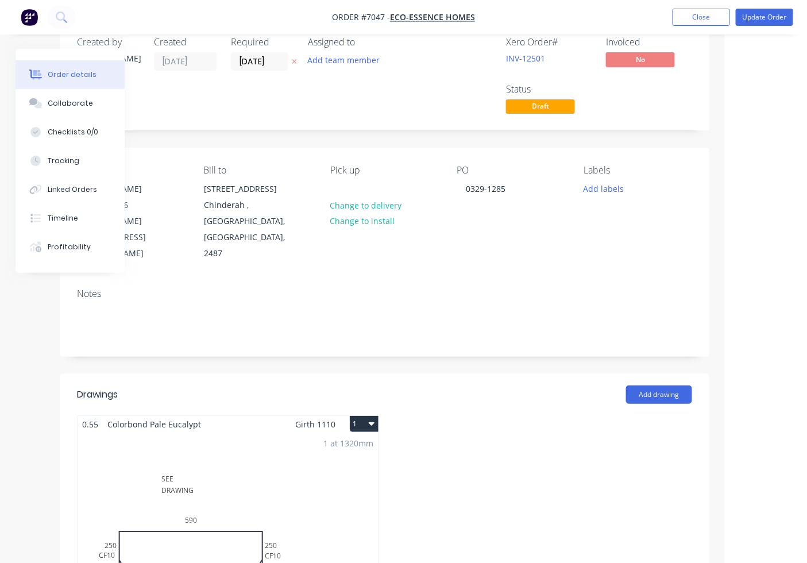
scroll to position [0, 82]
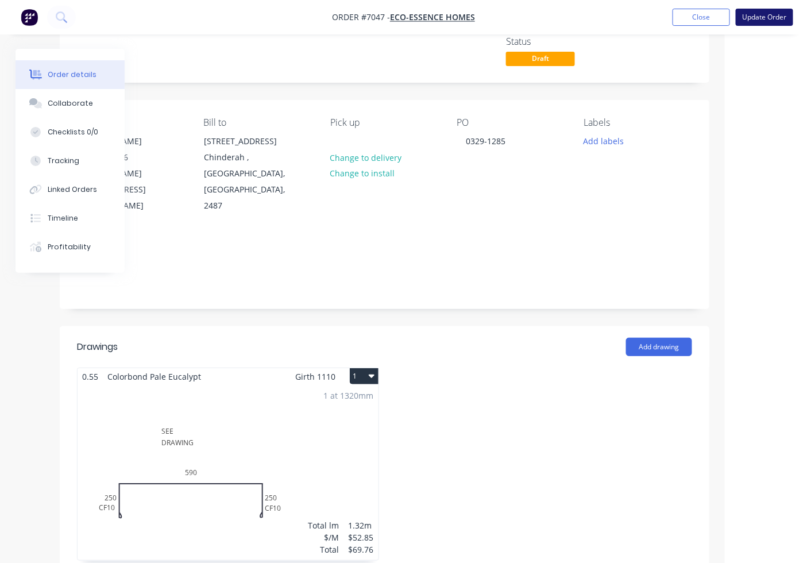
click at [751, 12] on button "Update Order" at bounding box center [764, 17] width 57 height 17
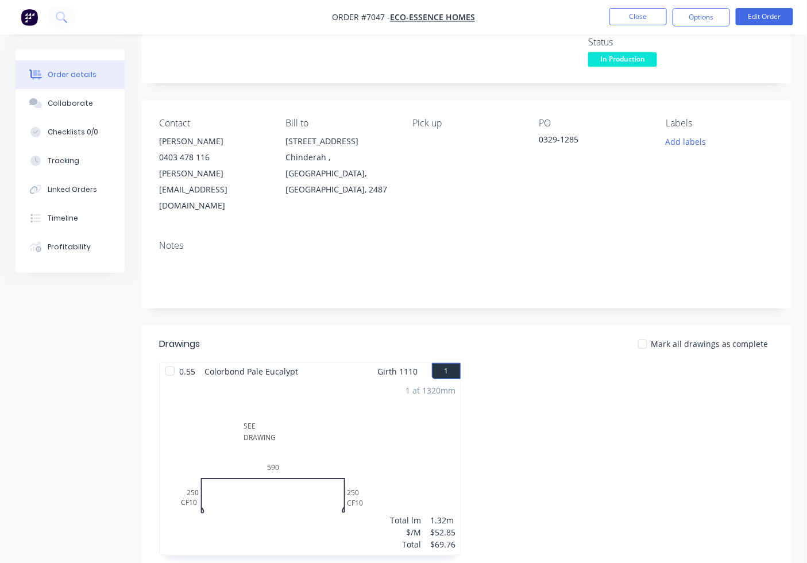
scroll to position [213, 0]
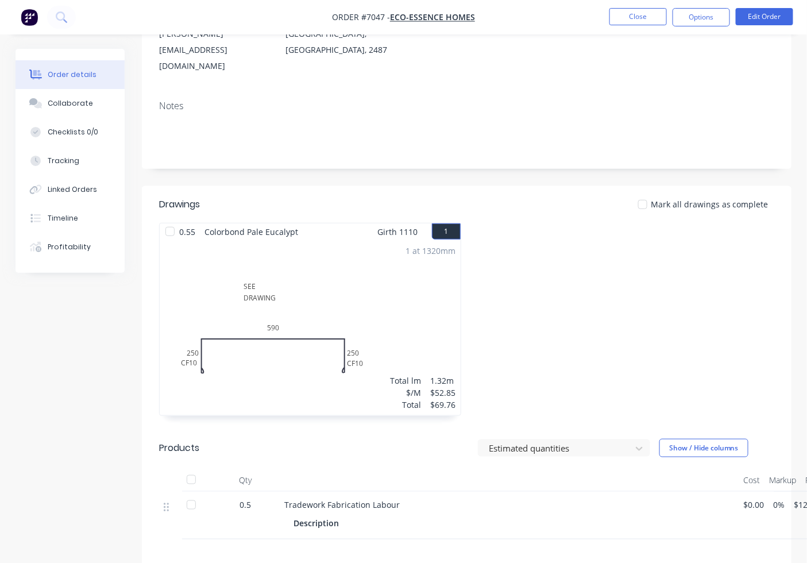
drag, startPoint x: 168, startPoint y: 202, endPoint x: 164, endPoint y: 426, distance: 224.1
click at [167, 220] on div at bounding box center [170, 231] width 23 height 23
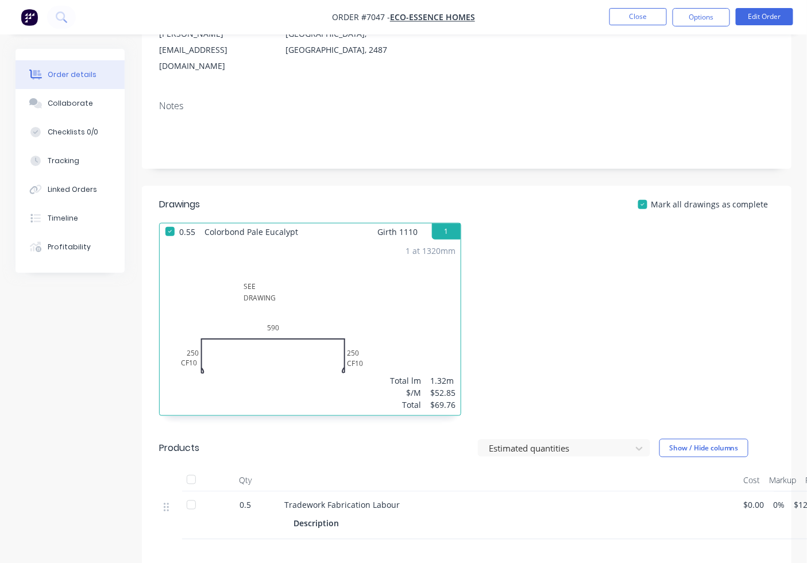
click at [194, 468] on div at bounding box center [191, 479] width 23 height 23
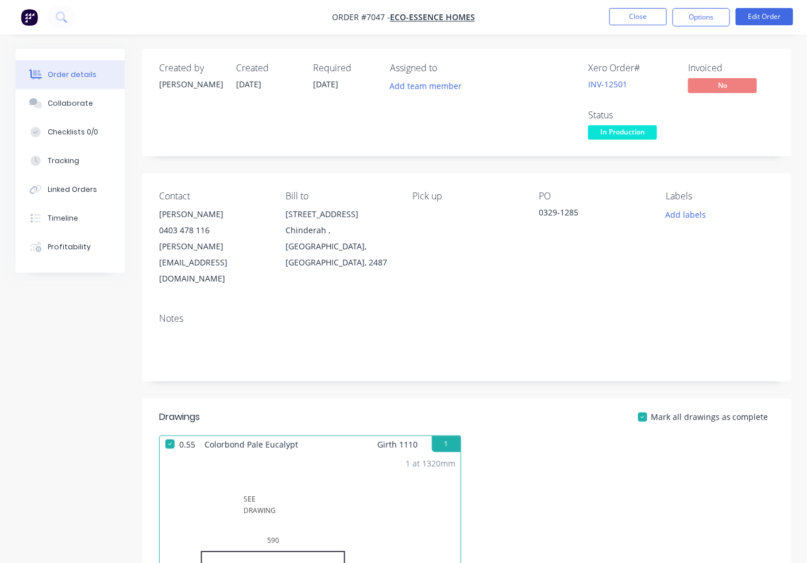
drag, startPoint x: 714, startPoint y: 20, endPoint x: 703, endPoint y: 28, distance: 13.7
click at [711, 20] on button "Options" at bounding box center [701, 17] width 57 height 18
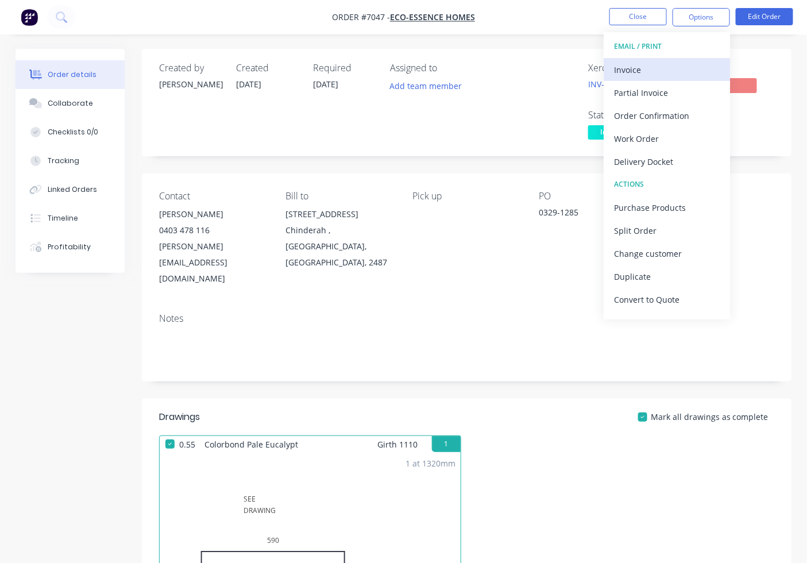
click at [662, 64] on div "Invoice" at bounding box center [667, 69] width 106 height 17
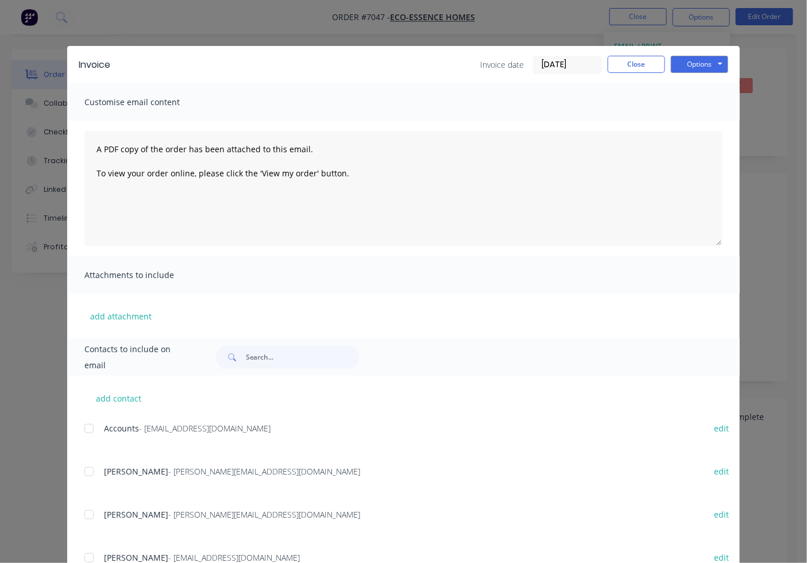
drag, startPoint x: 87, startPoint y: 425, endPoint x: 103, endPoint y: 425, distance: 16.1
click at [97, 425] on div "Accounts - accounts@ecoessencehomes.com.au edit" at bounding box center [412, 429] width 656 height 16
click at [79, 427] on div at bounding box center [89, 428] width 23 height 23
click at [715, 66] on button "Options" at bounding box center [699, 64] width 57 height 17
click at [708, 119] on button "Email" at bounding box center [708, 122] width 74 height 19
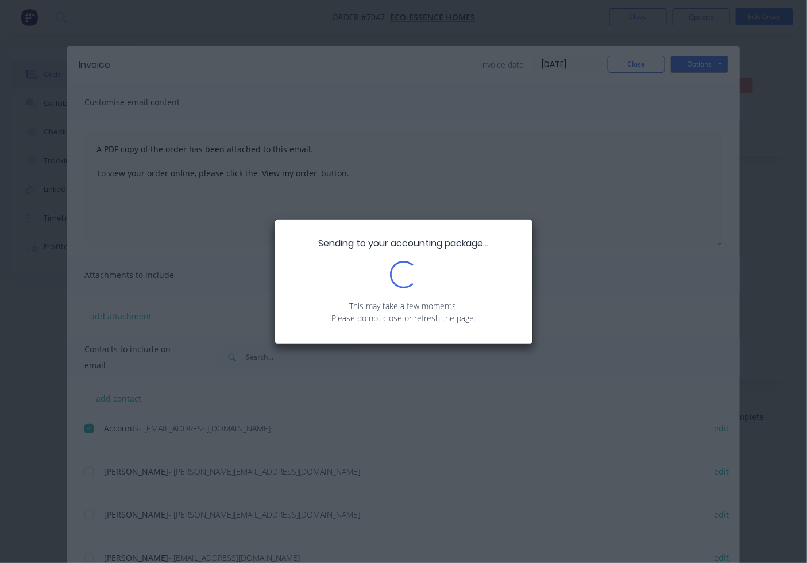
scroll to position [363, 0]
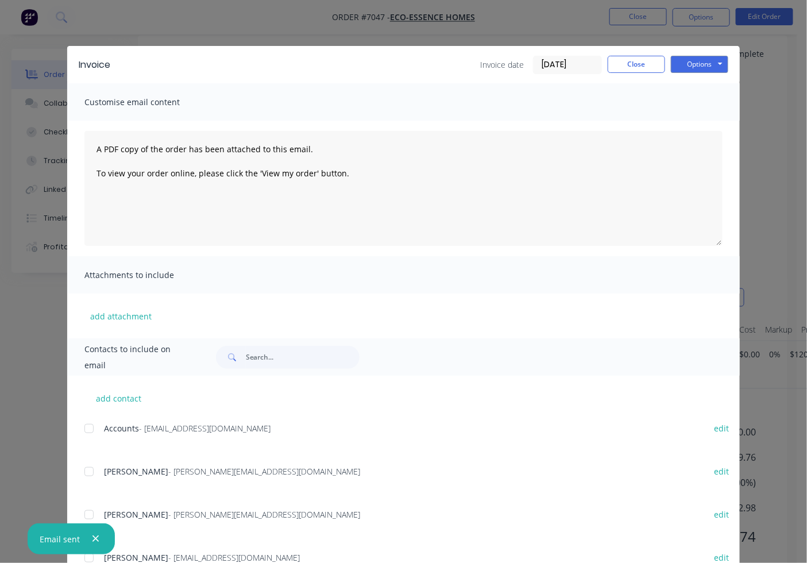
click at [654, 75] on div "Invoice Invoice date 01/10/25 Close Options Preview Print Email" at bounding box center [403, 64] width 673 height 37
drag, startPoint x: 630, startPoint y: 64, endPoint x: 673, endPoint y: 82, distance: 46.8
click at [632, 65] on button "Close" at bounding box center [636, 64] width 57 height 17
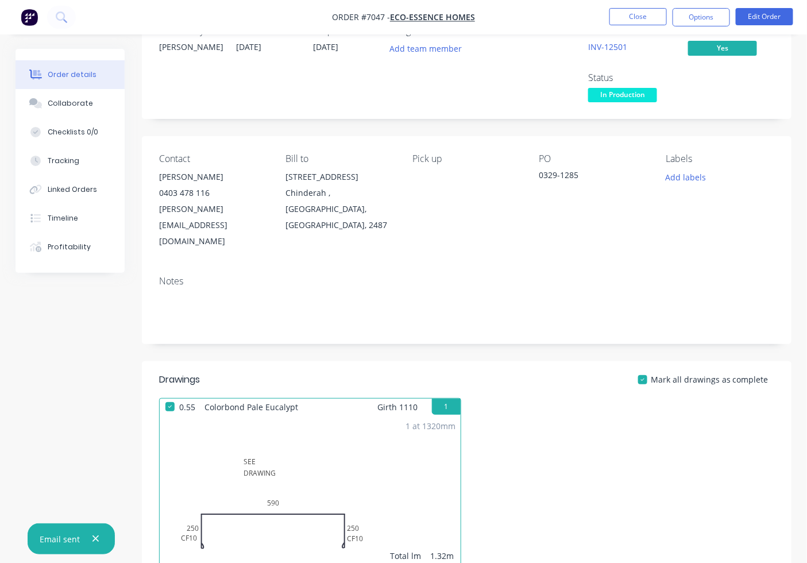
scroll to position [0, 0]
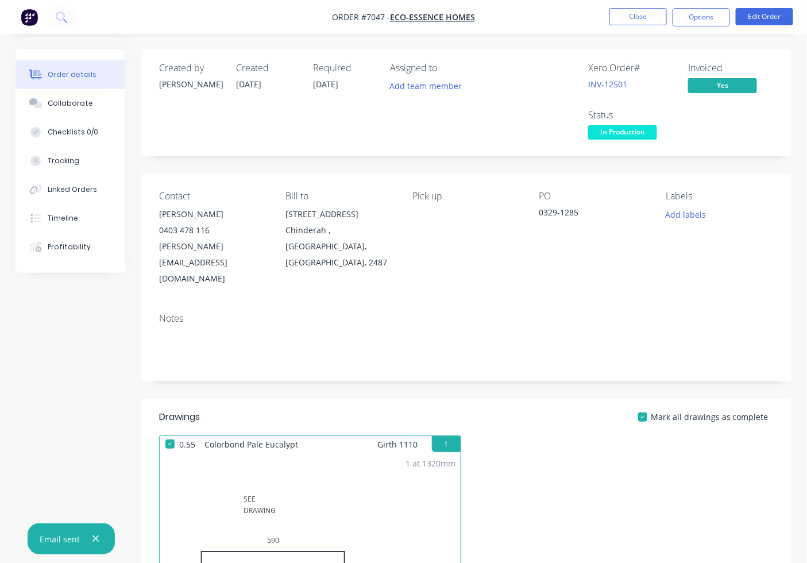
drag, startPoint x: 650, startPoint y: 137, endPoint x: 649, endPoint y: 148, distance: 11.0
click at [650, 136] on span "In Production" at bounding box center [622, 132] width 69 height 14
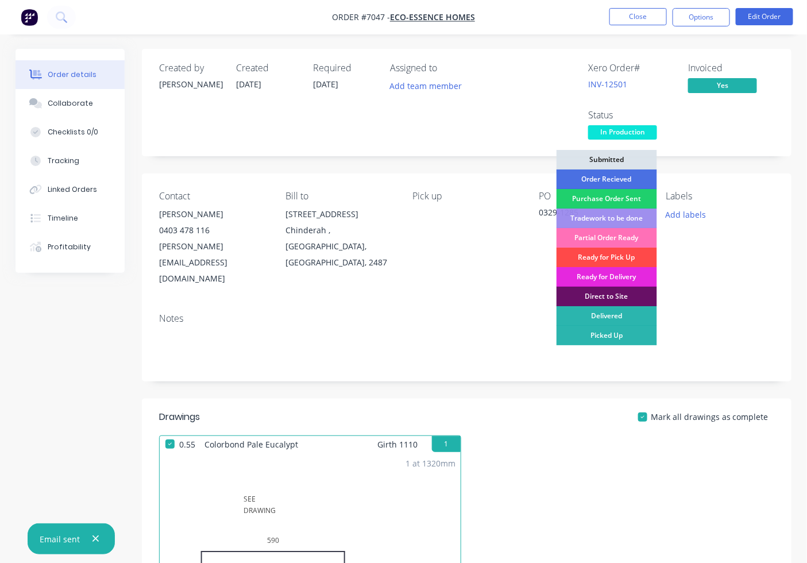
click at [617, 257] on div "Ready for Pick Up" at bounding box center [607, 258] width 101 height 20
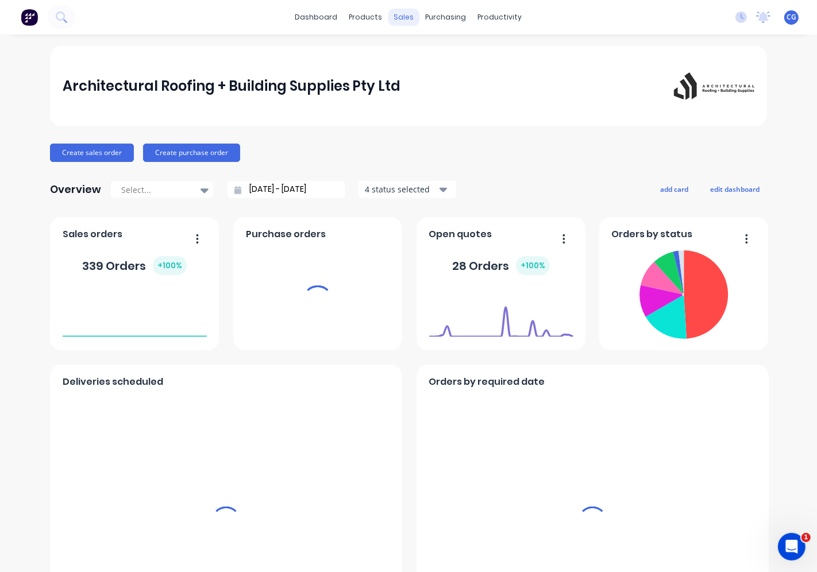
click at [403, 20] on div "sales" at bounding box center [404, 17] width 32 height 17
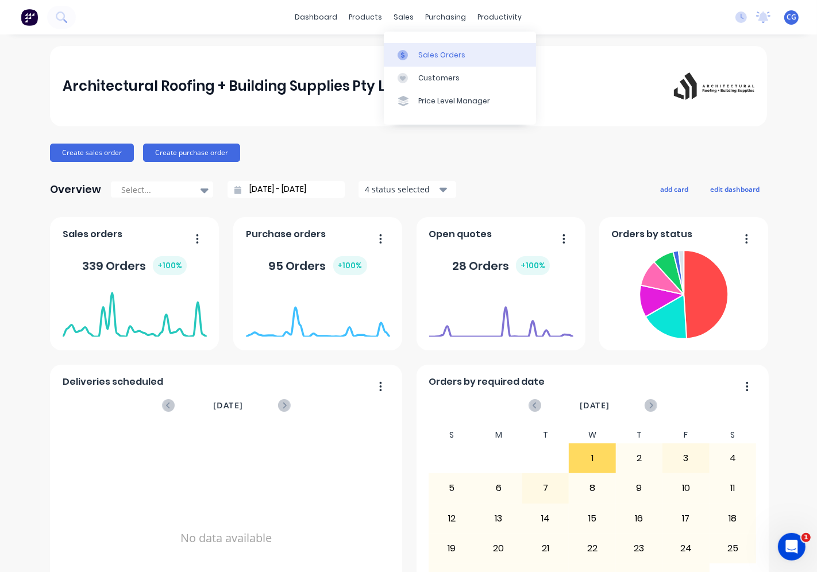
click at [426, 46] on link "Sales Orders" at bounding box center [460, 54] width 152 height 23
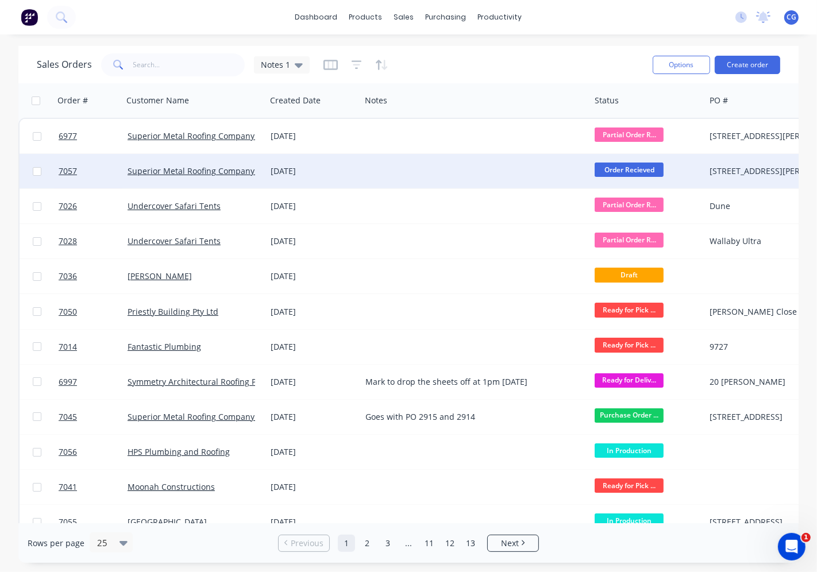
click at [361, 171] on div at bounding box center [475, 171] width 229 height 34
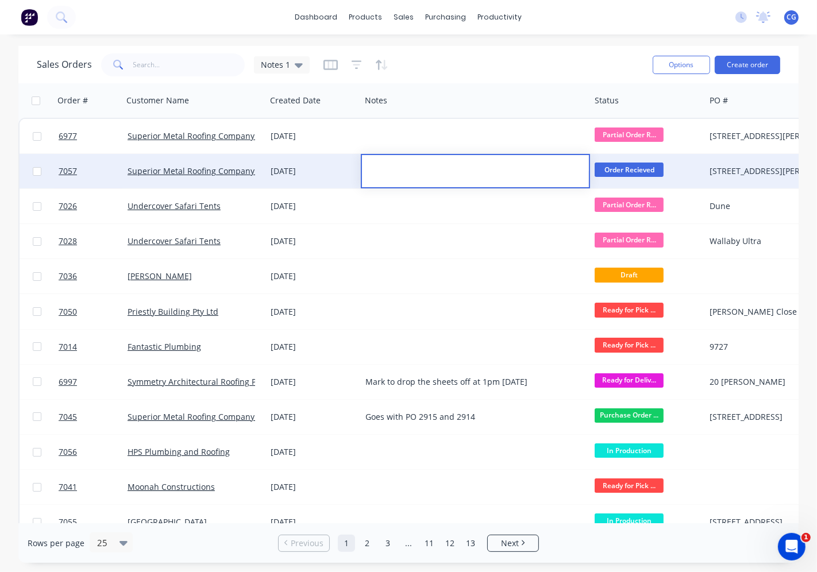
click at [271, 174] on div "[DATE]" at bounding box center [314, 170] width 86 height 11
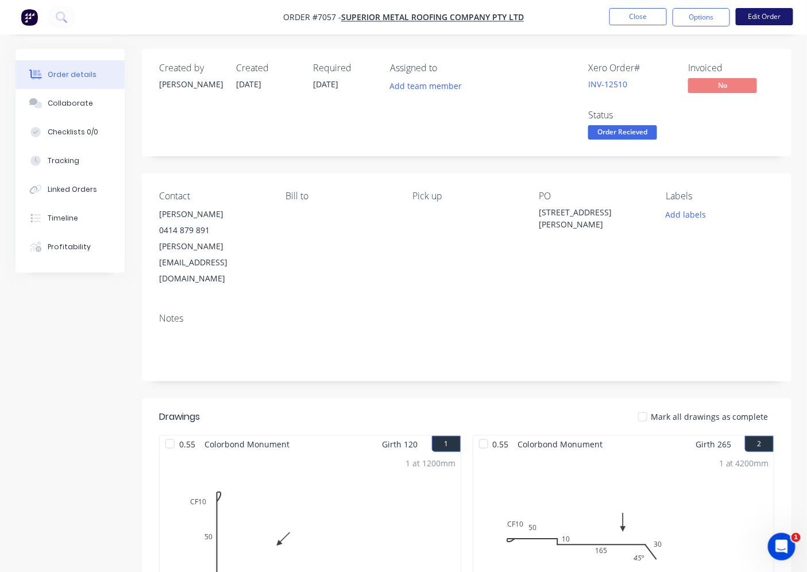
click at [785, 18] on button "Edit Order" at bounding box center [764, 16] width 57 height 17
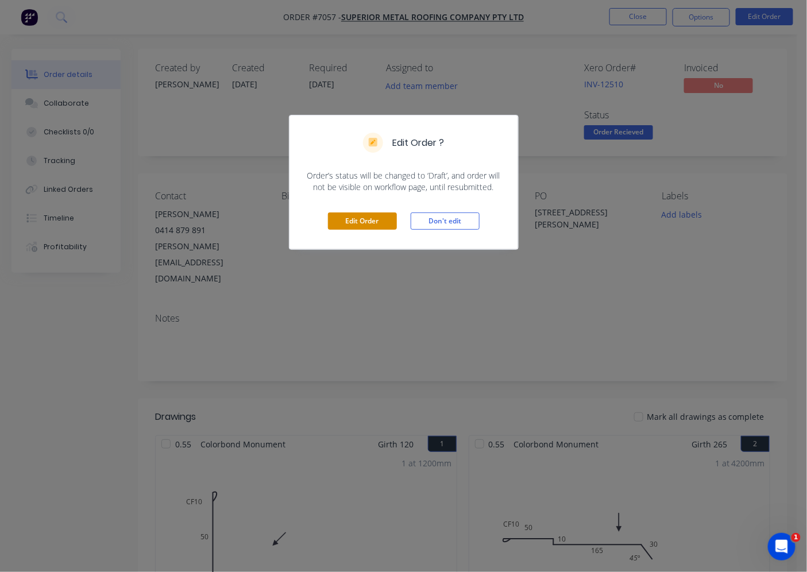
click at [373, 218] on button "Edit Order" at bounding box center [362, 221] width 69 height 17
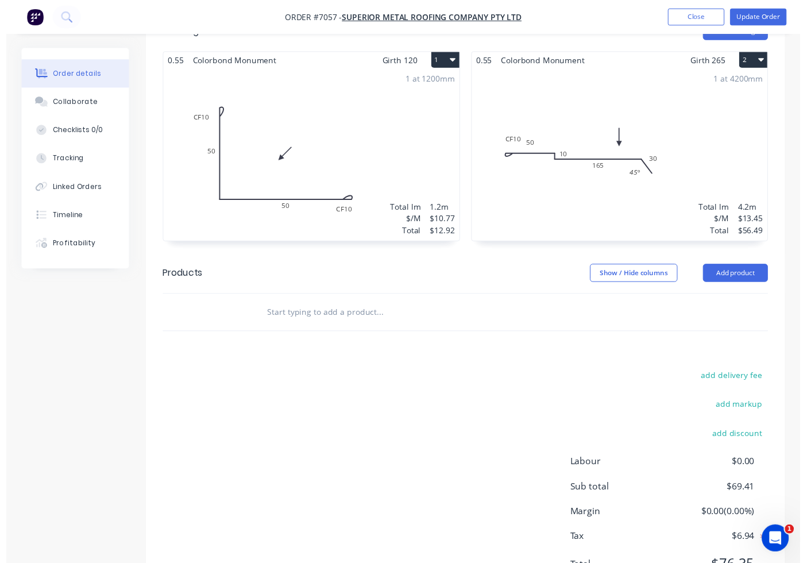
scroll to position [416, 0]
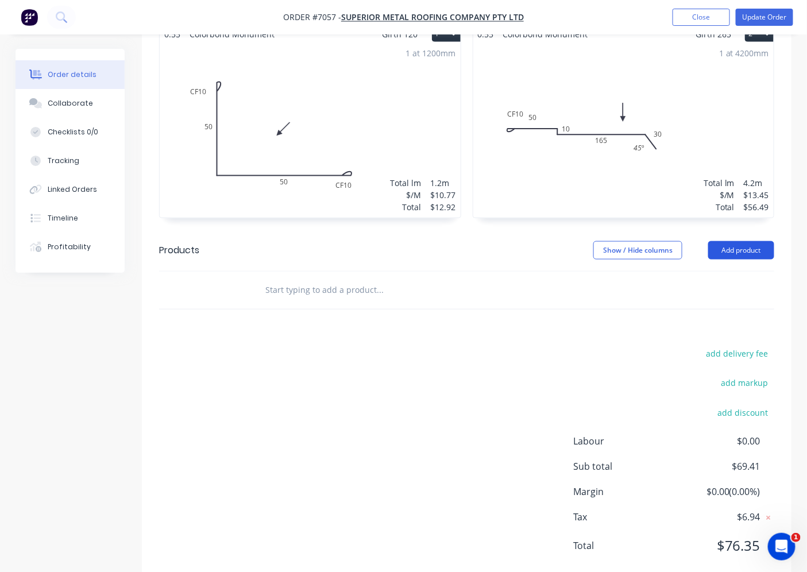
click at [742, 241] on button "Add product" at bounding box center [741, 250] width 66 height 18
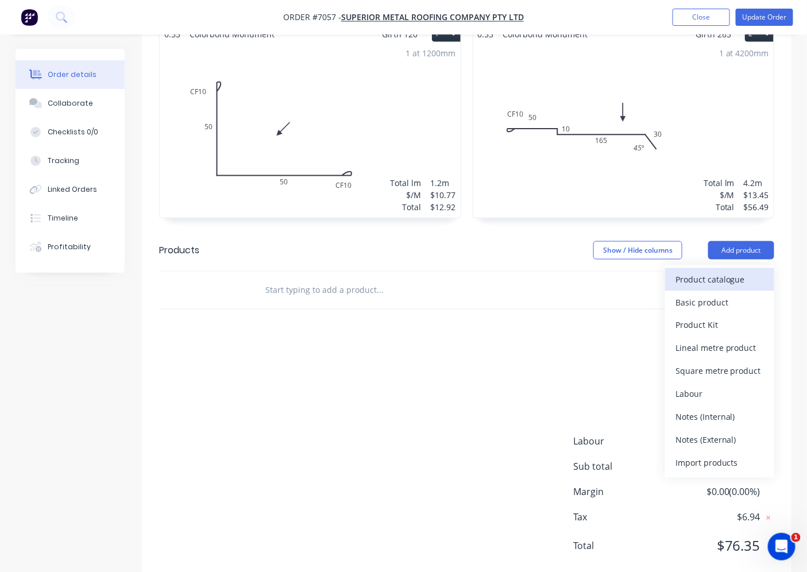
click at [719, 271] on div "Product catalogue" at bounding box center [720, 279] width 88 height 17
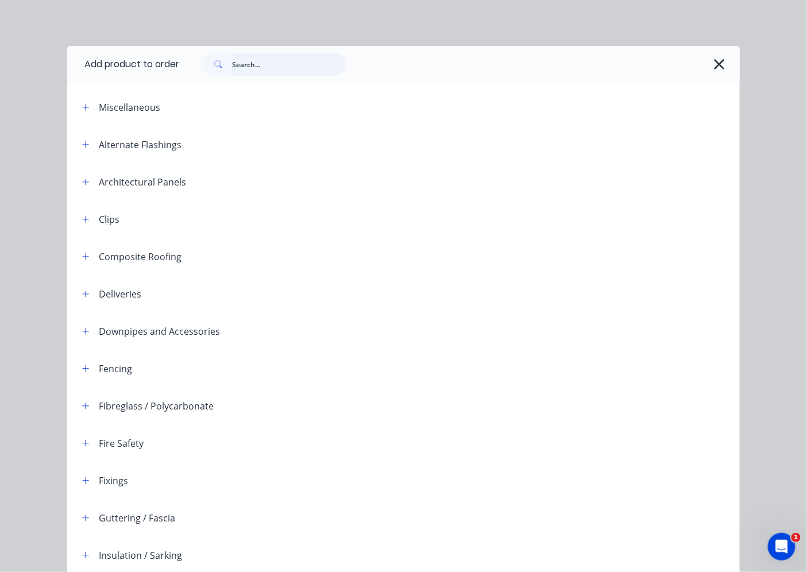
click at [255, 69] on input "text" at bounding box center [289, 64] width 114 height 23
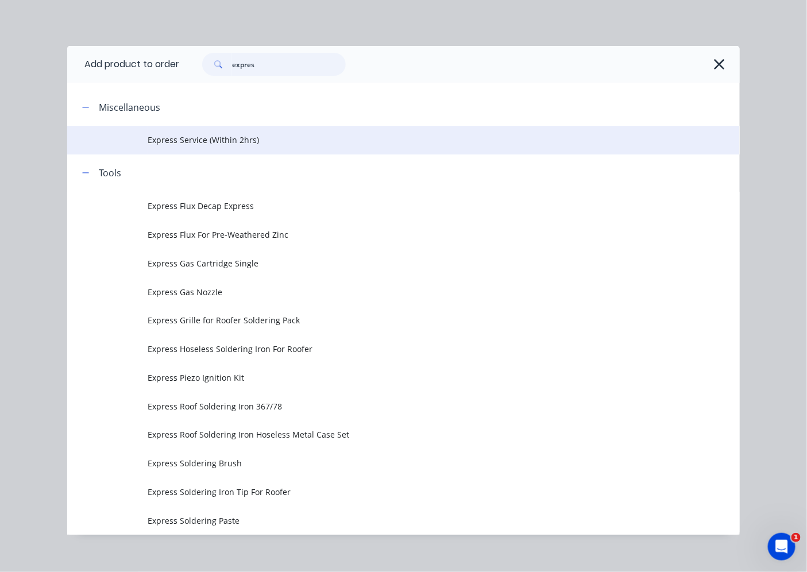
type input "expres"
click at [208, 140] on span "Express Service (Within 2hrs)" at bounding box center [384, 140] width 473 height 12
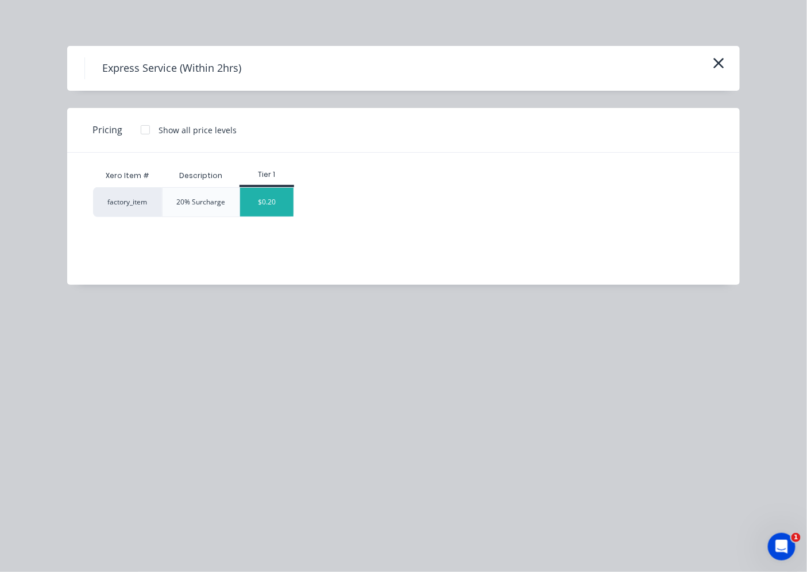
click at [274, 204] on div "$0.20" at bounding box center [267, 202] width 54 height 29
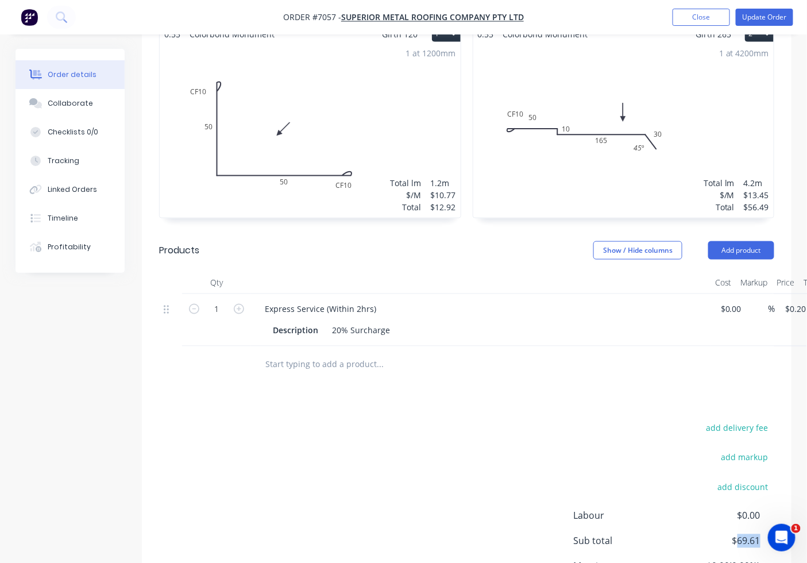
drag, startPoint x: 735, startPoint y: 512, endPoint x: 788, endPoint y: 510, distance: 52.3
click at [788, 510] on div "add delivery fee add markup add discount Labour $0.00 Sub total $69.61 Margin $…" at bounding box center [467, 532] width 650 height 222
copy span "69.61"
click at [222, 301] on input "1" at bounding box center [217, 309] width 30 height 17
paste input "text"
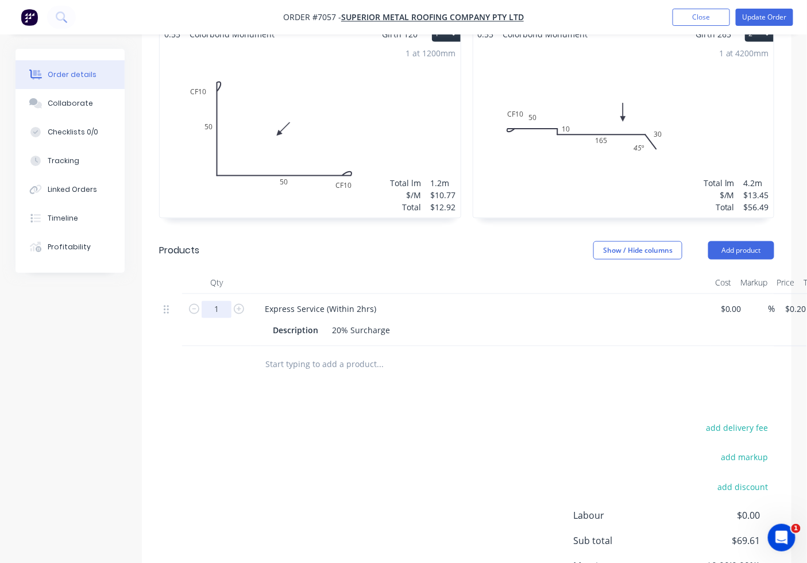
click at [222, 301] on input "1" at bounding box center [217, 309] width 30 height 17
type input "69.61"
click at [340, 421] on div "add delivery fee add markup add discount Labour $0.00 Sub total $69.61 Margin $…" at bounding box center [466, 532] width 615 height 222
type input "$13.92"
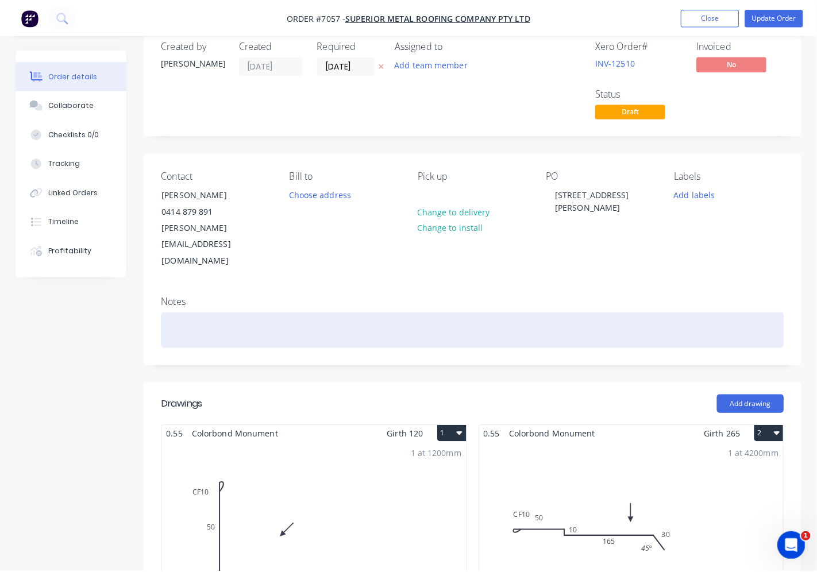
scroll to position [0, 0]
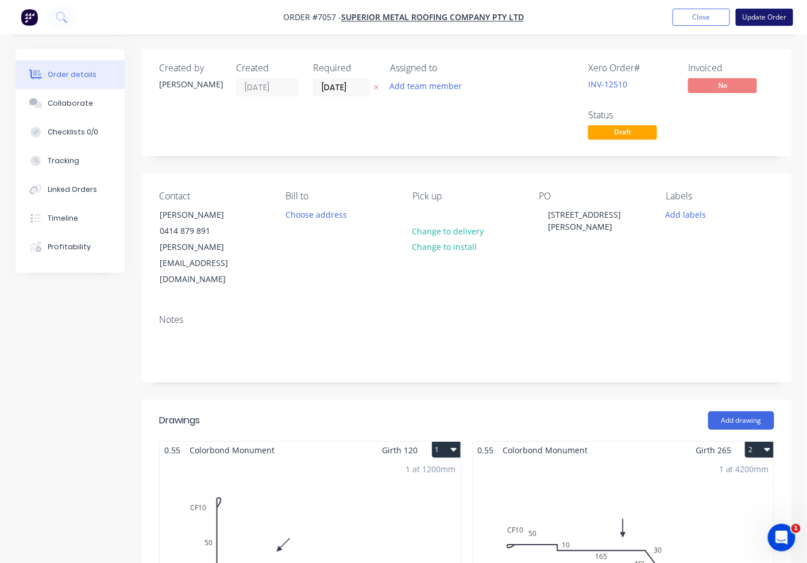
click at [783, 18] on button "Update Order" at bounding box center [764, 17] width 57 height 17
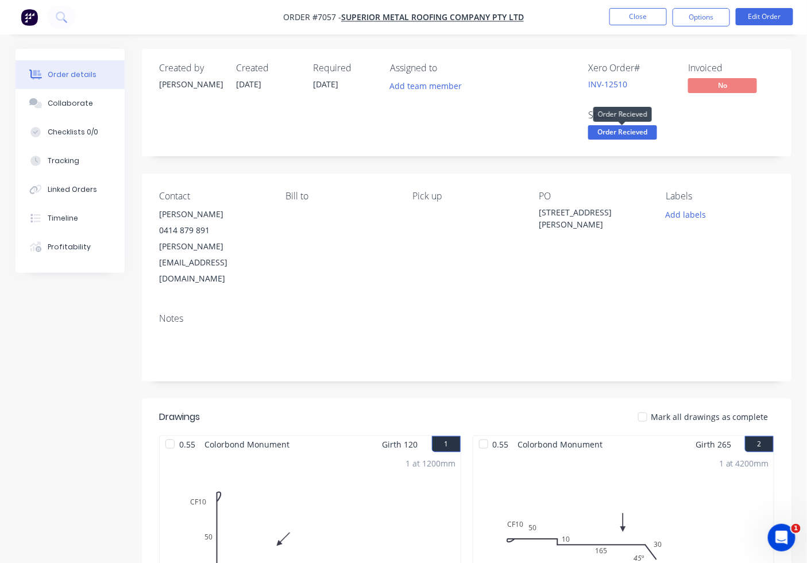
click at [607, 134] on span "Order Recieved" at bounding box center [622, 132] width 69 height 14
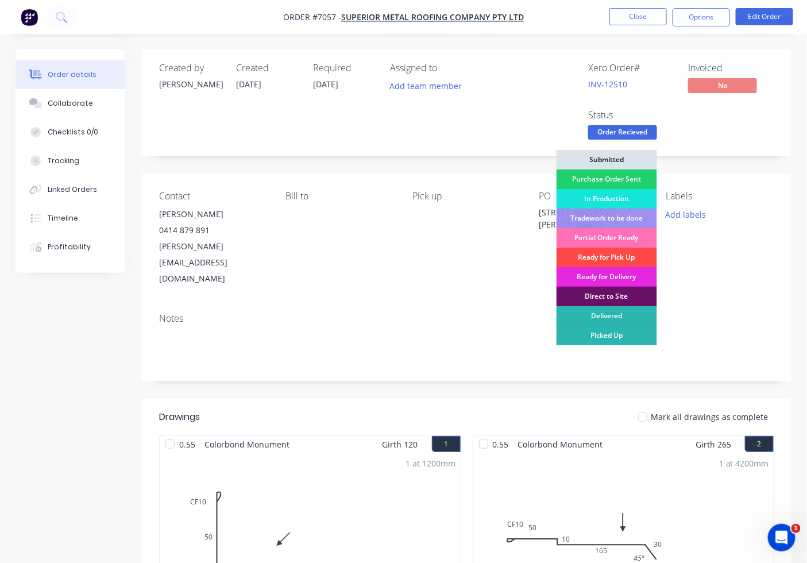
click at [608, 259] on div "Ready for Pick Up" at bounding box center [607, 258] width 101 height 20
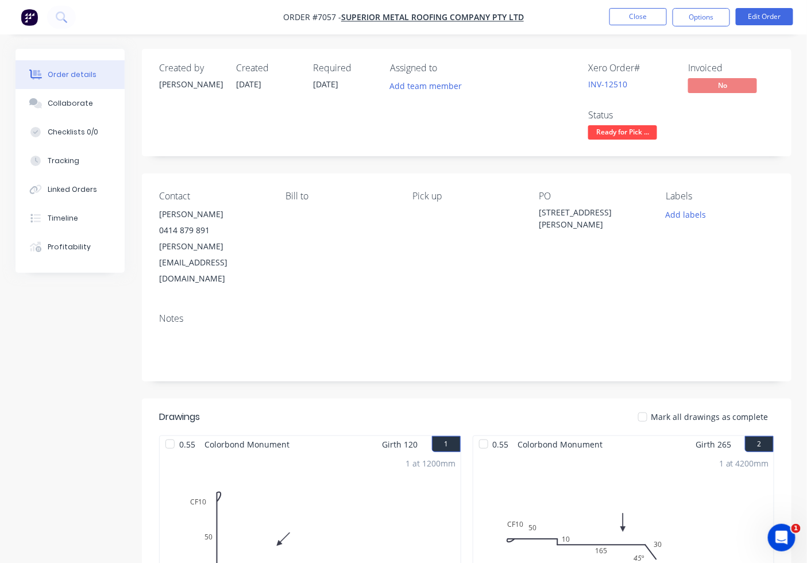
click at [649, 406] on div at bounding box center [642, 417] width 23 height 23
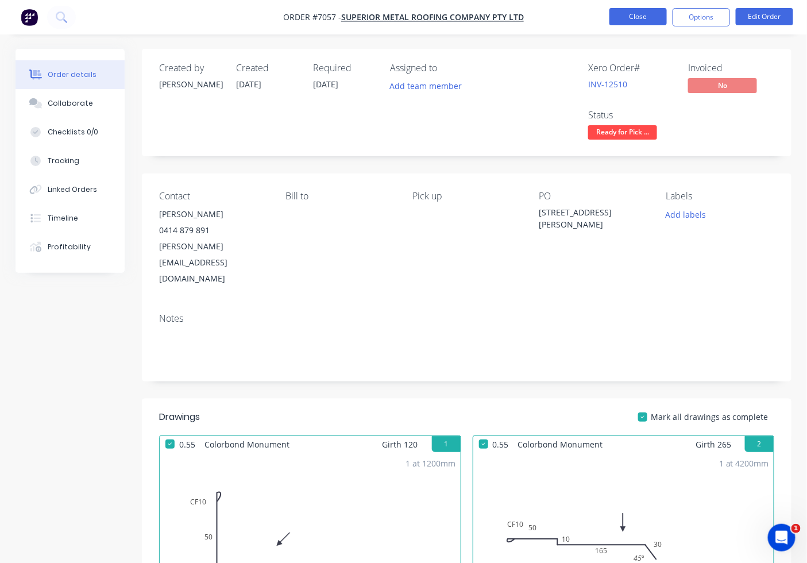
click at [638, 17] on button "Close" at bounding box center [638, 16] width 57 height 17
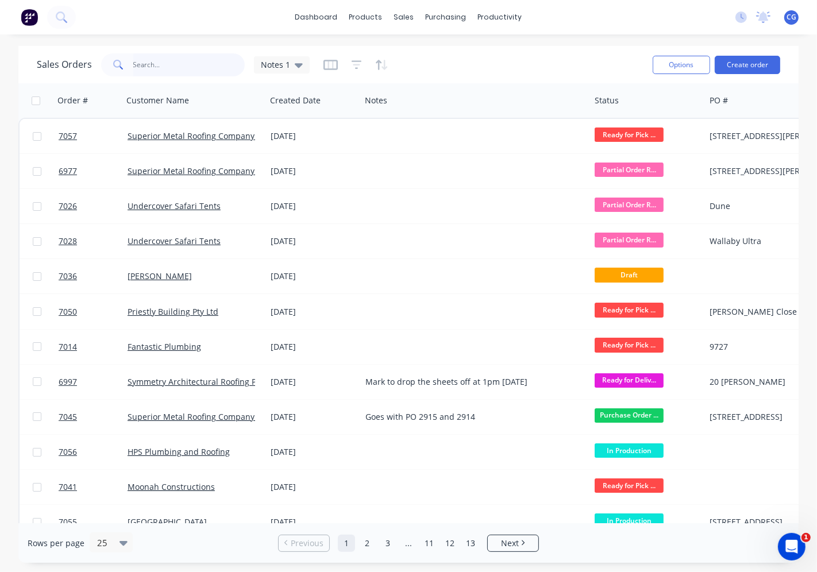
click at [155, 62] on input "text" at bounding box center [189, 64] width 112 height 23
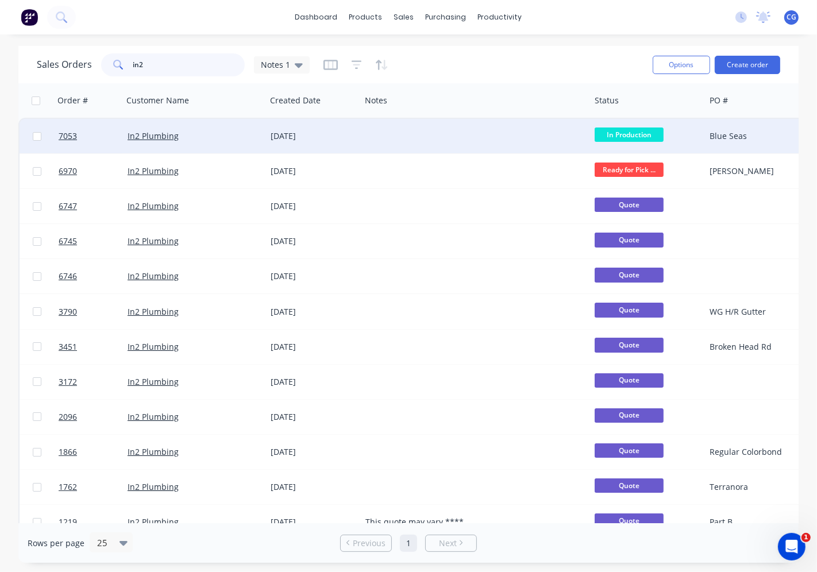
type input "in2"
click at [213, 144] on div "In2 Plumbing" at bounding box center [194, 136] width 143 height 34
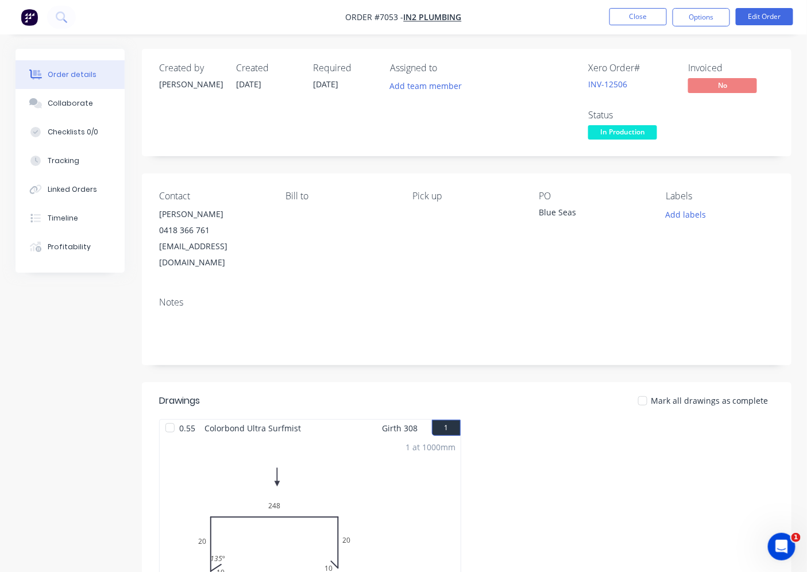
click at [615, 134] on span "In Production" at bounding box center [622, 132] width 69 height 14
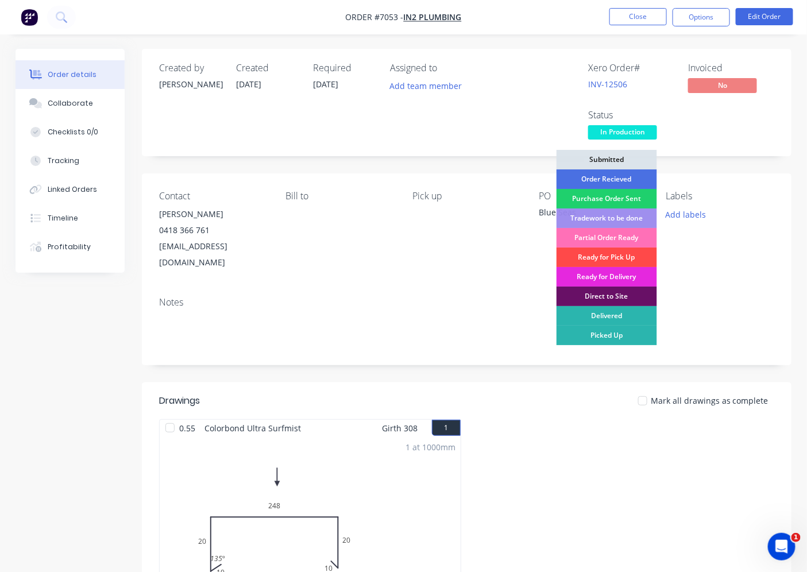
click at [606, 261] on div "Ready for Pick Up" at bounding box center [607, 258] width 101 height 20
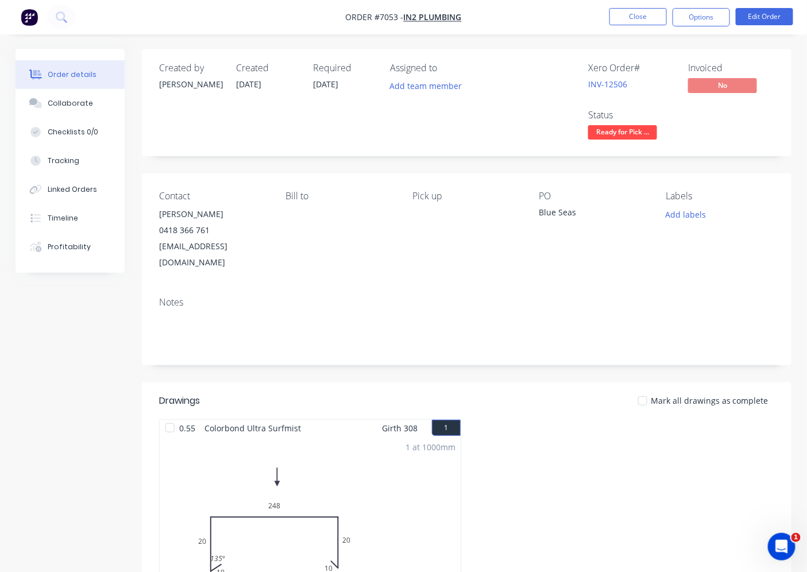
click at [646, 390] on div at bounding box center [642, 401] width 23 height 23
click at [645, 23] on button "Close" at bounding box center [638, 16] width 57 height 17
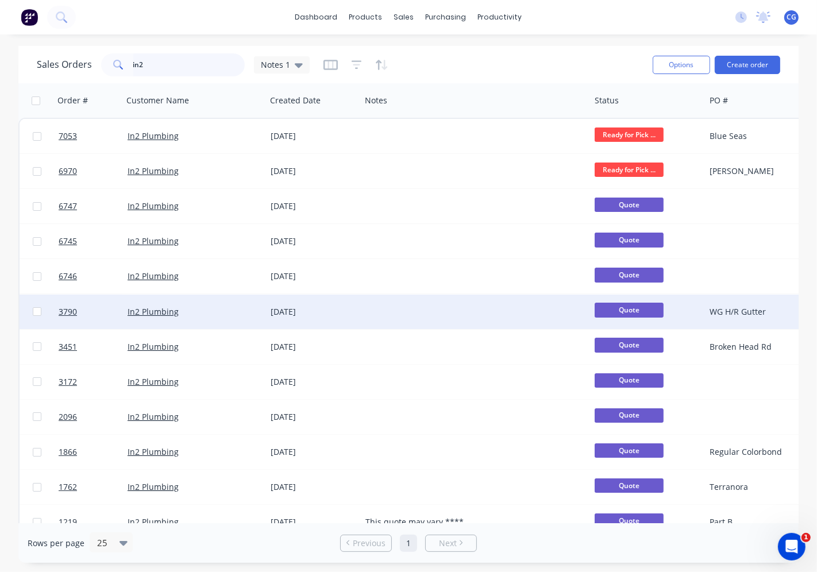
click at [175, 64] on input "in2" at bounding box center [189, 64] width 112 height 23
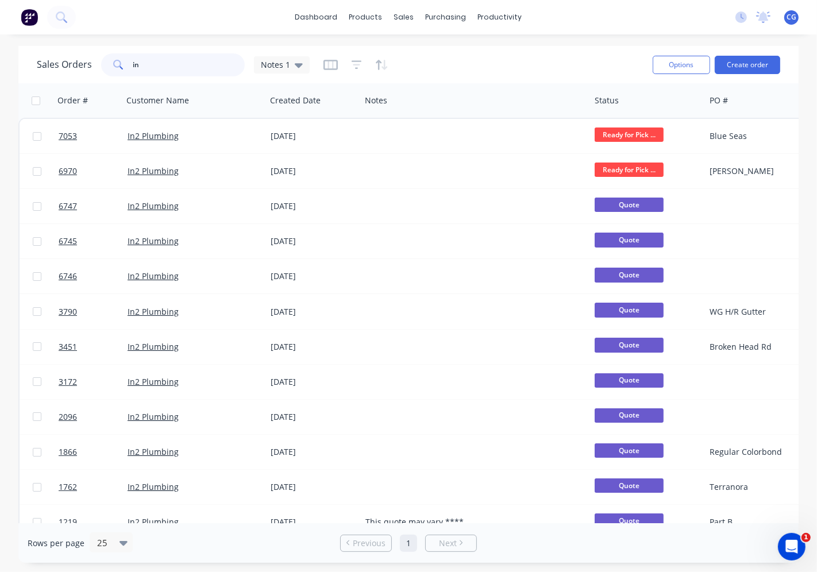
type input "i"
